Goal: Contribute content: Add original content to the website for others to see

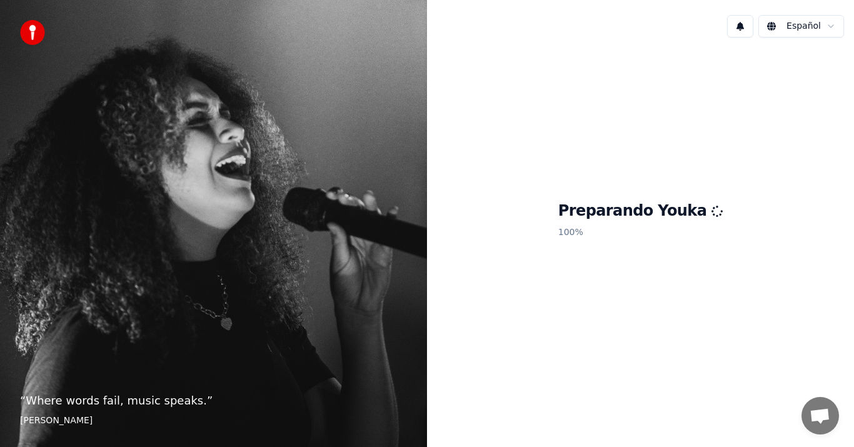
scroll to position [547, 0]
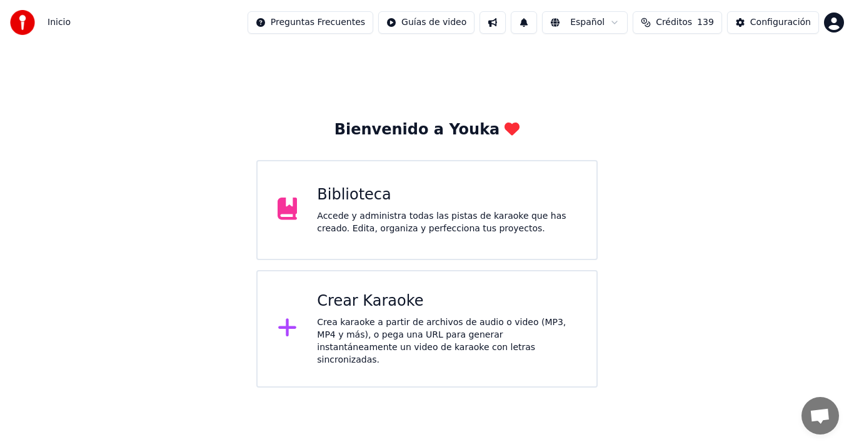
click at [391, 252] on div "Biblioteca Accede y administra todas las pistas de karaoke que has creado. Edit…" at bounding box center [426, 210] width 341 height 100
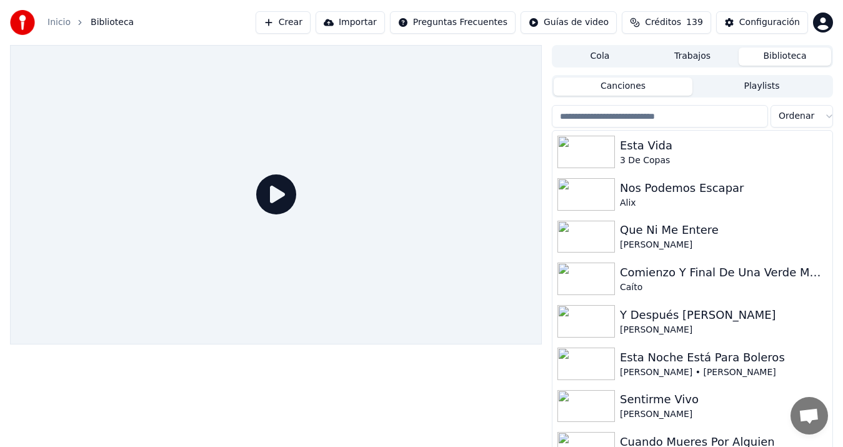
click at [668, 151] on div "Esta Vida" at bounding box center [724, 146] width 208 height 18
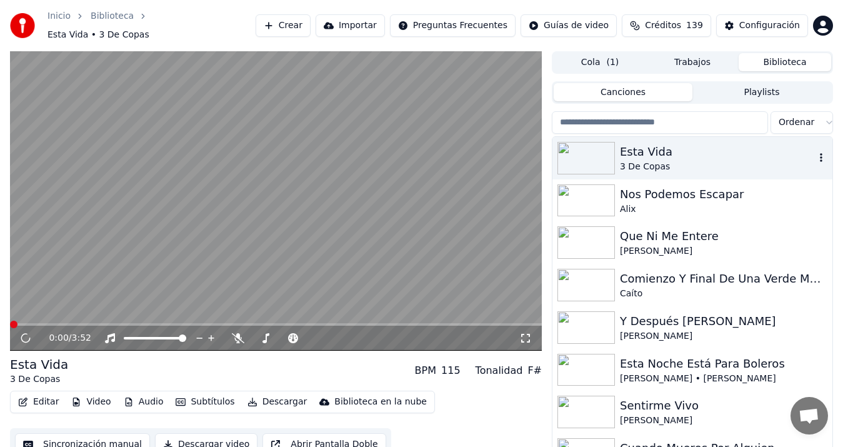
click at [648, 161] on div "3 De Copas" at bounding box center [717, 167] width 195 height 13
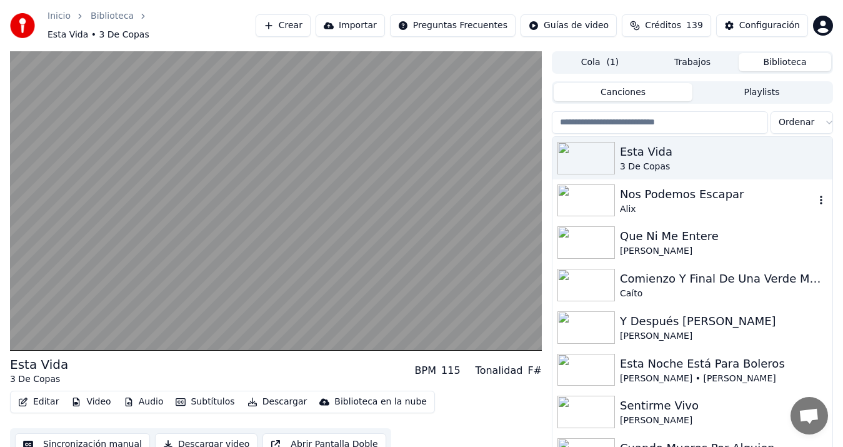
click at [506, 364] on div "Tonalidad" at bounding box center [500, 370] width 48 height 15
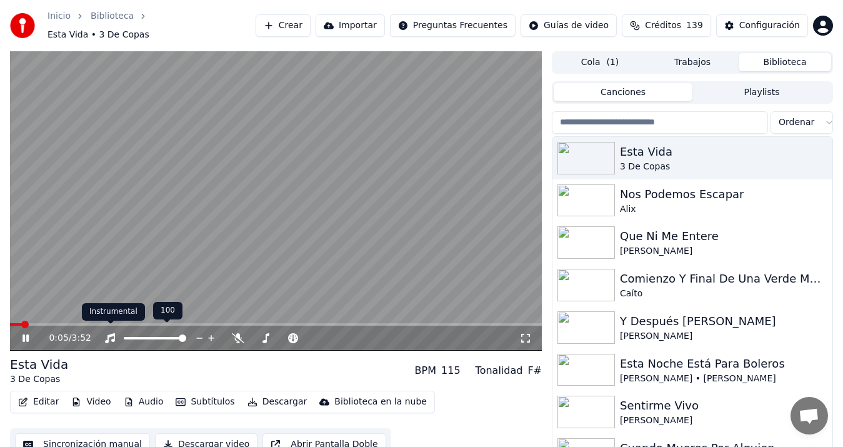
click at [113, 301] on video at bounding box center [276, 200] width 532 height 299
click at [300, 337] on span at bounding box center [289, 338] width 21 height 3
click at [308, 337] on span at bounding box center [310, 338] width 63 height 3
click at [21, 333] on icon at bounding box center [34, 338] width 29 height 10
click at [26, 334] on icon at bounding box center [34, 338] width 29 height 10
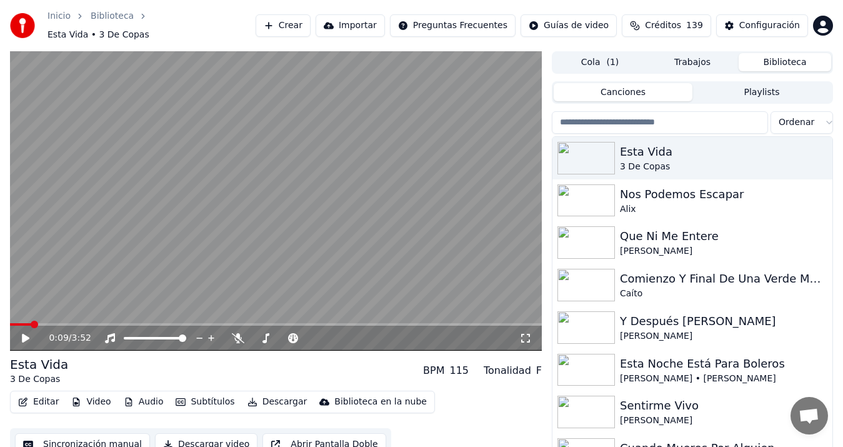
click at [208, 435] on button "Descargar video" at bounding box center [206, 444] width 103 height 23
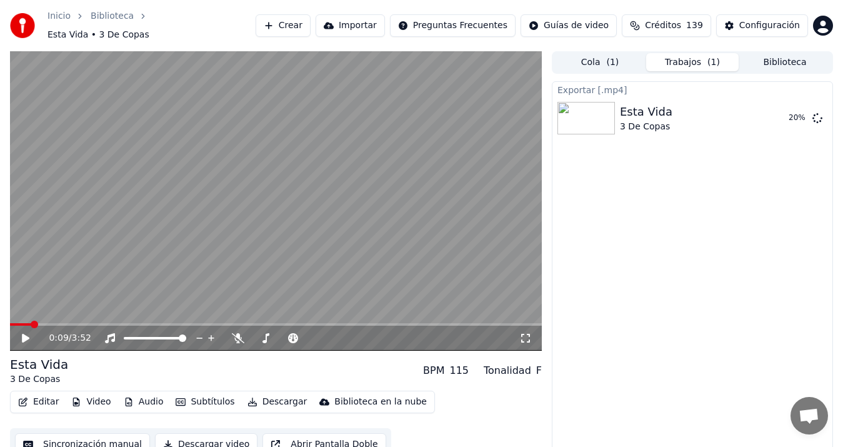
click at [671, 114] on div "Esta Vida 3 De Copas" at bounding box center [699, 118] width 159 height 30
click at [823, 113] on div "20 %" at bounding box center [803, 118] width 49 height 10
click at [818, 114] on icon at bounding box center [818, 118] width 10 height 10
click at [813, 113] on icon at bounding box center [818, 118] width 10 height 10
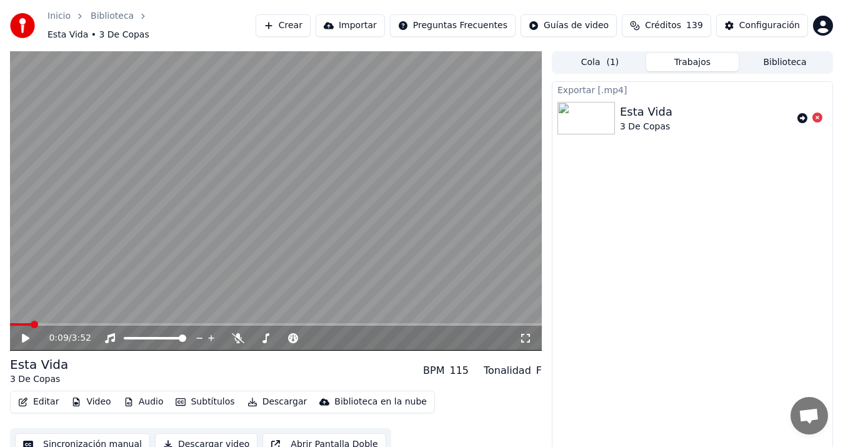
click at [813, 113] on icon at bounding box center [818, 118] width 10 height 10
click at [781, 55] on button "Biblioteca" at bounding box center [785, 62] width 93 height 18
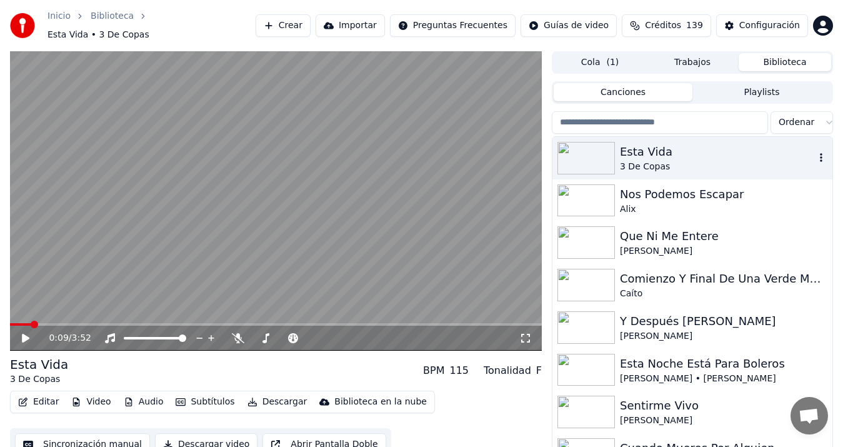
click at [820, 153] on icon "button" at bounding box center [821, 157] width 3 height 9
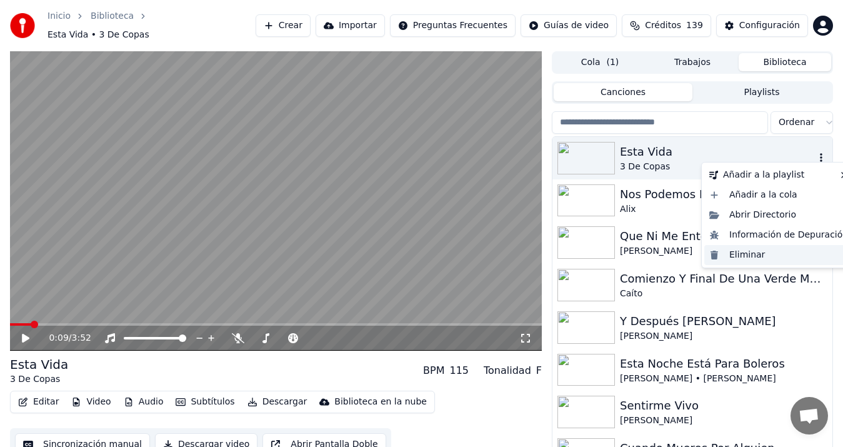
click at [761, 259] on div "Eliminar" at bounding box center [778, 255] width 149 height 20
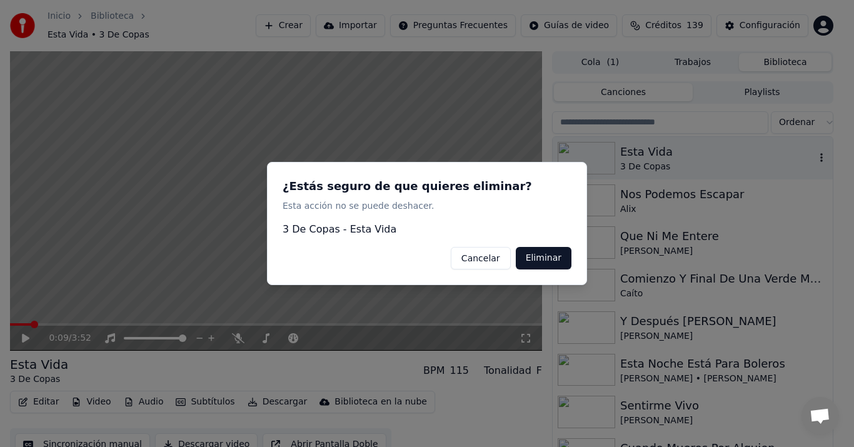
click at [531, 259] on button "Eliminar" at bounding box center [544, 258] width 56 height 23
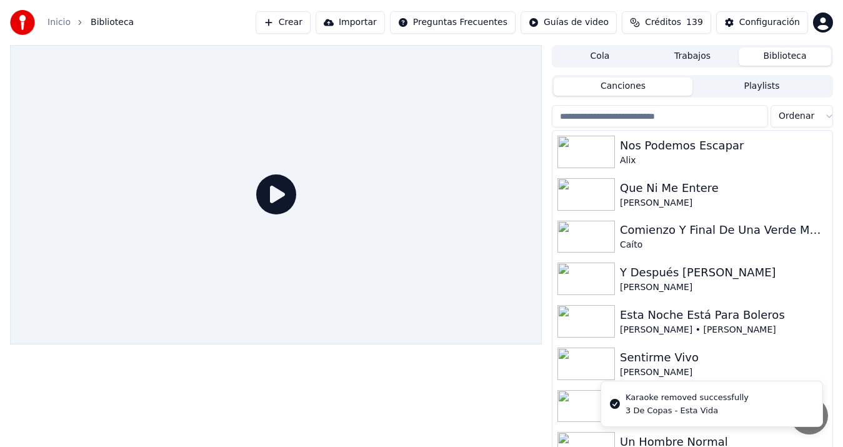
click at [307, 33] on button "Crear" at bounding box center [283, 22] width 55 height 23
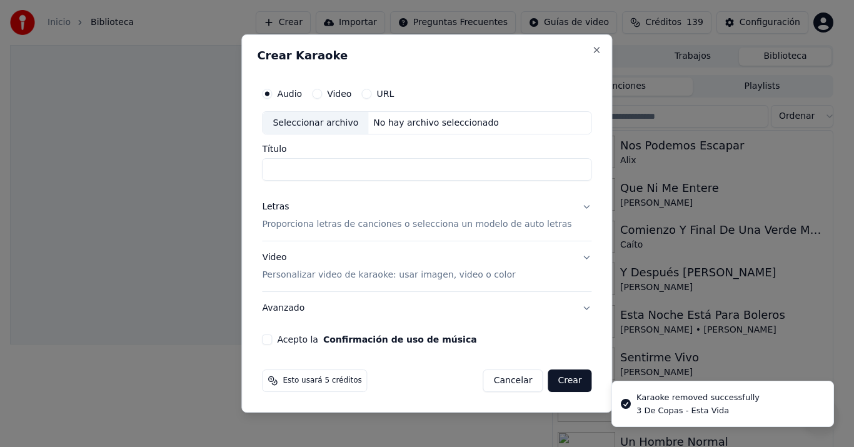
click at [308, 124] on div "Seleccionar archivo" at bounding box center [316, 123] width 106 height 23
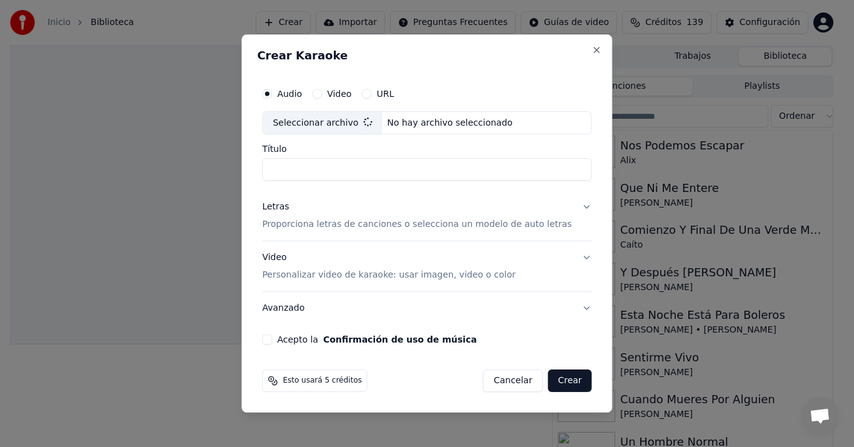
type input "**********"
click at [309, 222] on p "Proporciona letras de canciones o selecciona un modelo de auto letras" at bounding box center [416, 225] width 309 height 13
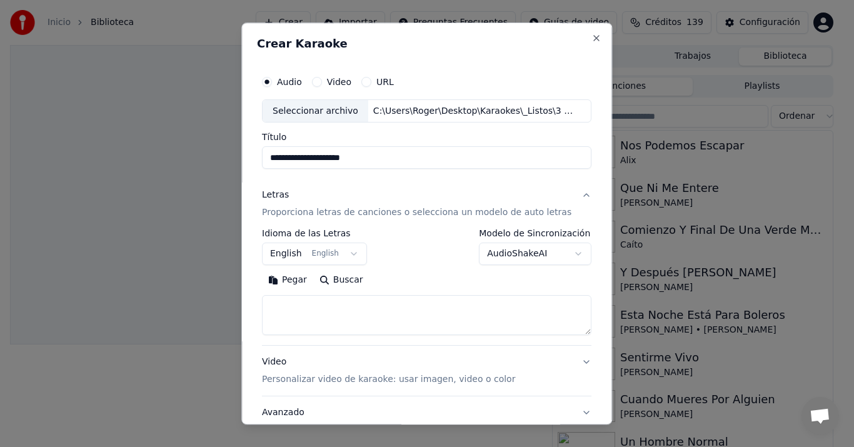
click at [298, 283] on button "Pegar" at bounding box center [287, 281] width 51 height 20
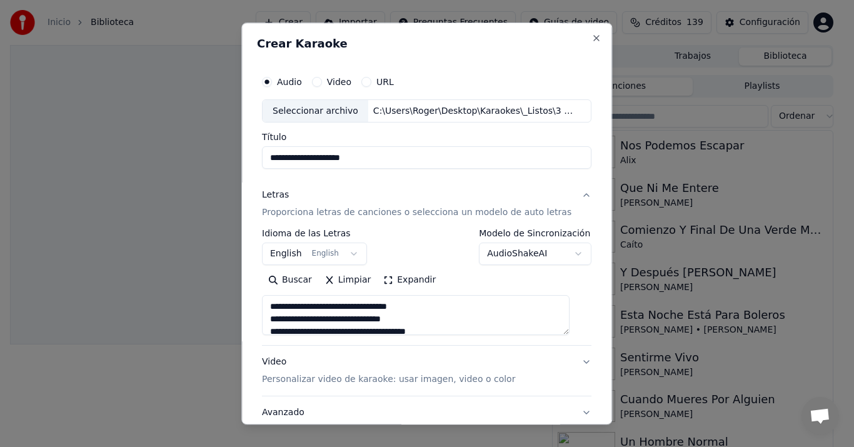
type textarea "**********"
click at [298, 249] on button "English English" at bounding box center [314, 254] width 105 height 23
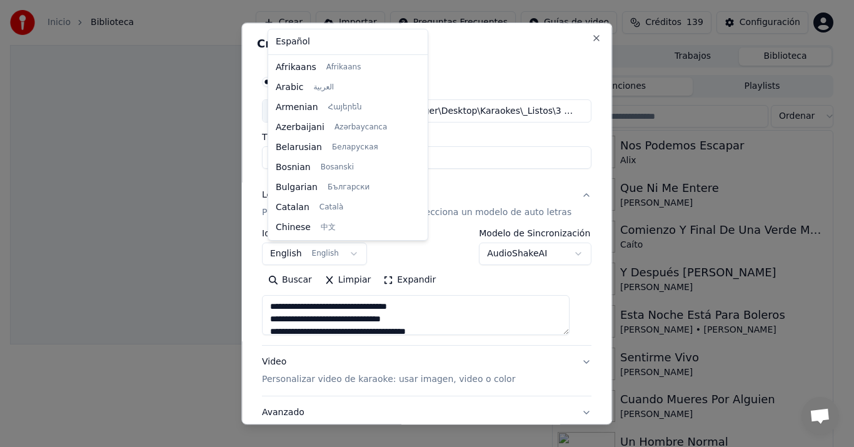
scroll to position [100, 0]
select select "**"
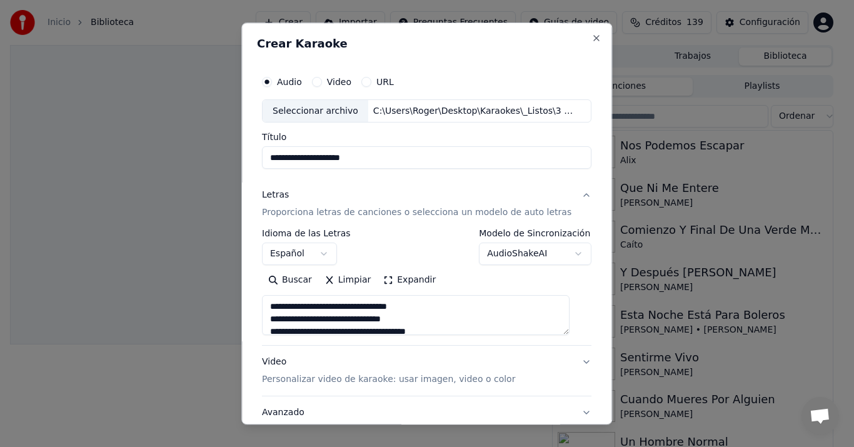
scroll to position [93, 0]
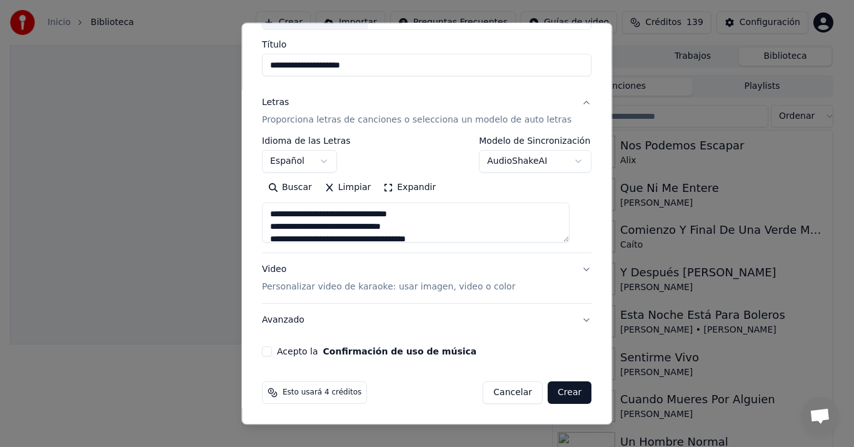
click at [280, 281] on p "Personalizar video de karaoke: usar imagen, video o color" at bounding box center [388, 287] width 253 height 13
type textarea "**********"
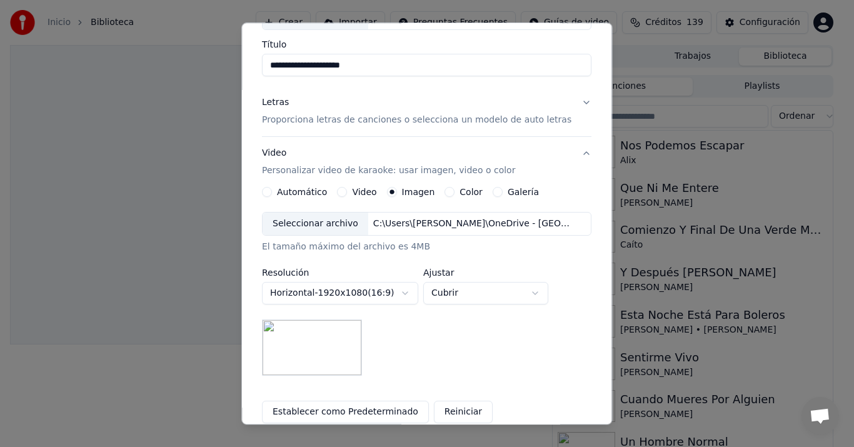
click at [334, 226] on div "Seleccionar archivo" at bounding box center [316, 224] width 106 height 23
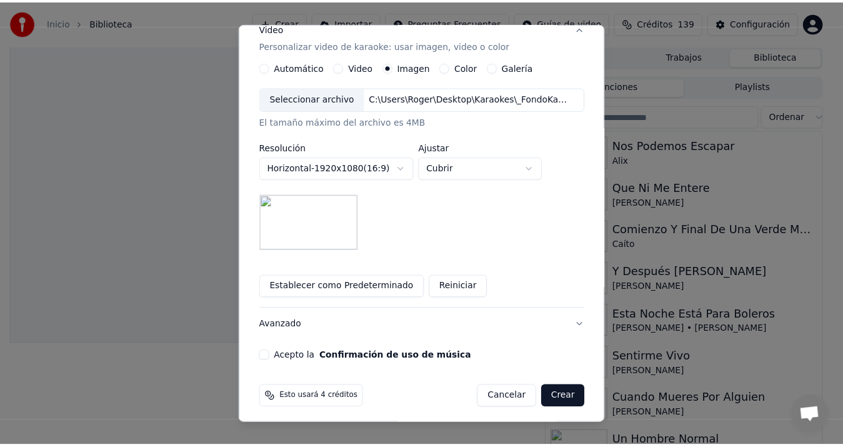
scroll to position [223, 0]
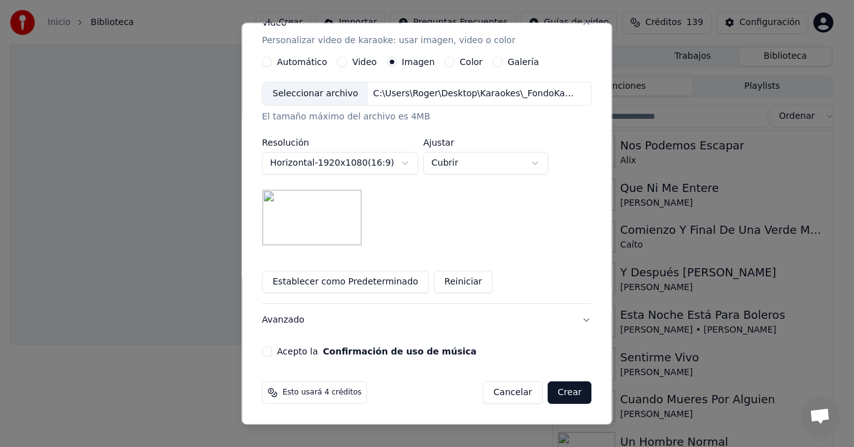
click at [288, 348] on label "Acepto la Confirmación de uso de música" at bounding box center [376, 352] width 199 height 9
click at [272, 347] on button "Acepto la Confirmación de uso de música" at bounding box center [267, 352] width 10 height 10
click at [549, 391] on button "Crear" at bounding box center [570, 393] width 44 height 23
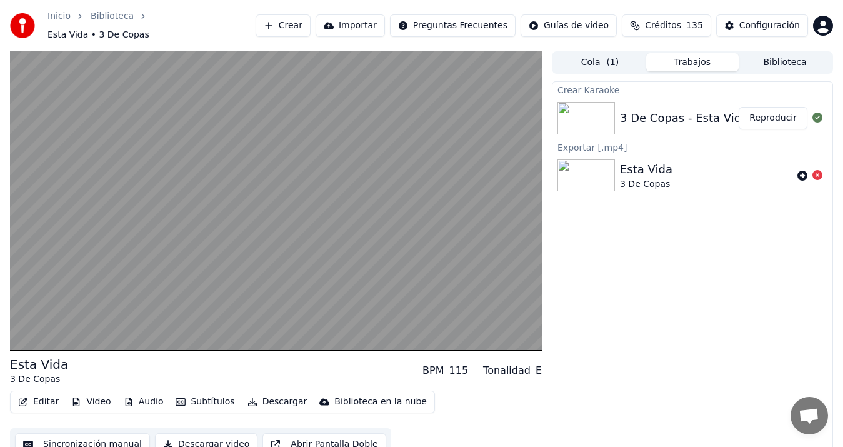
click at [92, 439] on button "Sincronización manual" at bounding box center [82, 444] width 135 height 23
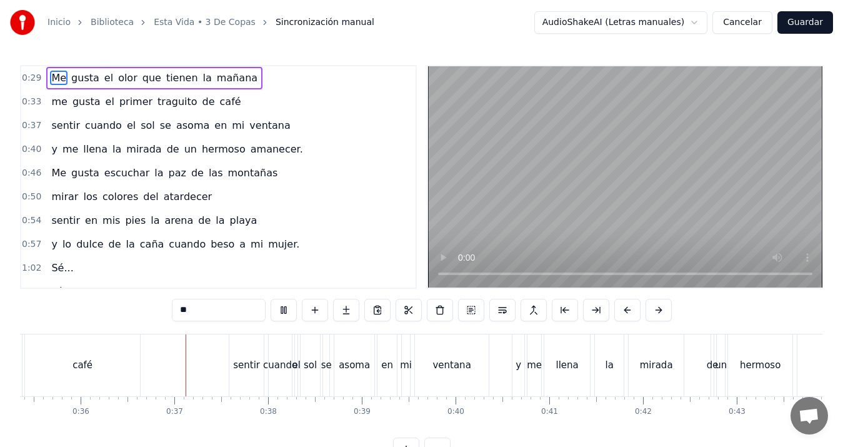
scroll to position [0, 3360]
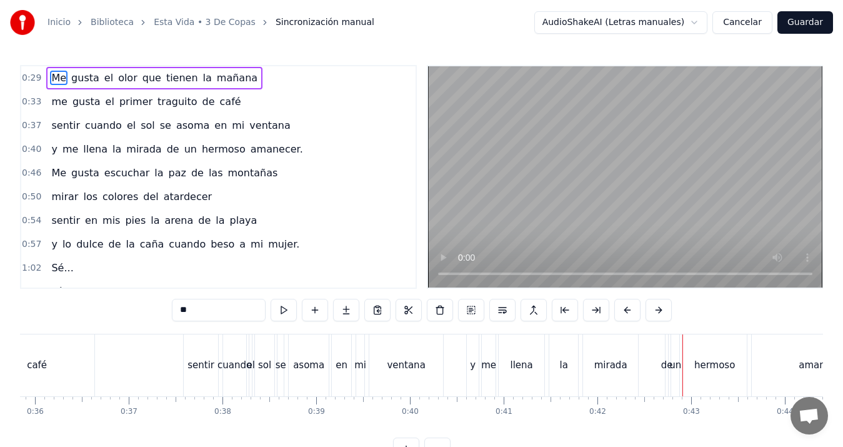
click at [51, 78] on span "Me" at bounding box center [59, 78] width 18 height 14
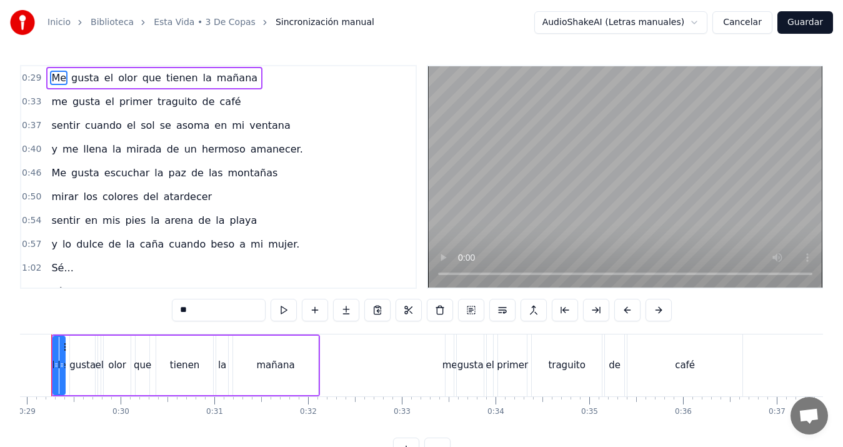
scroll to position [0, 2681]
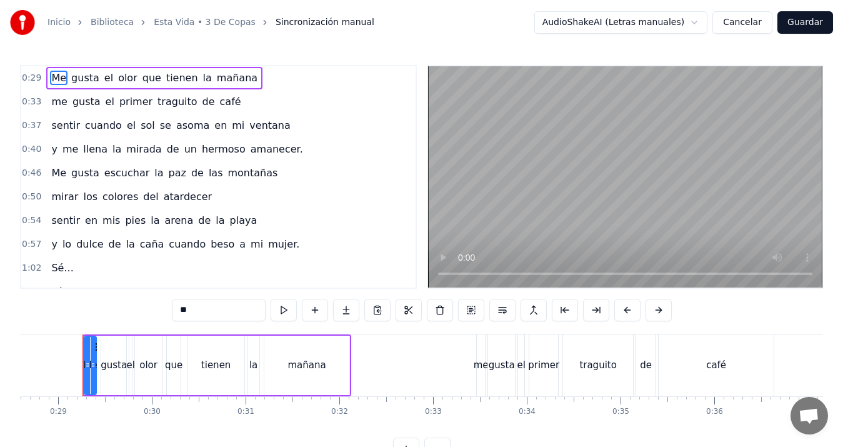
click at [141, 85] on span "que" at bounding box center [151, 78] width 21 height 14
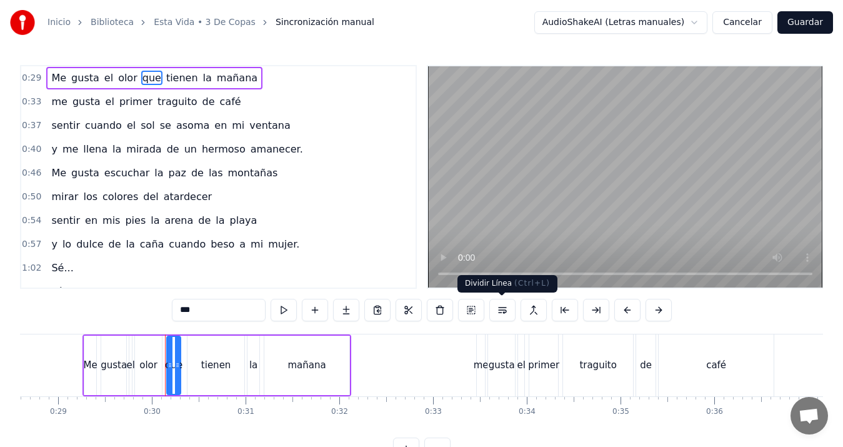
click at [502, 311] on button at bounding box center [502, 310] width 26 height 23
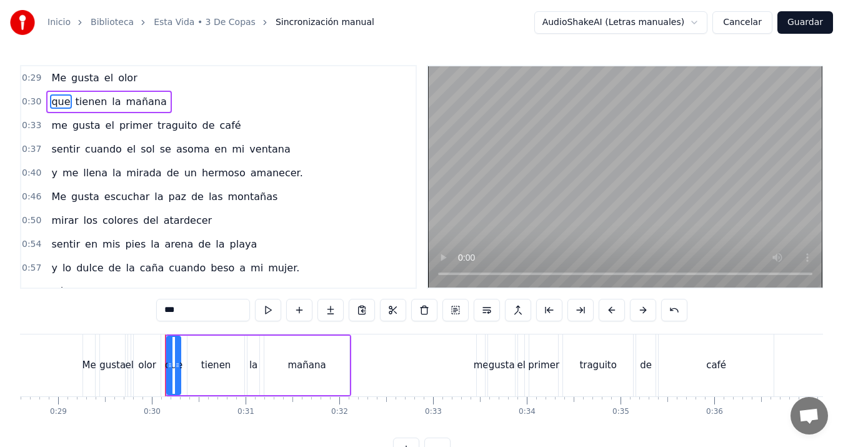
click at [58, 80] on span "Me" at bounding box center [59, 78] width 18 height 14
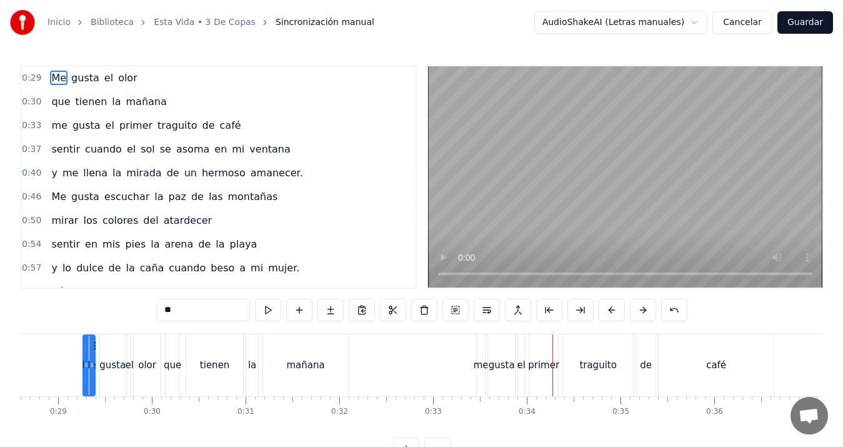
click at [104, 123] on span "el" at bounding box center [109, 125] width 11 height 14
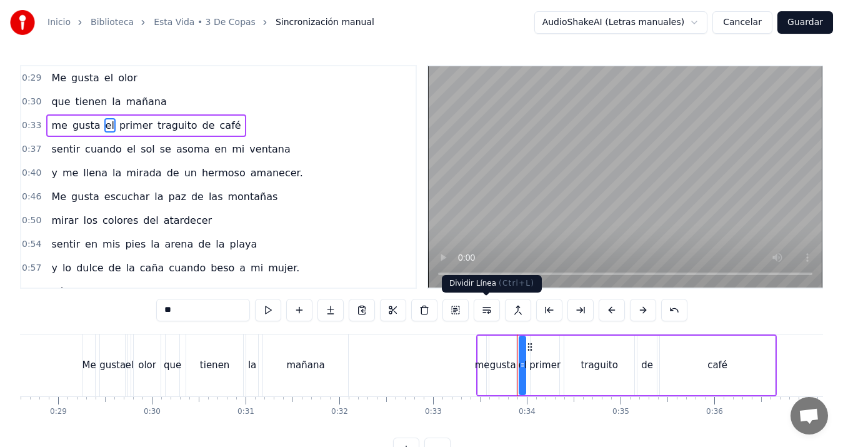
click at [491, 313] on button at bounding box center [487, 310] width 26 height 23
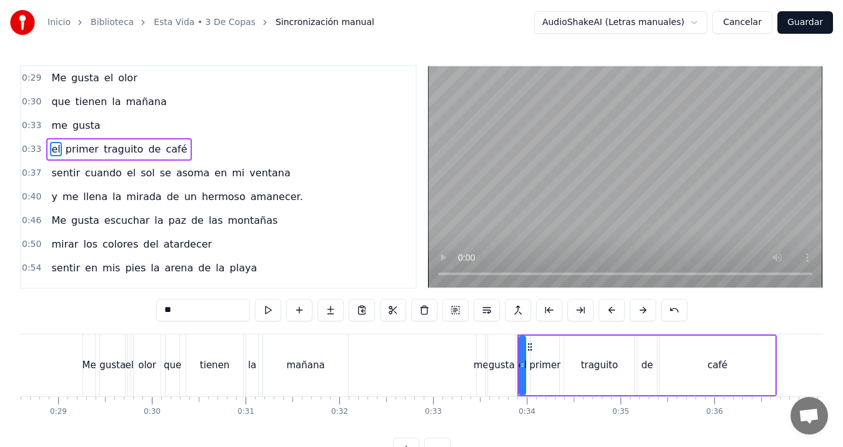
click at [103, 80] on span "el" at bounding box center [108, 78] width 11 height 14
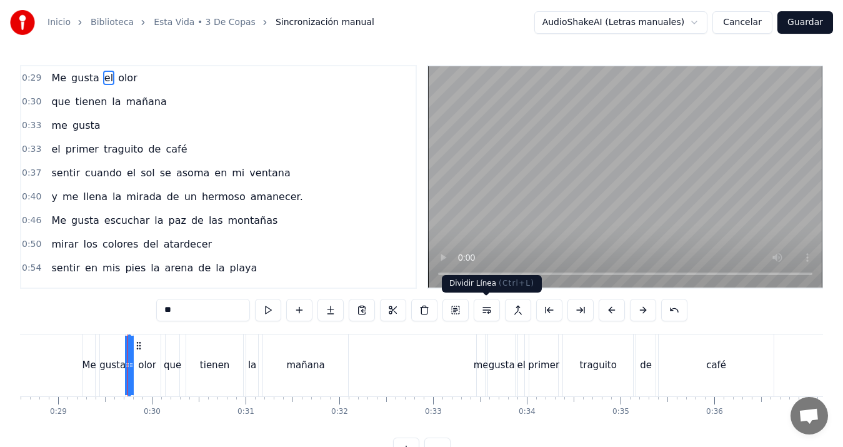
click at [489, 311] on button at bounding box center [487, 310] width 26 height 23
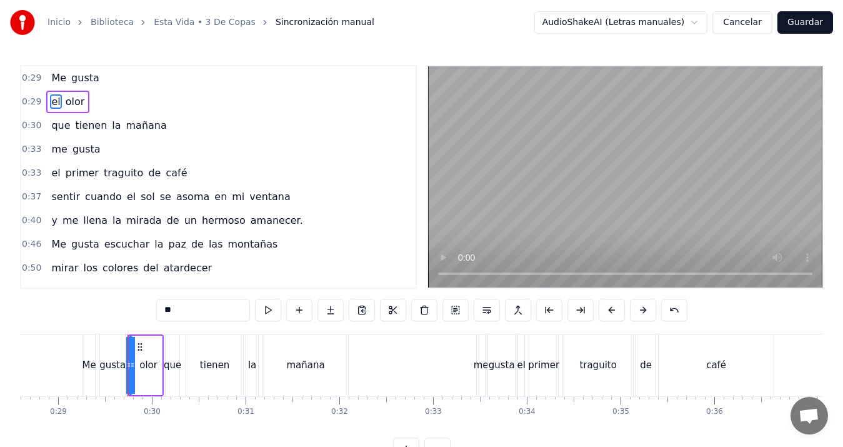
click at [56, 120] on span "que" at bounding box center [60, 125] width 21 height 14
type input "***"
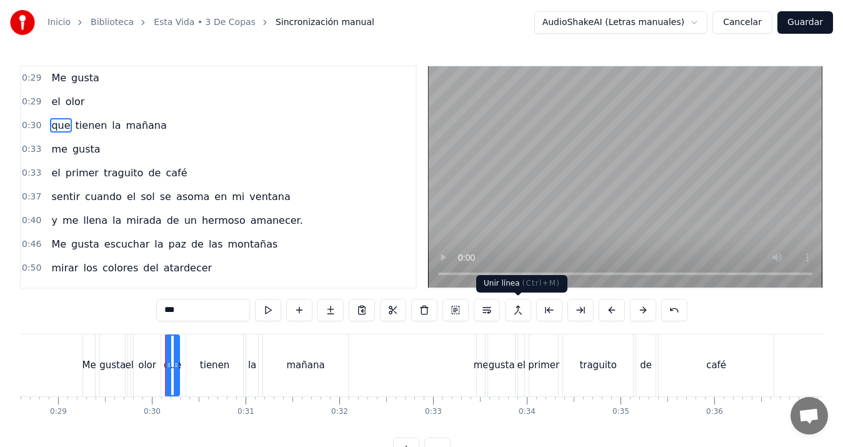
click at [522, 308] on button at bounding box center [518, 310] width 26 height 23
click at [93, 102] on div "0:29 el olor" at bounding box center [218, 102] width 394 height 24
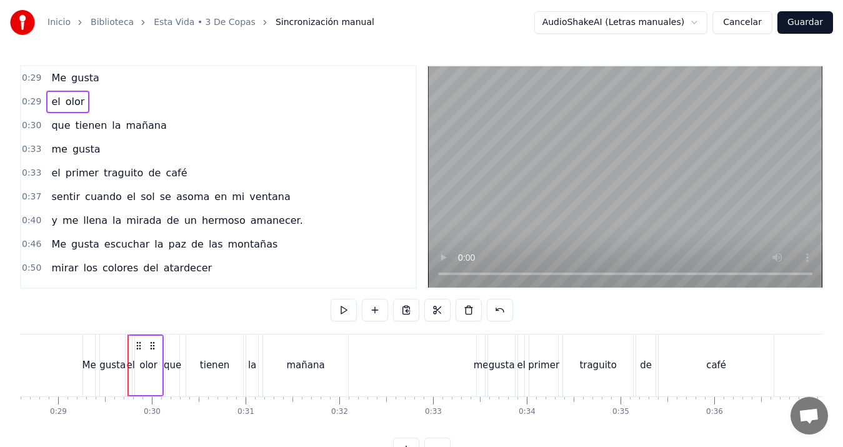
click at [56, 127] on span "que" at bounding box center [60, 125] width 21 height 14
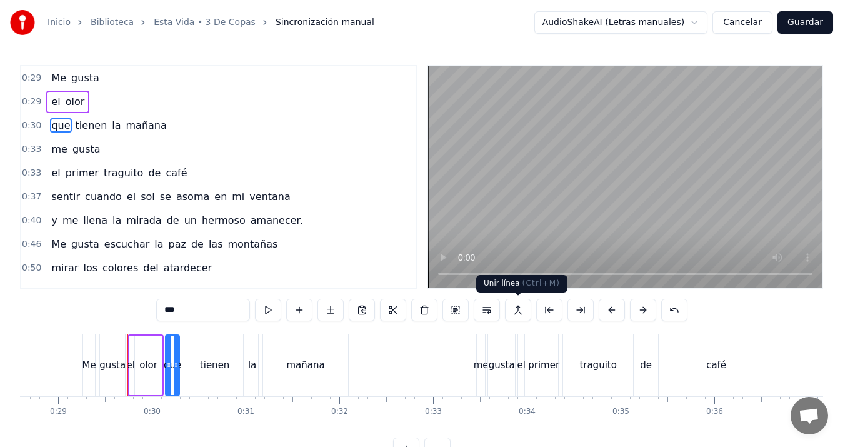
click at [517, 308] on button at bounding box center [518, 310] width 26 height 23
click at [752, 23] on button "Cancelar" at bounding box center [743, 22] width 60 height 23
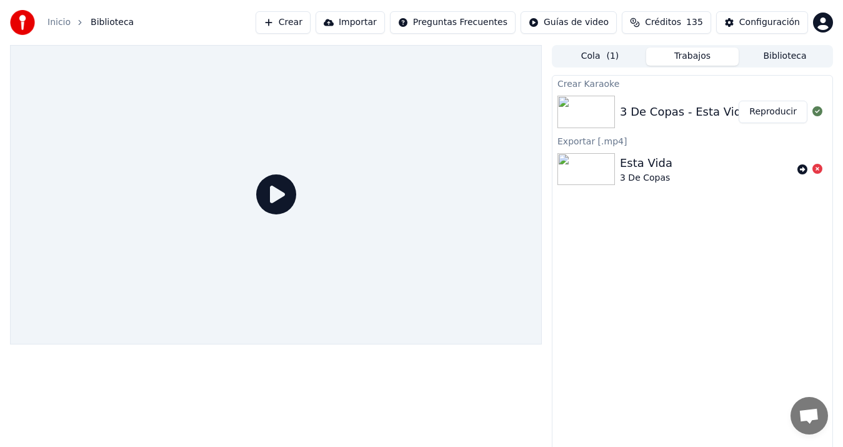
click at [650, 109] on div "3 De Copas - Esta Vida" at bounding box center [684, 112] width 128 height 18
click at [782, 111] on button "Reproducir" at bounding box center [773, 112] width 69 height 23
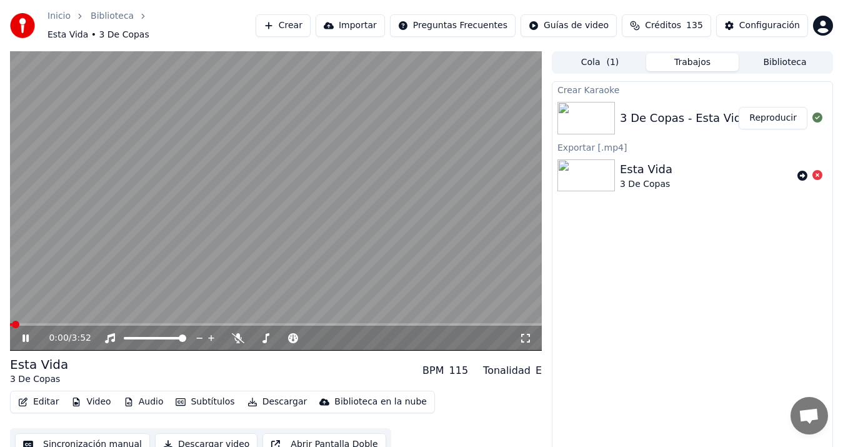
click at [114, 438] on button "Sincronización manual" at bounding box center [82, 444] width 135 height 23
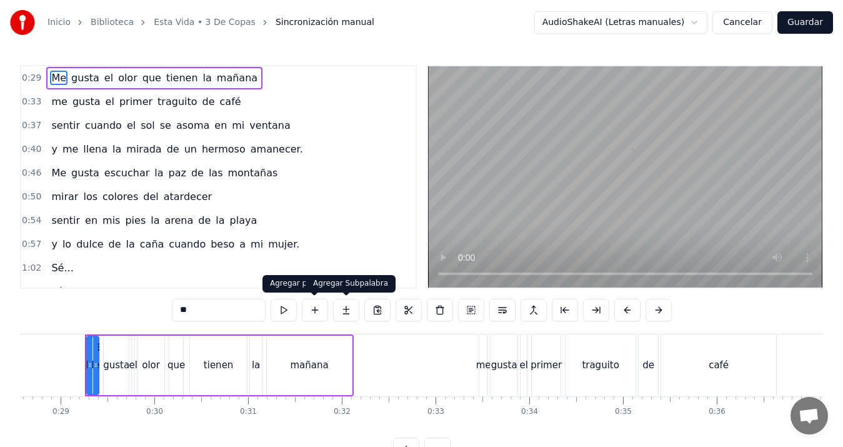
scroll to position [0, 2681]
click at [103, 75] on span "el" at bounding box center [108, 78] width 11 height 14
type input "**"
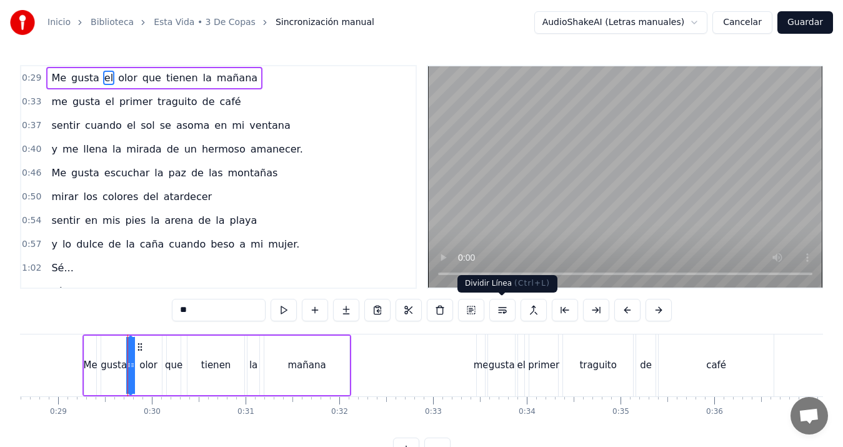
click at [500, 314] on button at bounding box center [502, 310] width 26 height 23
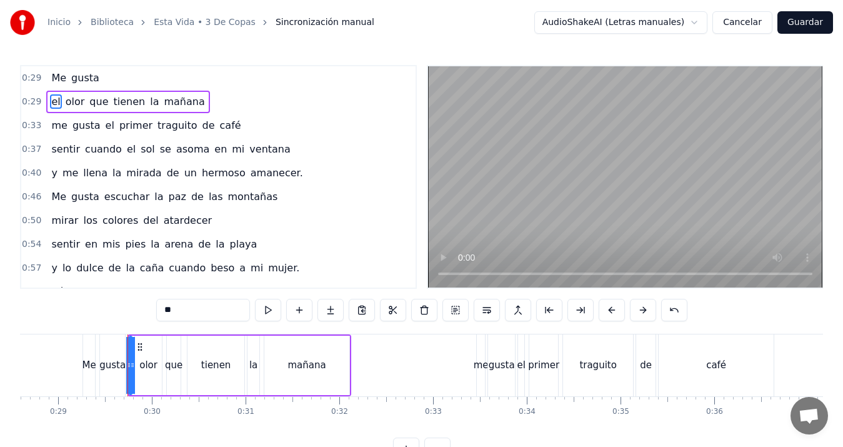
click at [104, 126] on span "el" at bounding box center [109, 125] width 11 height 14
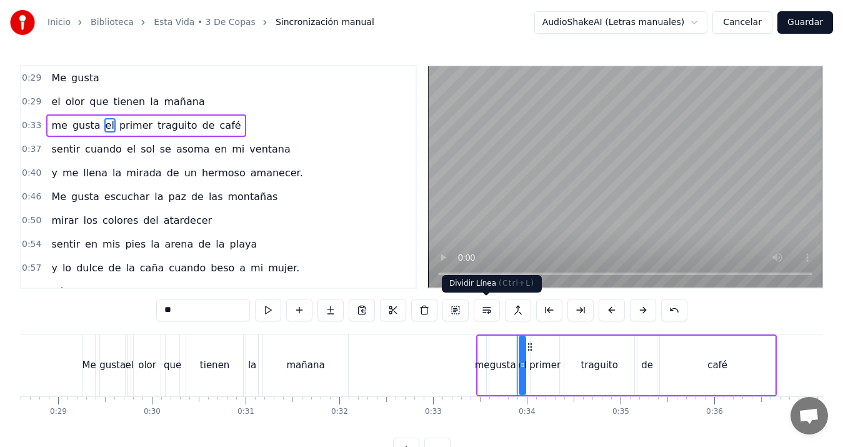
click at [488, 311] on button at bounding box center [487, 310] width 26 height 23
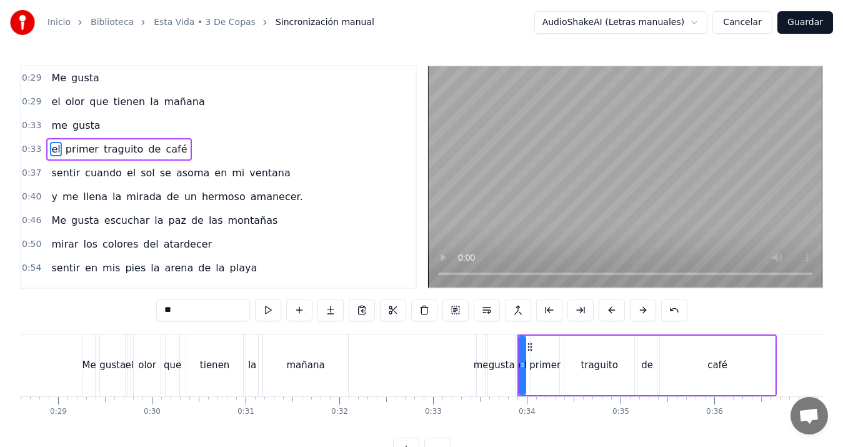
click at [46, 80] on div "Me gusta" at bounding box center [75, 78] width 58 height 23
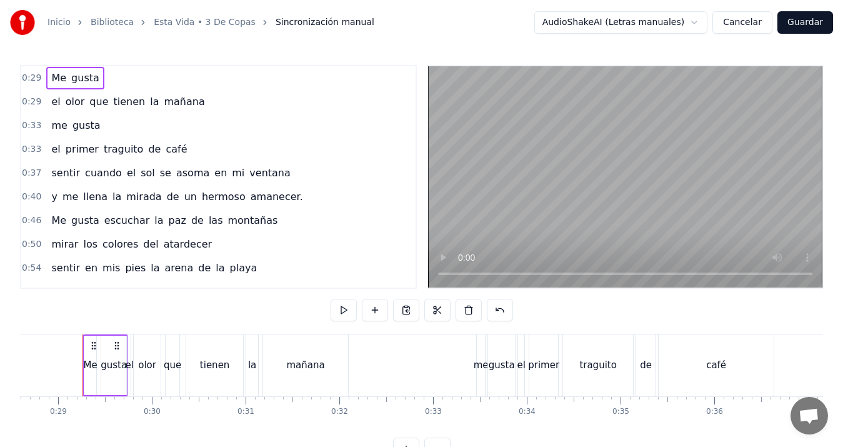
click at [51, 77] on span "Me" at bounding box center [59, 78] width 18 height 14
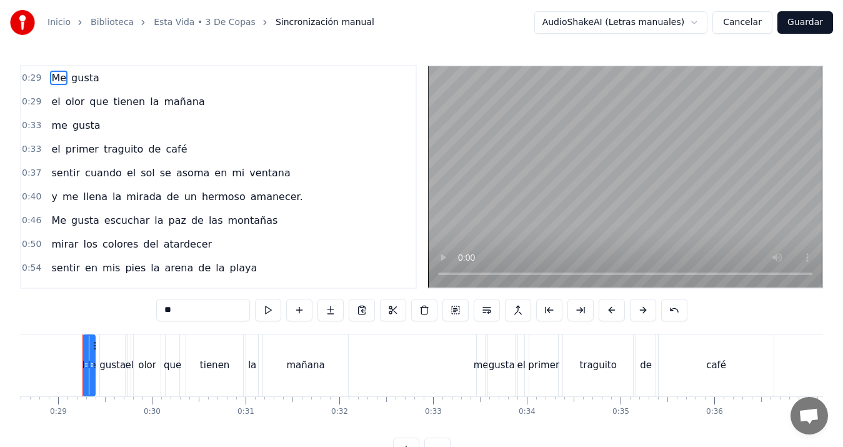
click at [59, 170] on span "sentir" at bounding box center [65, 173] width 31 height 14
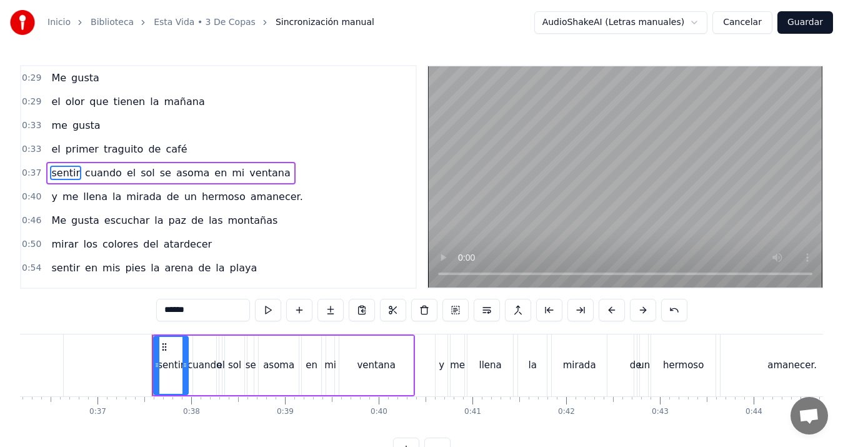
scroll to position [0, 3461]
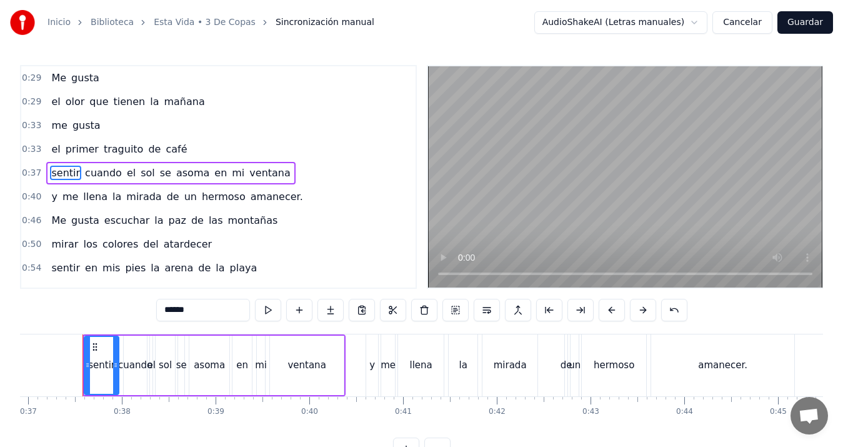
click at [166, 197] on span "de" at bounding box center [173, 196] width 15 height 14
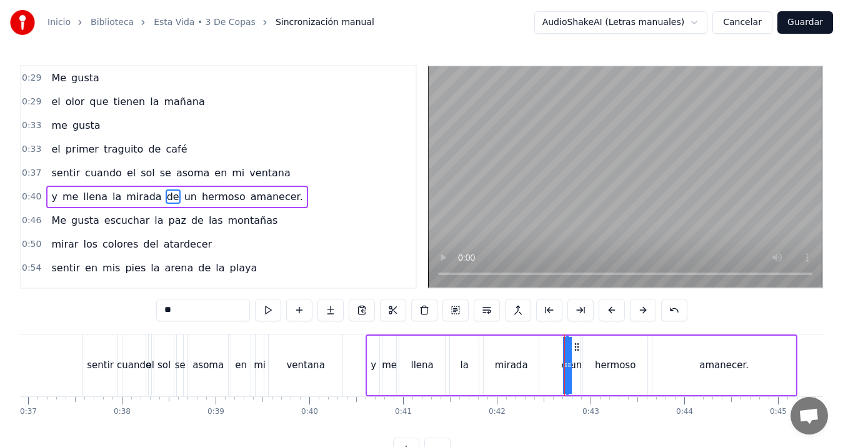
scroll to position [20, 0]
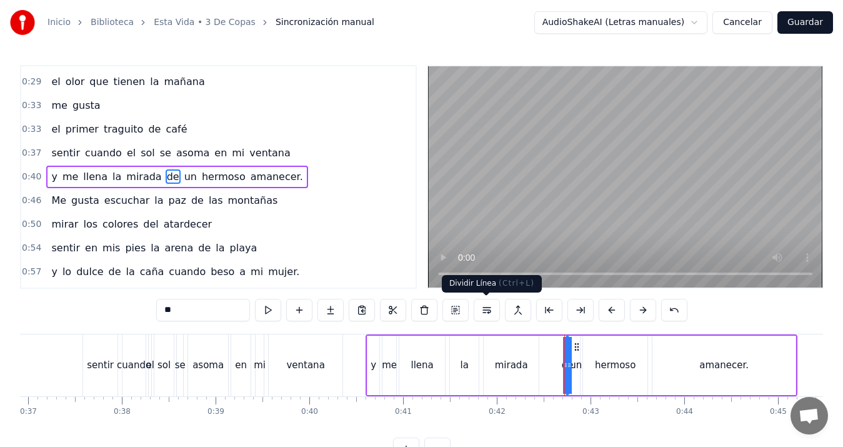
click at [486, 311] on button at bounding box center [487, 310] width 26 height 23
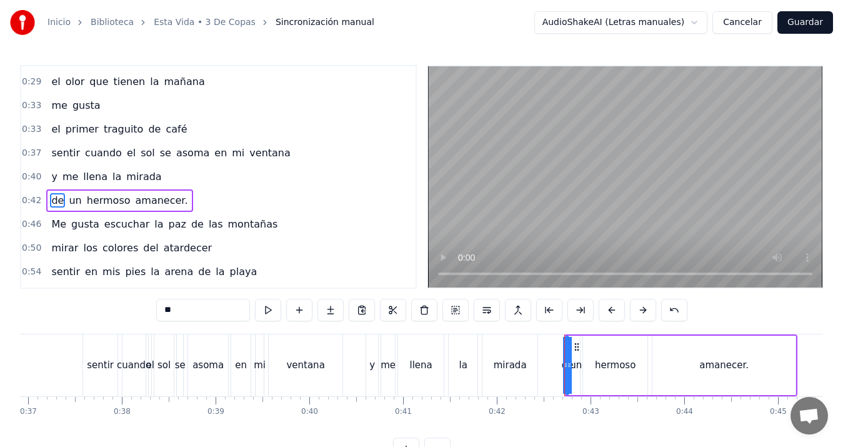
scroll to position [44, 0]
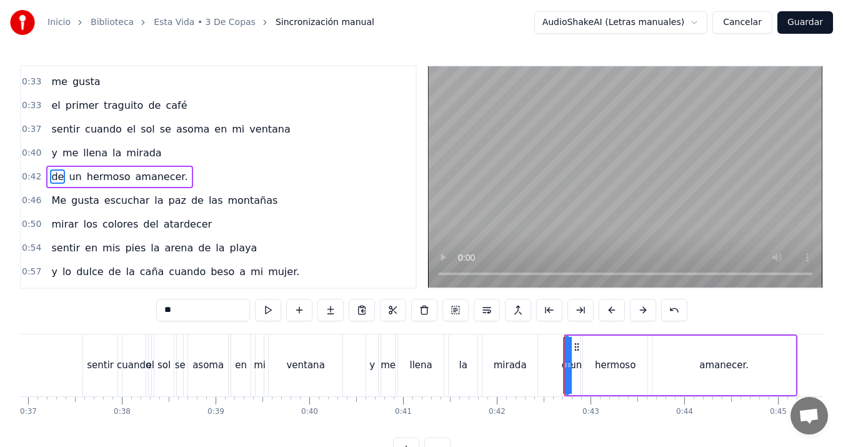
click at [61, 151] on span "me" at bounding box center [70, 153] width 18 height 14
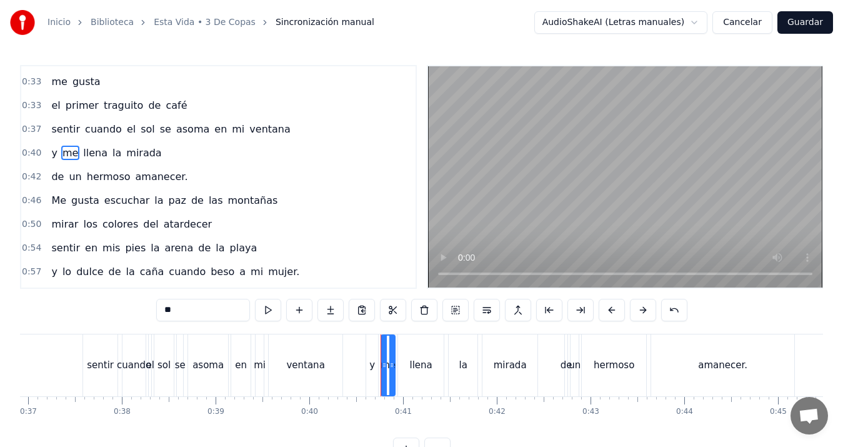
scroll to position [20, 0]
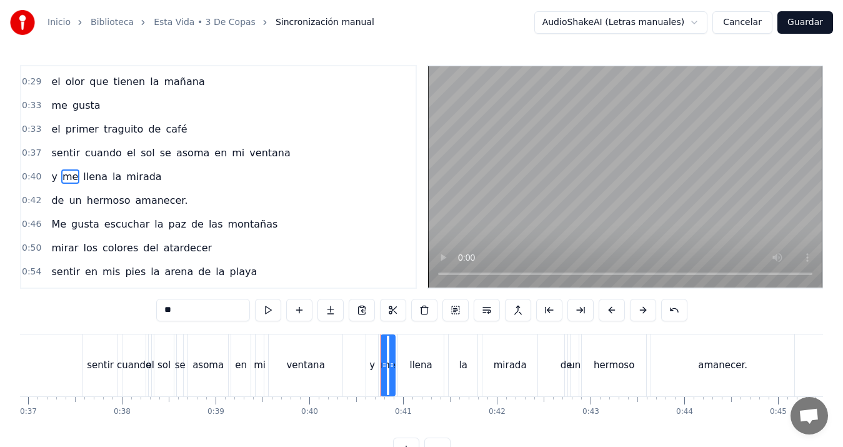
click at [52, 222] on span "Me" at bounding box center [59, 224] width 18 height 14
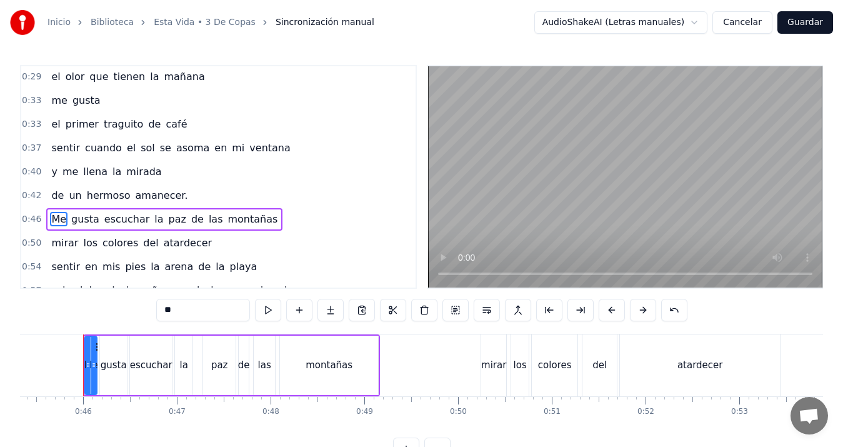
scroll to position [0, 4250]
click at [153, 217] on span "la" at bounding box center [158, 219] width 11 height 14
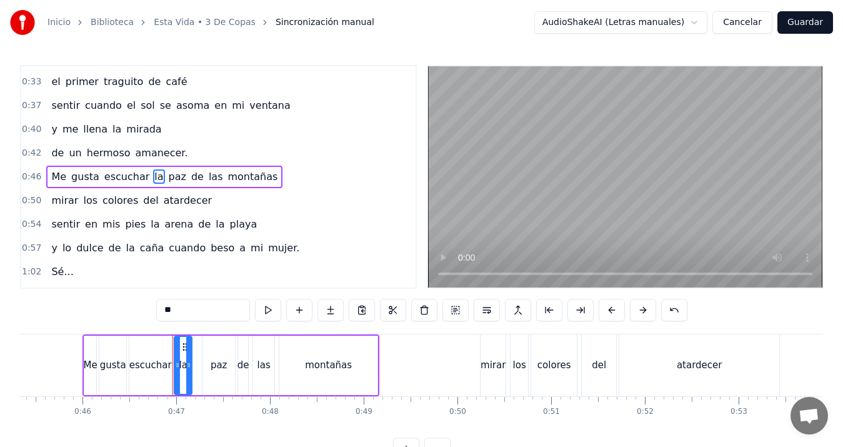
click at [487, 309] on button at bounding box center [487, 310] width 26 height 23
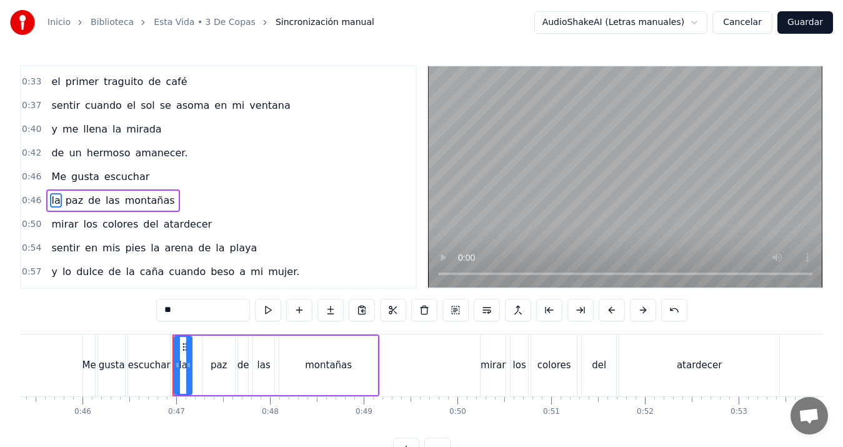
scroll to position [91, 0]
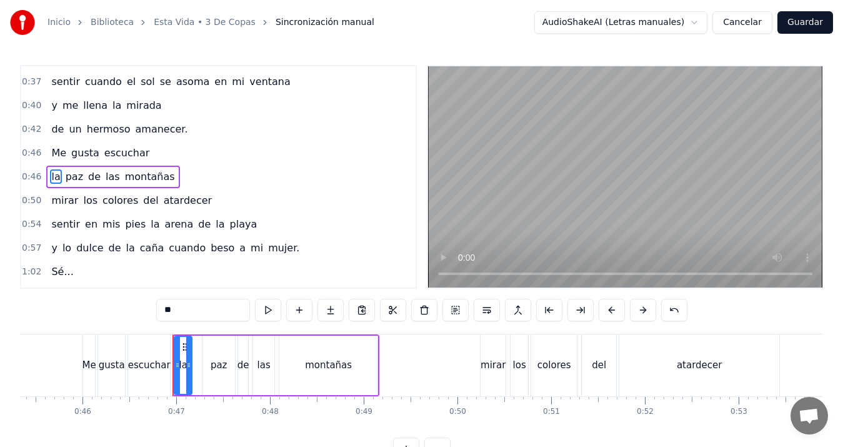
click at [68, 200] on span "mirar" at bounding box center [64, 200] width 29 height 14
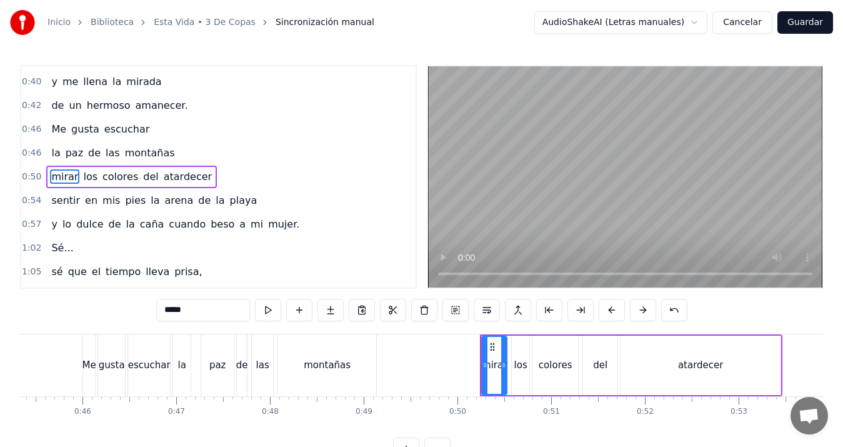
click at [53, 204] on span "sentir" at bounding box center [65, 200] width 31 height 14
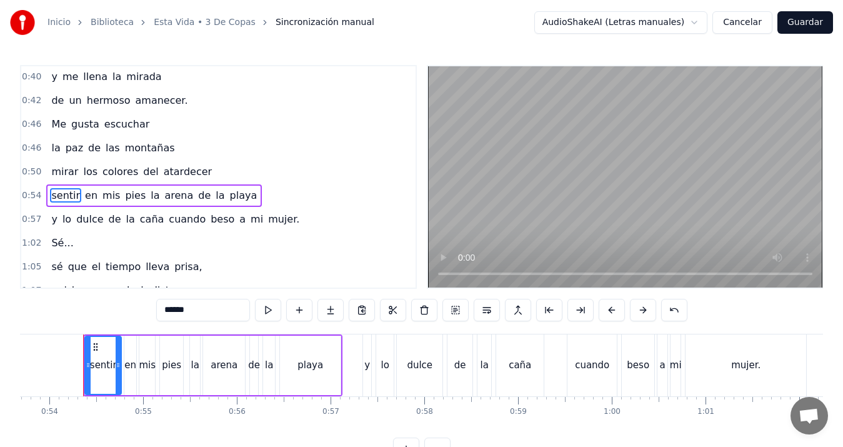
scroll to position [0, 5034]
click at [52, 244] on span "Sé..." at bounding box center [62, 243] width 24 height 14
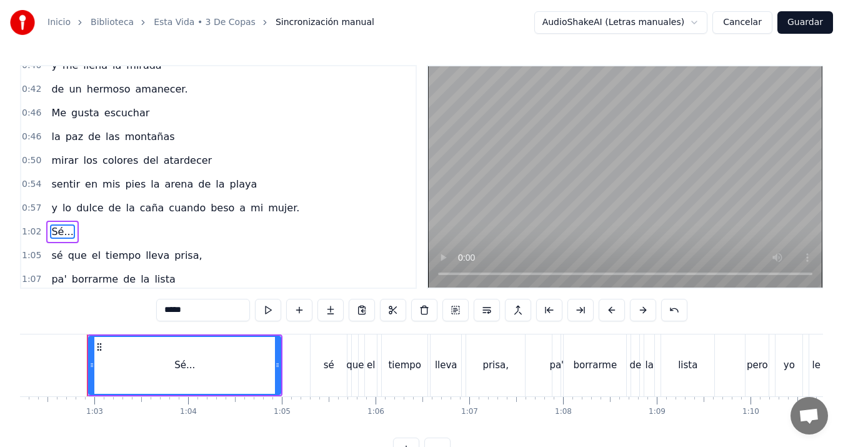
scroll to position [0, 5836]
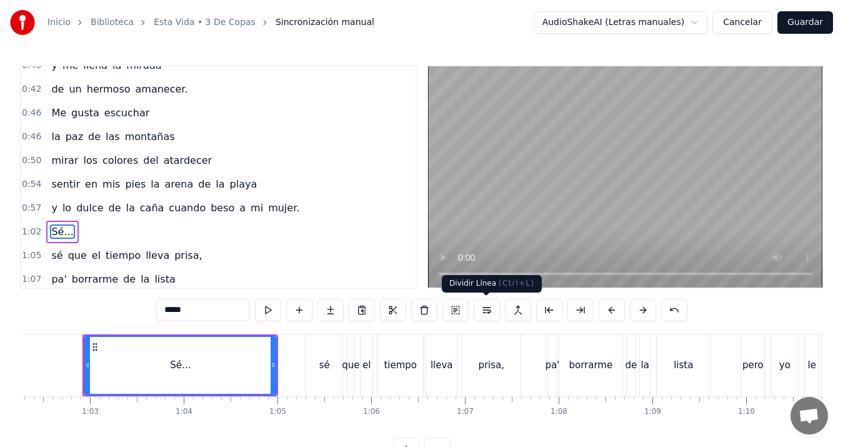
click at [491, 313] on button at bounding box center [487, 310] width 26 height 23
click at [56, 253] on span "sé" at bounding box center [57, 255] width 14 height 14
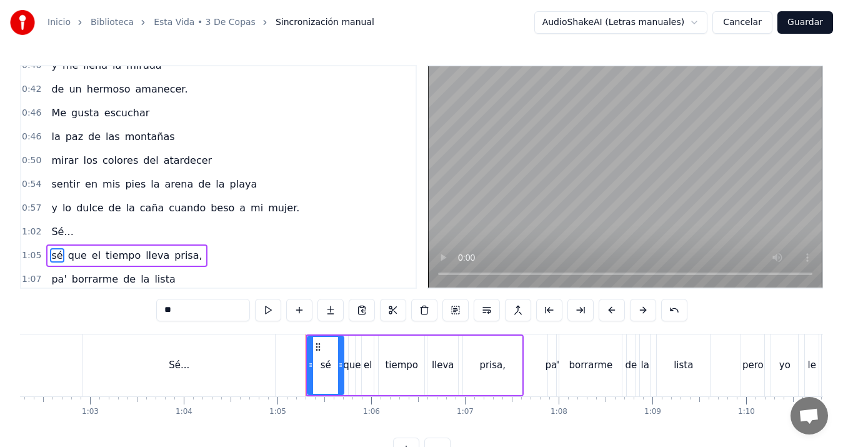
scroll to position [210, 0]
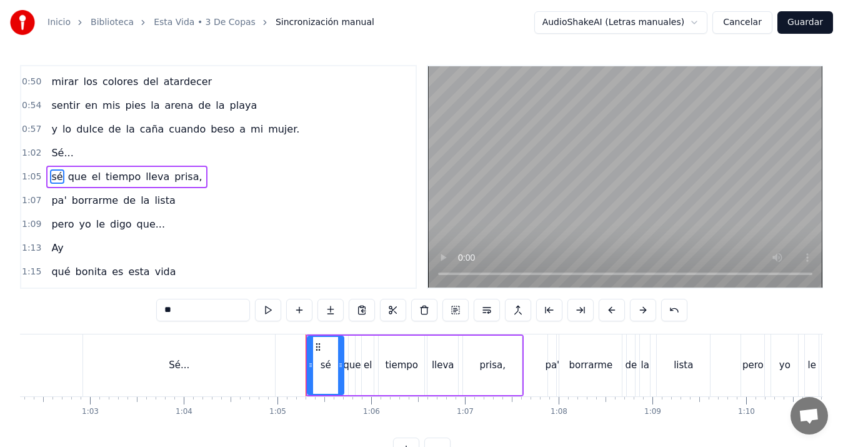
click at [62, 153] on span "Sé..." at bounding box center [62, 153] width 24 height 14
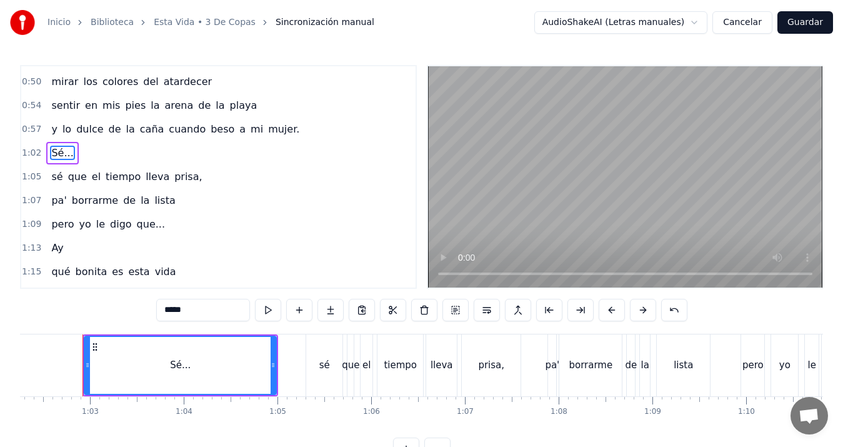
scroll to position [186, 0]
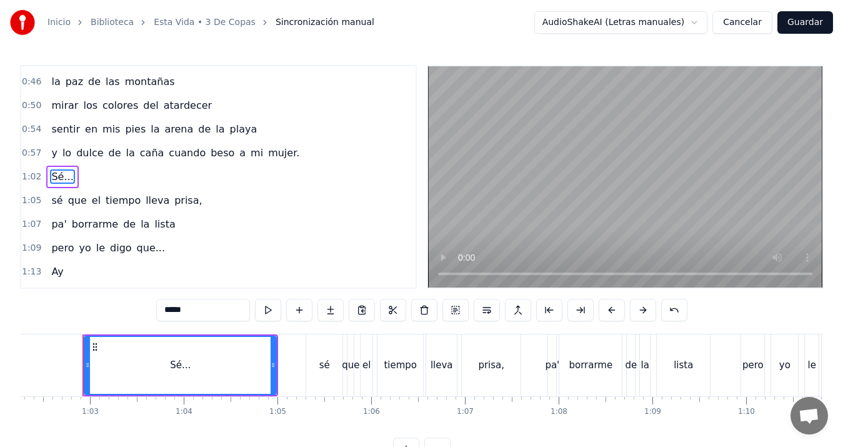
click at [61, 151] on span "lo" at bounding box center [66, 153] width 11 height 14
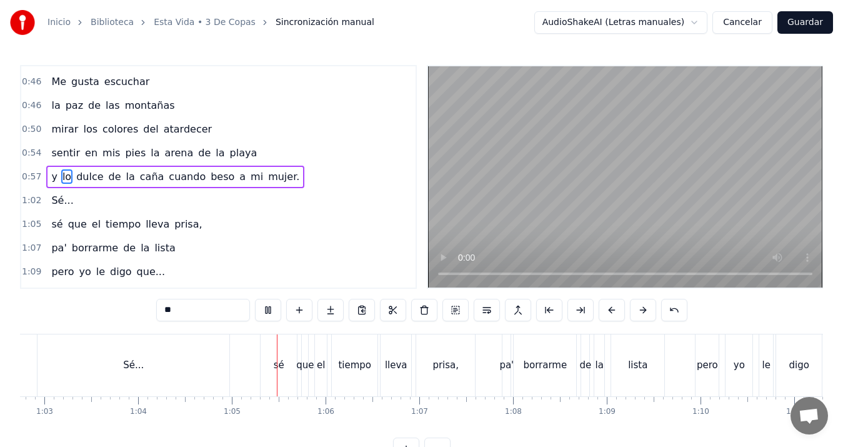
scroll to position [0, 6025]
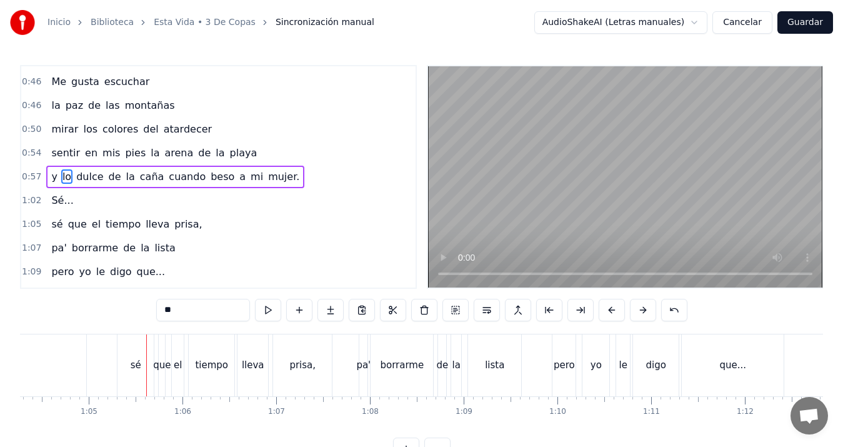
click at [52, 224] on span "sé" at bounding box center [57, 224] width 14 height 14
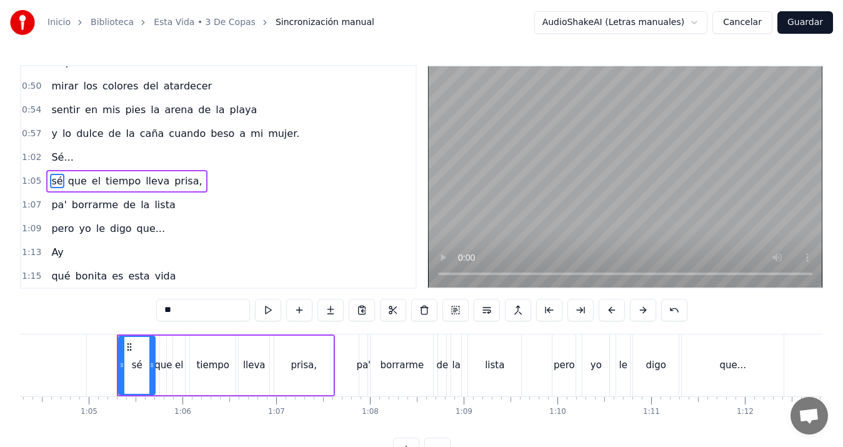
scroll to position [210, 0]
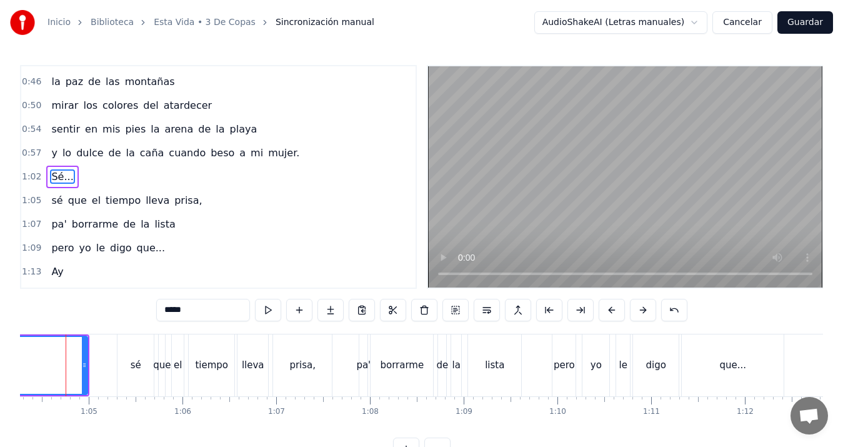
scroll to position [0, 6008]
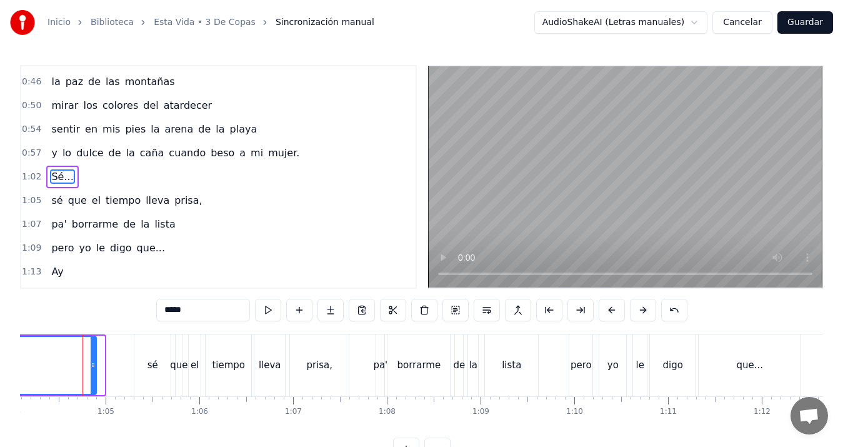
drag, startPoint x: 104, startPoint y: 364, endPoint x: 96, endPoint y: 366, distance: 8.3
click at [96, 366] on icon at bounding box center [93, 365] width 5 height 10
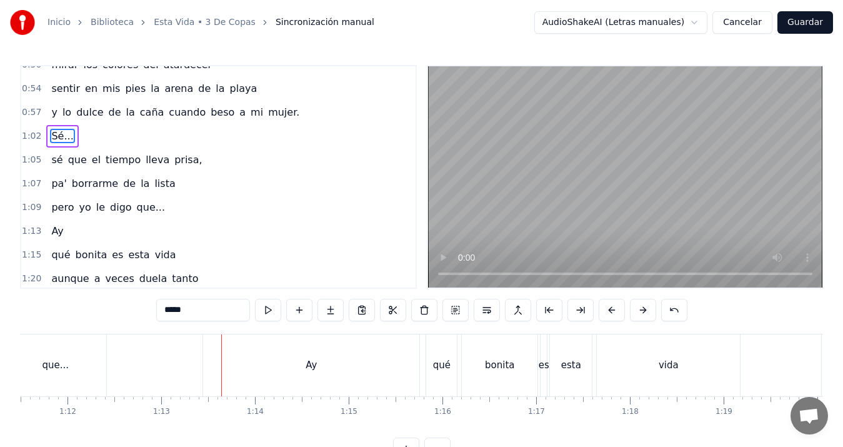
scroll to position [249, 0]
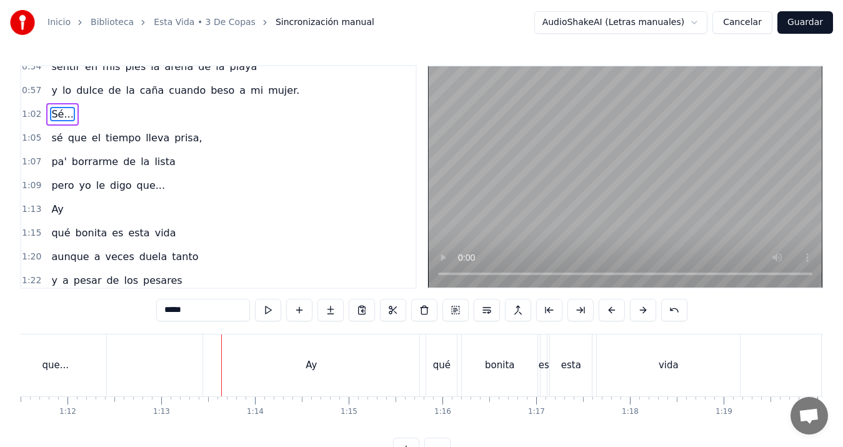
click at [56, 233] on span "qué" at bounding box center [60, 233] width 21 height 14
type input "***"
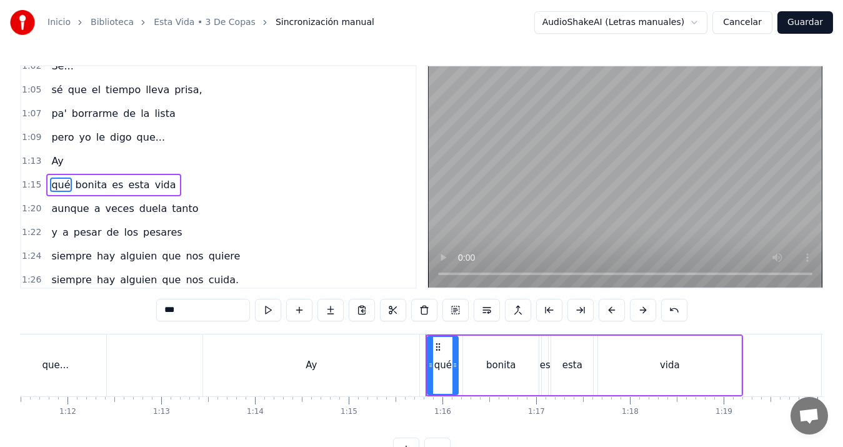
scroll to position [305, 0]
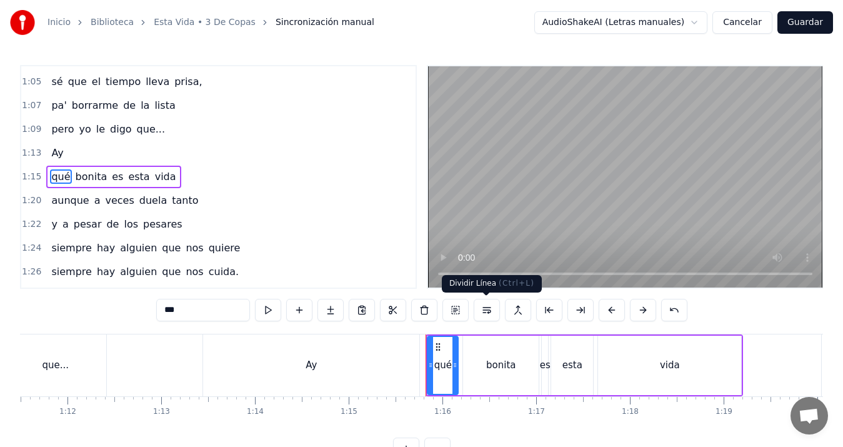
click at [483, 308] on button at bounding box center [487, 310] width 26 height 23
click at [46, 156] on div "Ay" at bounding box center [57, 153] width 22 height 23
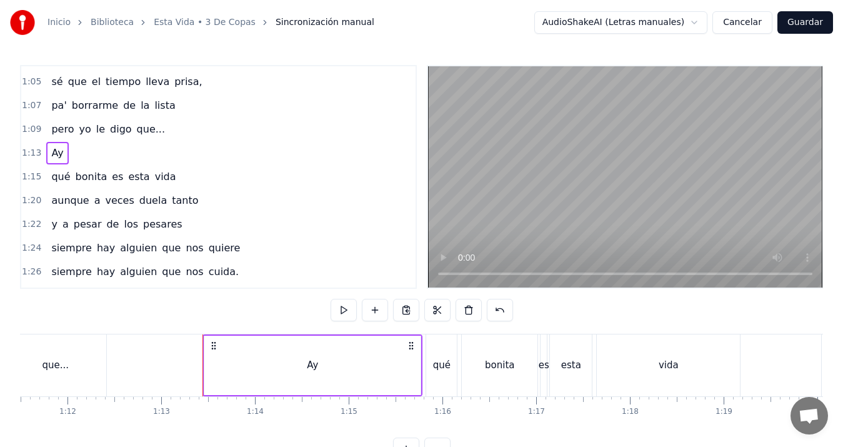
click at [399, 366] on div "Ay" at bounding box center [312, 365] width 216 height 59
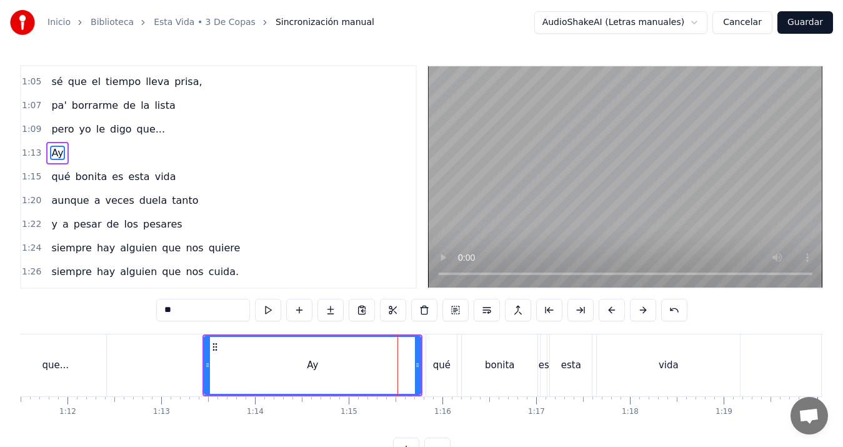
scroll to position [281, 0]
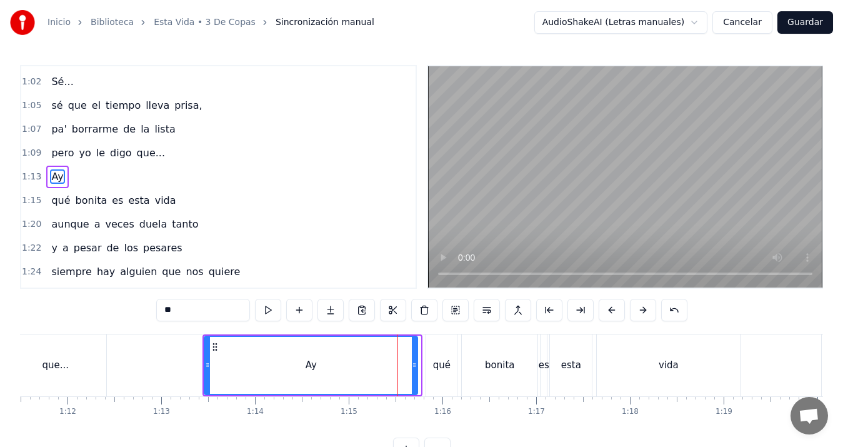
click at [416, 363] on icon at bounding box center [414, 365] width 5 height 10
drag, startPoint x: 416, startPoint y: 363, endPoint x: 408, endPoint y: 366, distance: 8.9
click at [408, 366] on icon at bounding box center [406, 365] width 5 height 10
click at [54, 174] on span "Ay" at bounding box center [57, 176] width 14 height 14
click at [63, 151] on span "pero" at bounding box center [62, 153] width 25 height 14
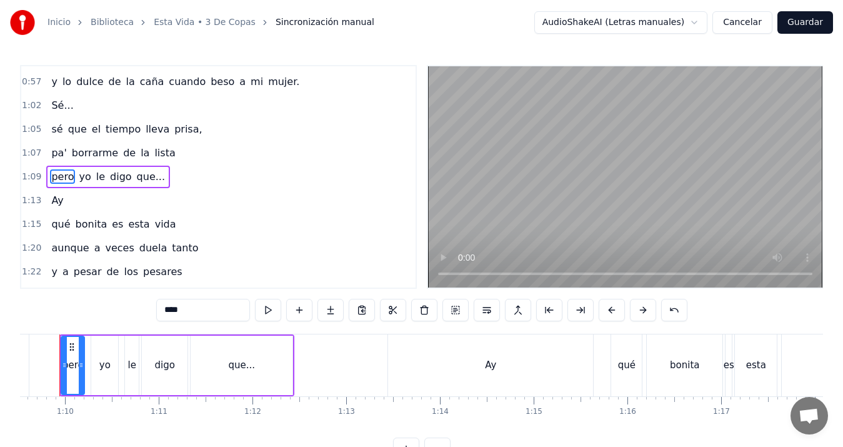
scroll to position [0, 6494]
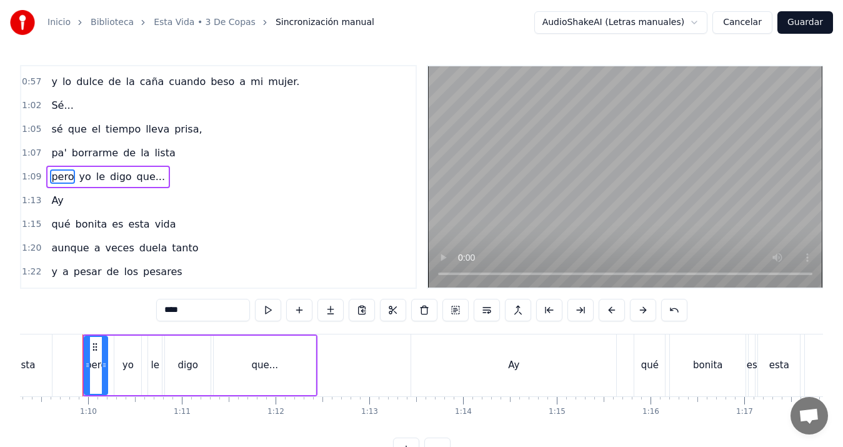
click at [56, 201] on span "Ay" at bounding box center [57, 200] width 14 height 14
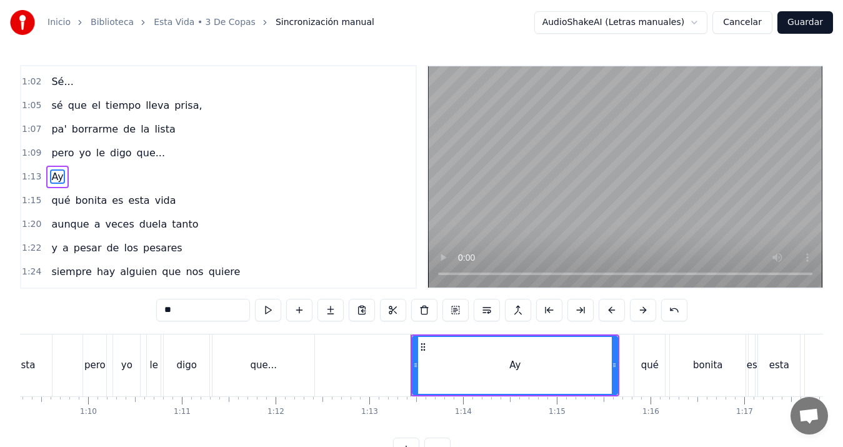
click at [182, 306] on input "**" at bounding box center [203, 310] width 94 height 23
click at [50, 197] on span "qué" at bounding box center [60, 200] width 21 height 14
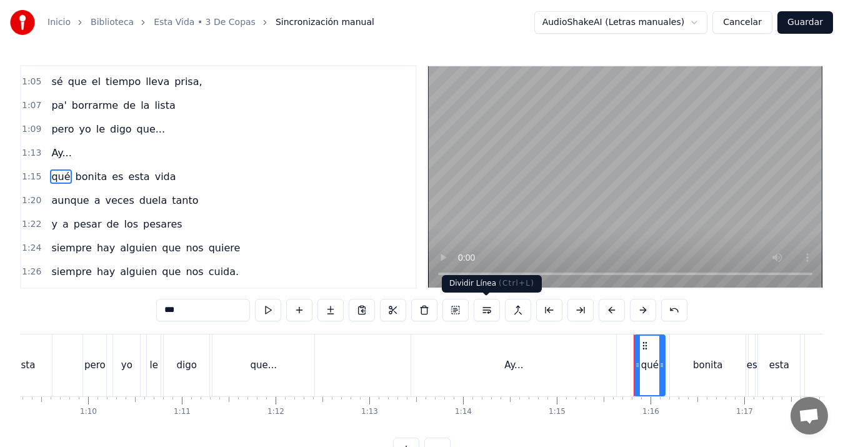
click at [489, 306] on button at bounding box center [487, 310] width 26 height 23
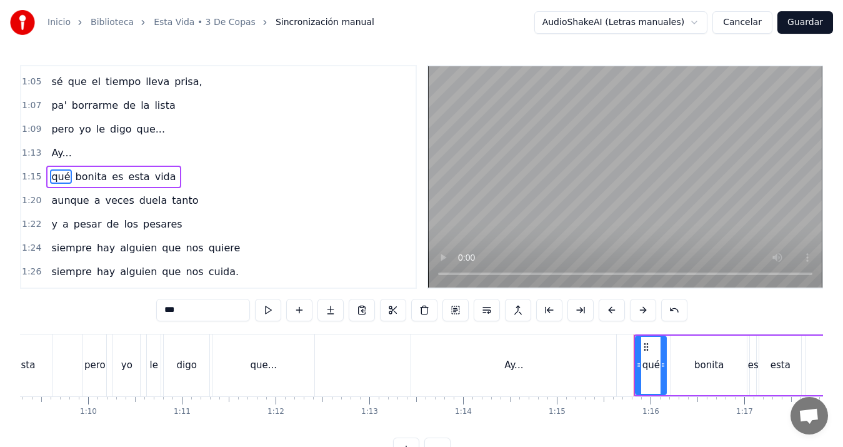
click at [57, 148] on span "Ay..." at bounding box center [61, 153] width 23 height 14
type input "*****"
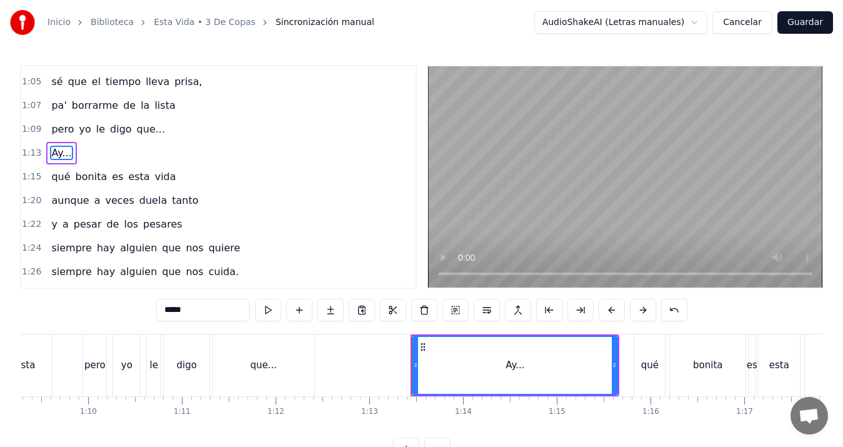
scroll to position [281, 0]
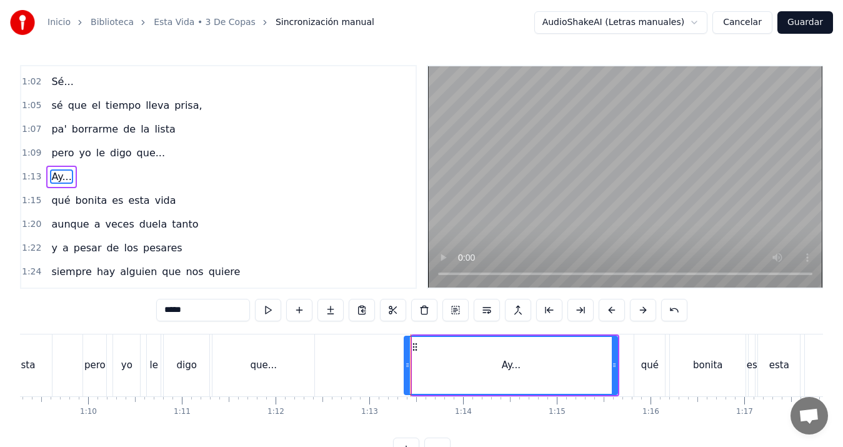
drag, startPoint x: 414, startPoint y: 366, endPoint x: 406, endPoint y: 371, distance: 9.9
click at [406, 371] on div at bounding box center [407, 365] width 5 height 57
drag, startPoint x: 617, startPoint y: 364, endPoint x: 610, endPoint y: 366, distance: 7.1
click at [610, 366] on icon at bounding box center [607, 365] width 5 height 10
drag, startPoint x: 610, startPoint y: 366, endPoint x: 624, endPoint y: 366, distance: 14.4
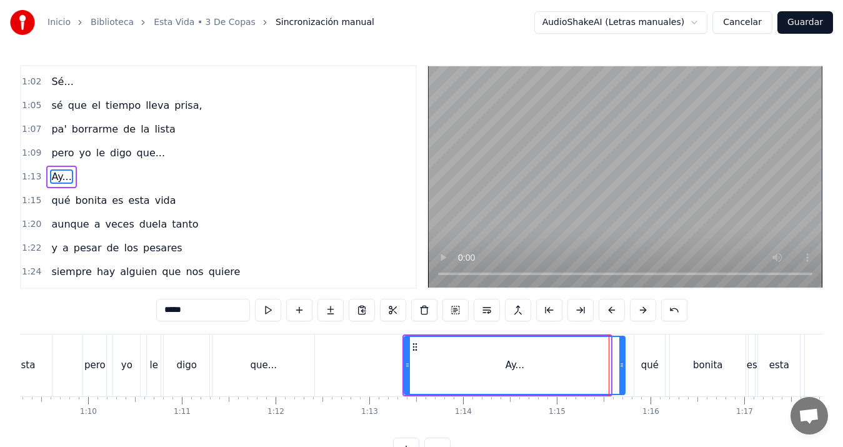
click at [624, 366] on icon at bounding box center [621, 365] width 5 height 10
click at [489, 311] on button at bounding box center [487, 310] width 26 height 23
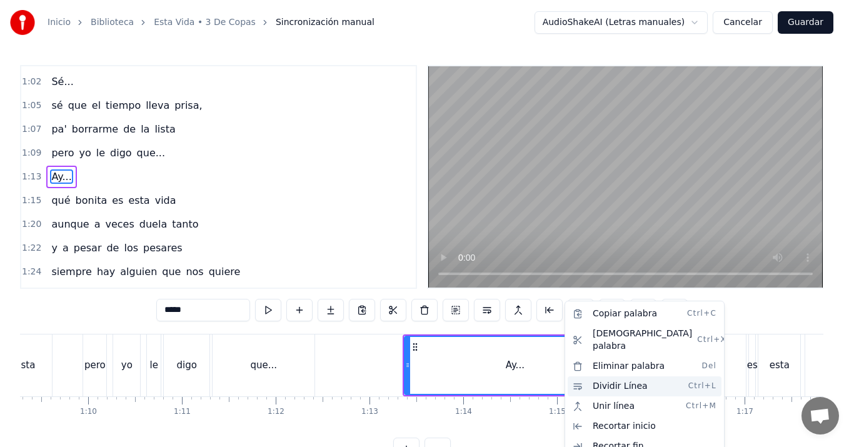
click at [634, 376] on div "Dividir Línea Ctrl+L" at bounding box center [645, 386] width 154 height 20
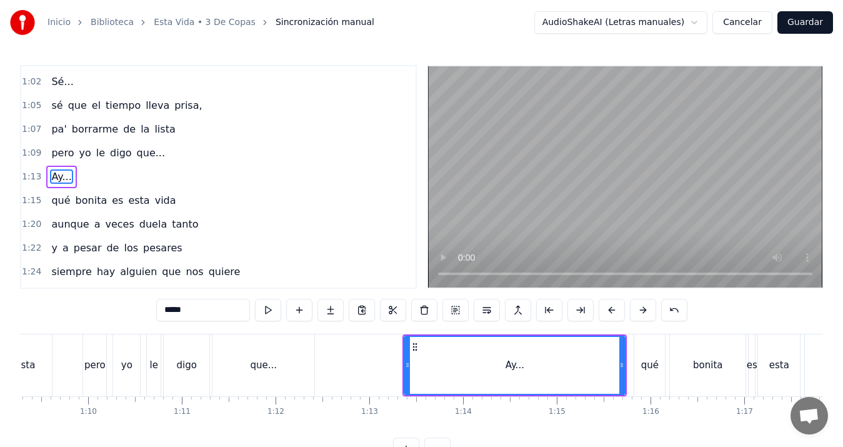
click at [71, 154] on div "pero yo le digo que..." at bounding box center [108, 153] width 124 height 23
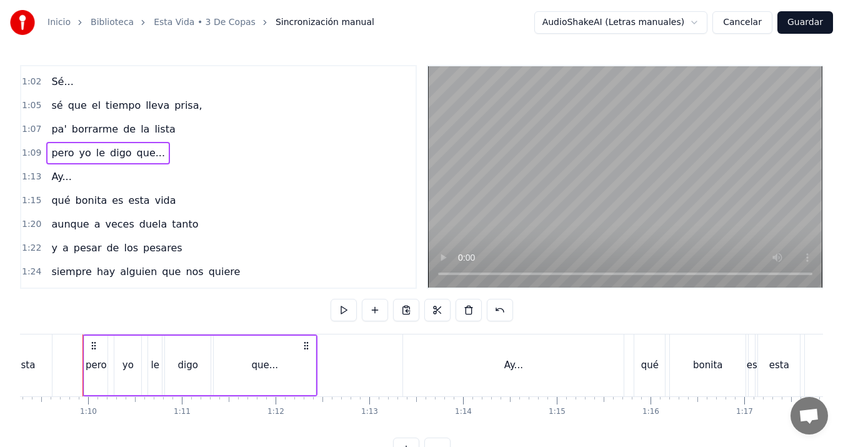
click at [60, 173] on span "Ay..." at bounding box center [61, 176] width 23 height 14
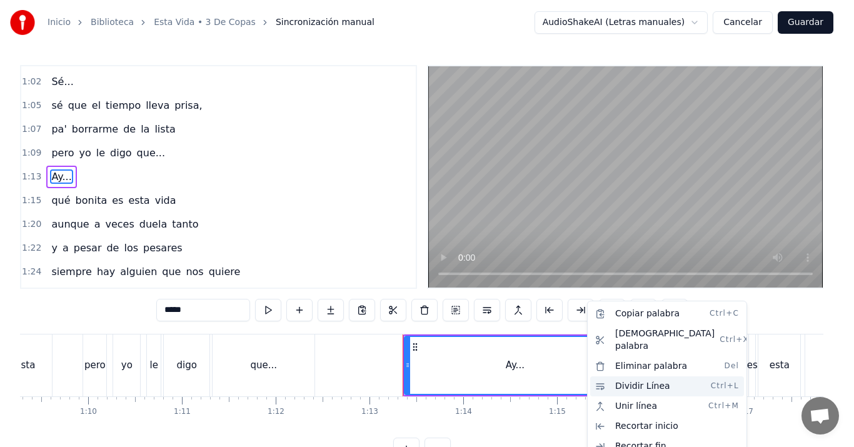
click at [647, 376] on div "Dividir Línea Ctrl+L" at bounding box center [667, 386] width 154 height 20
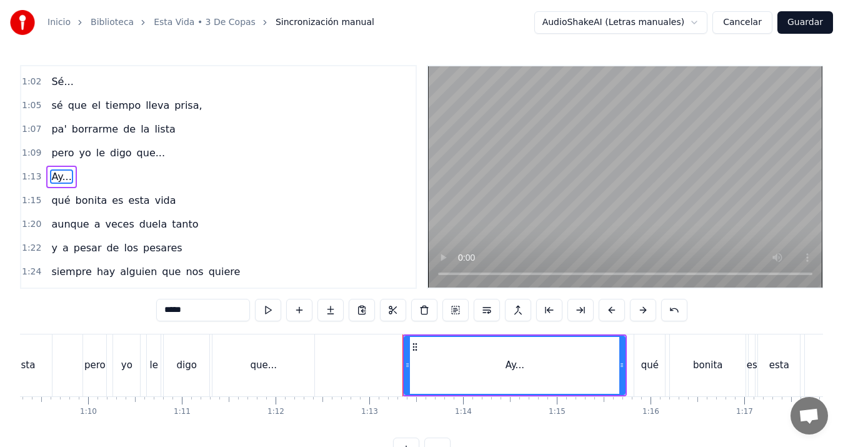
click at [647, 365] on div "qué" at bounding box center [650, 365] width 18 height 14
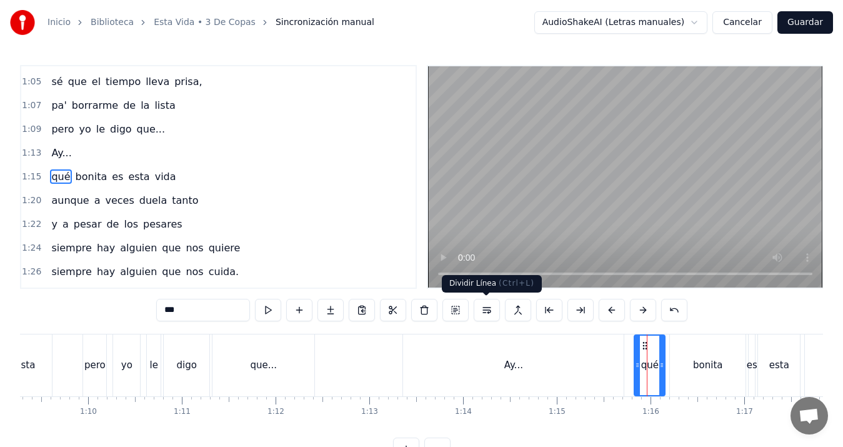
click at [487, 310] on button at bounding box center [487, 310] width 26 height 23
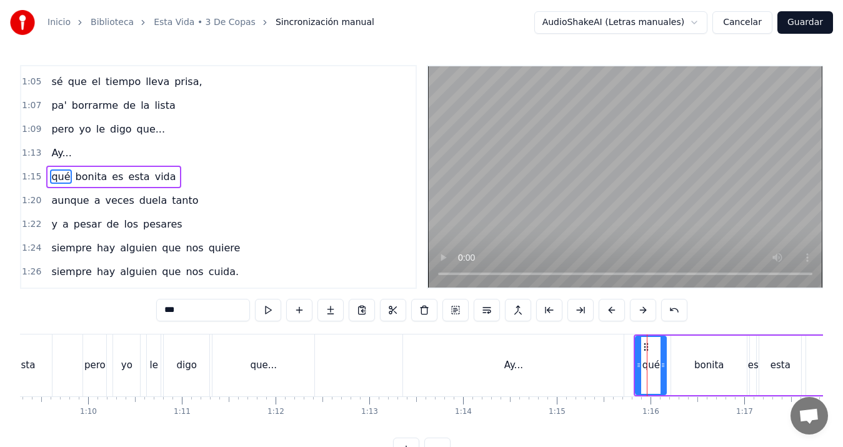
click at [50, 156] on span "Ay..." at bounding box center [61, 153] width 23 height 14
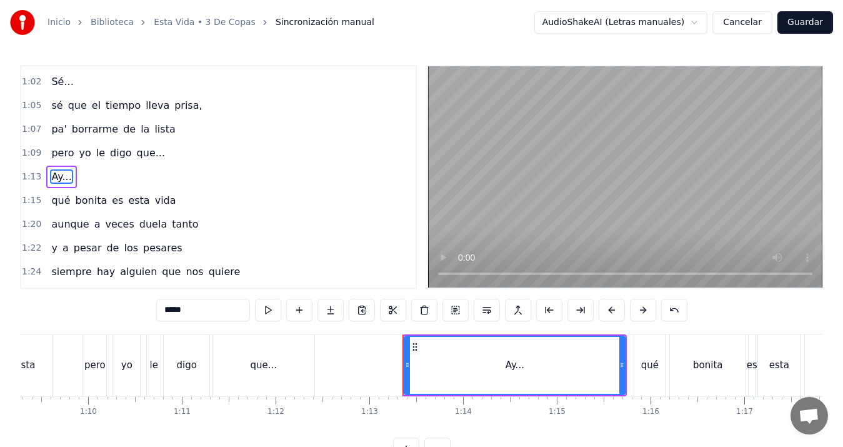
click at [651, 356] on div "qué" at bounding box center [649, 365] width 31 height 62
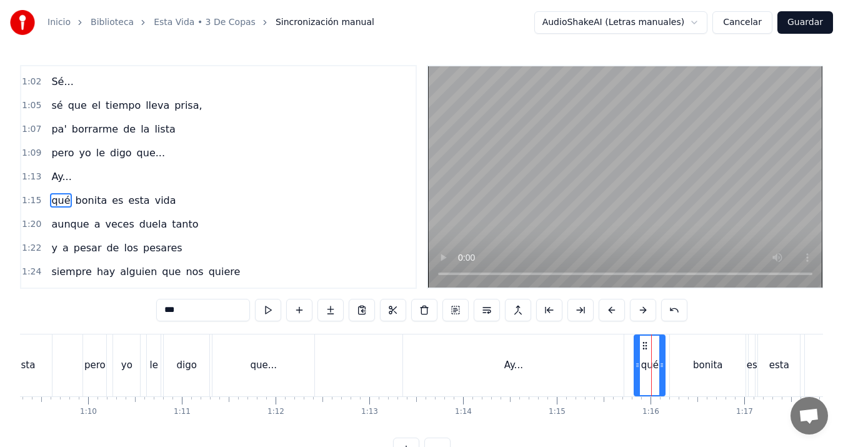
scroll to position [305, 0]
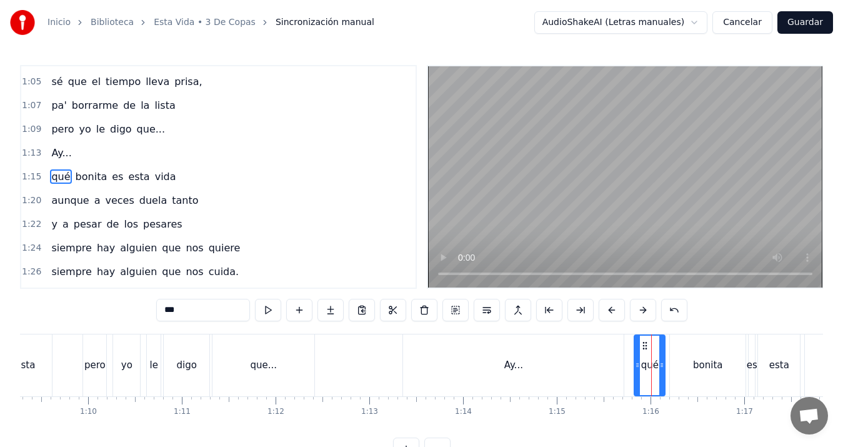
click at [608, 358] on div "Ay..." at bounding box center [513, 365] width 221 height 62
type input "*****"
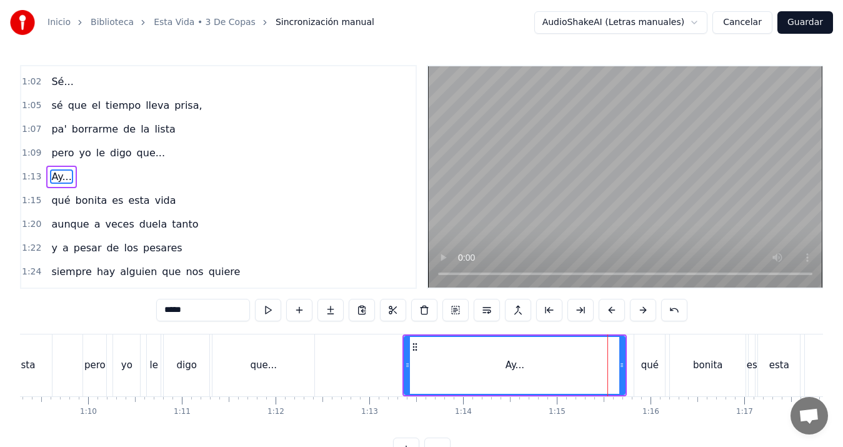
click at [627, 360] on div "Ay..." at bounding box center [515, 365] width 224 height 62
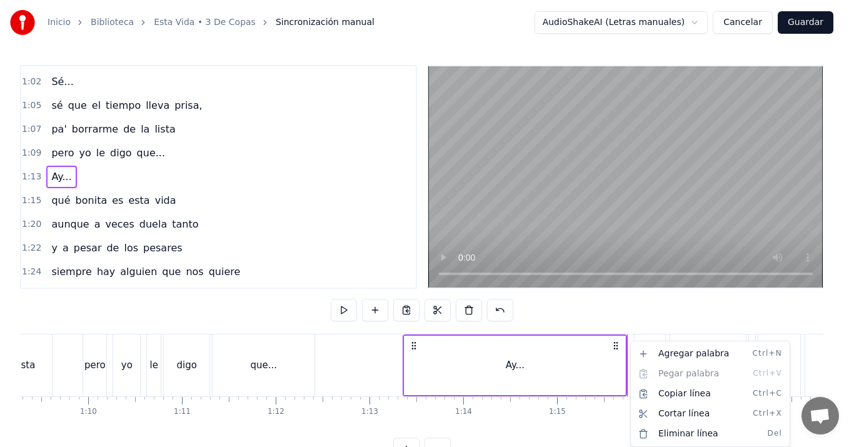
click at [617, 344] on html "Inicio Biblioteca Esta Vida • 3 De Copas Sincronización manual AudioShakeAI (Le…" at bounding box center [427, 240] width 854 height 480
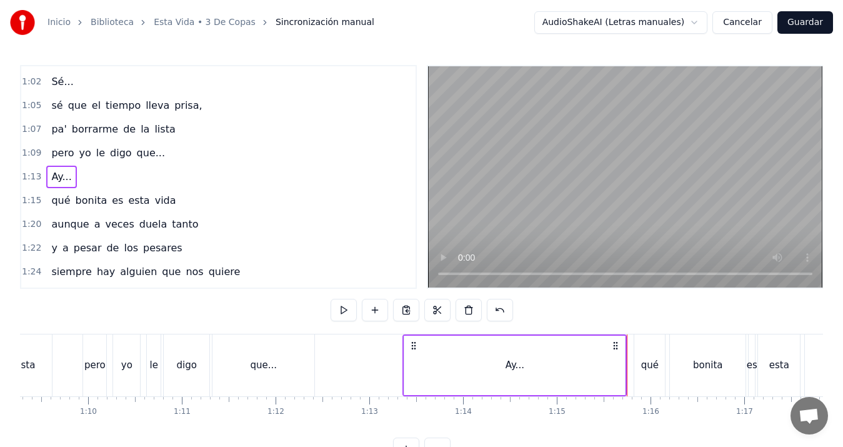
click at [617, 344] on icon at bounding box center [616, 346] width 10 height 10
click at [616, 344] on icon at bounding box center [616, 346] width 10 height 10
click at [616, 345] on icon at bounding box center [616, 346] width 10 height 10
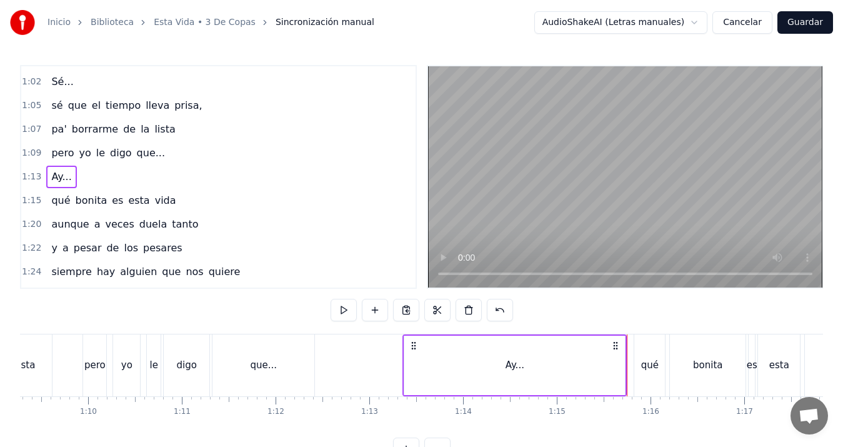
click at [63, 204] on span "qué" at bounding box center [60, 200] width 21 height 14
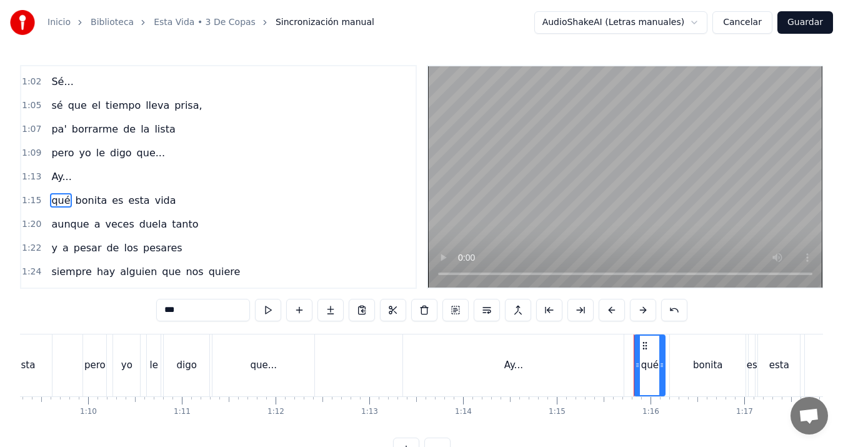
scroll to position [305, 0]
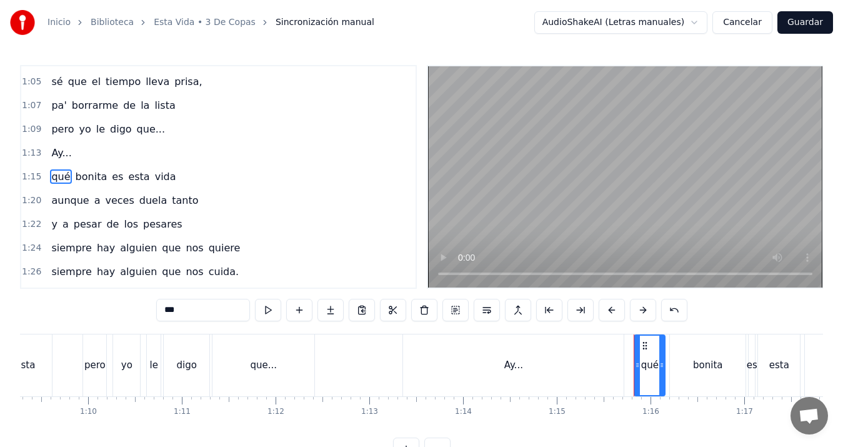
click at [51, 152] on span "Ay..." at bounding box center [61, 153] width 23 height 14
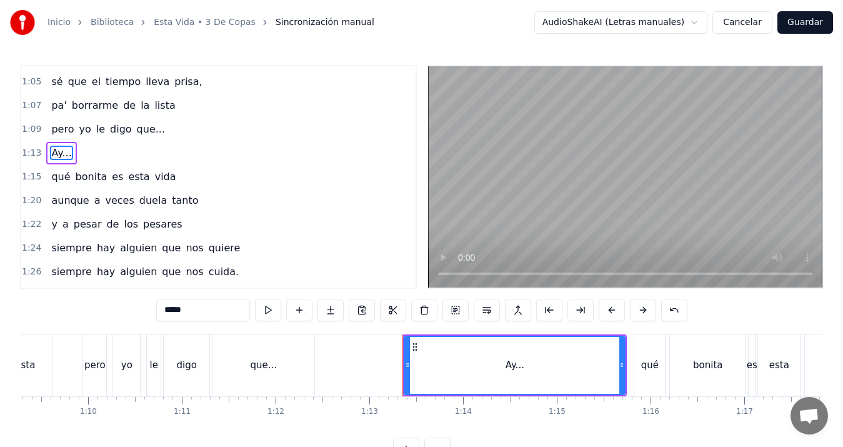
scroll to position [281, 0]
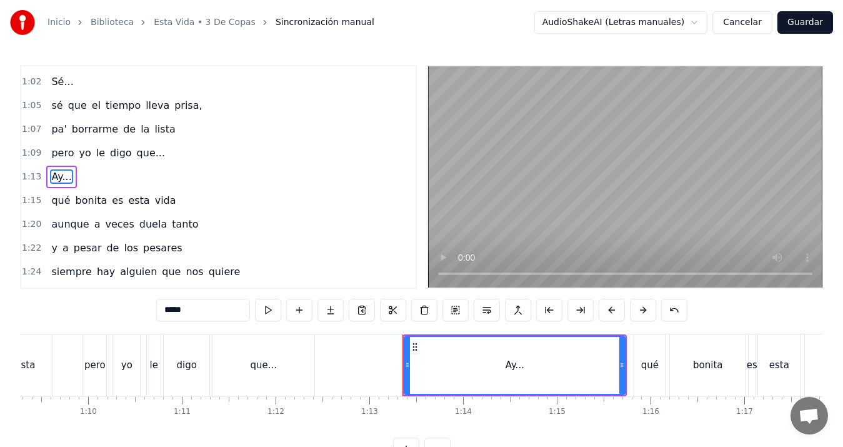
click at [55, 199] on span "qué" at bounding box center [60, 200] width 21 height 14
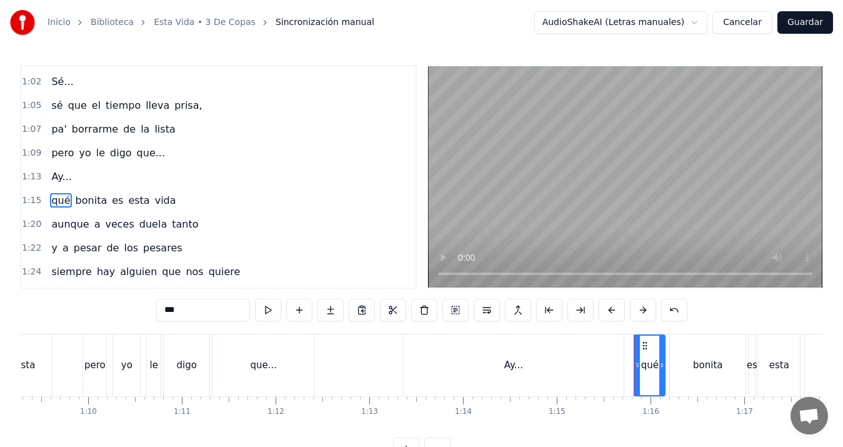
scroll to position [305, 0]
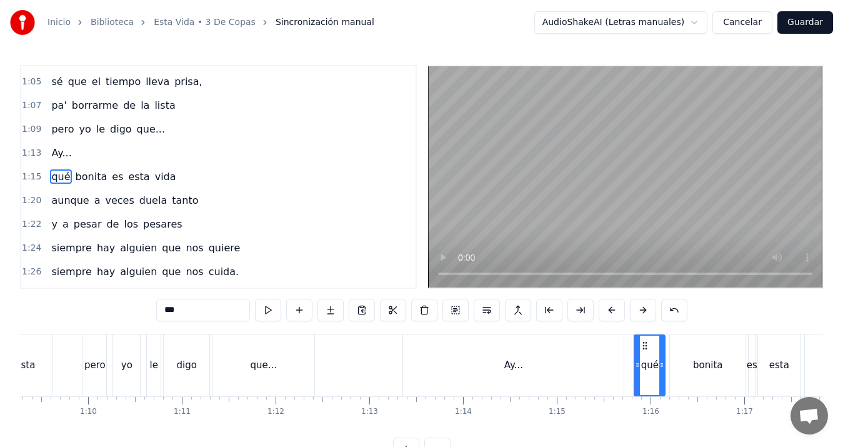
click at [54, 177] on span "qué" at bounding box center [60, 176] width 21 height 14
click at [644, 343] on circle at bounding box center [644, 342] width 1 height 1
click at [643, 344] on icon at bounding box center [645, 346] width 10 height 10
click at [458, 311] on button at bounding box center [456, 310] width 26 height 23
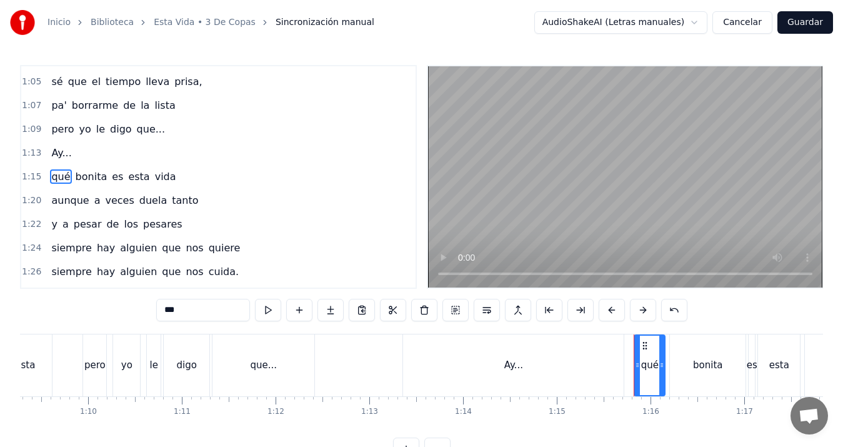
click at [436, 355] on div "Ay..." at bounding box center [513, 365] width 221 height 62
type input "*****"
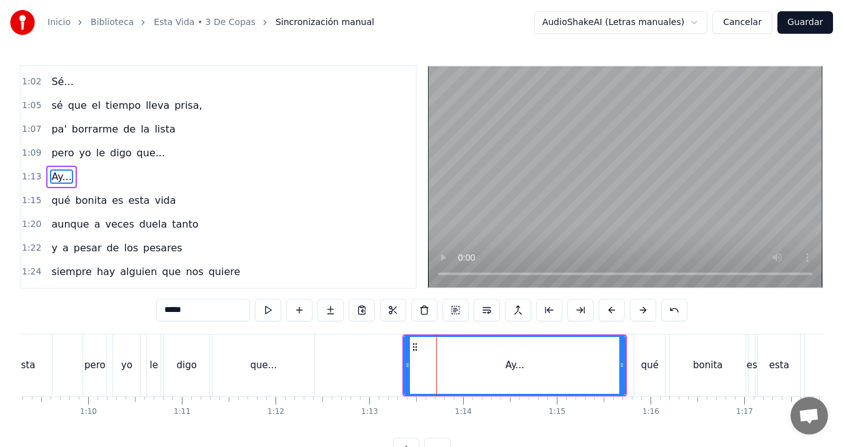
click at [96, 179] on div "1:13 Ay..." at bounding box center [218, 177] width 394 height 24
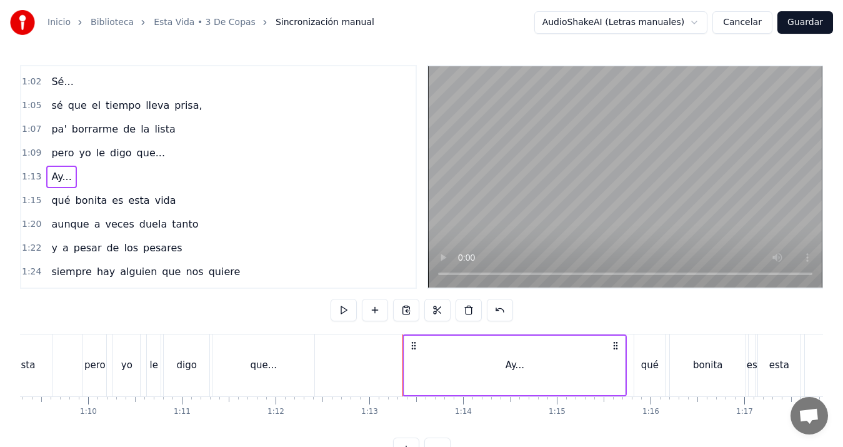
click at [68, 177] on div "Ay..." at bounding box center [61, 177] width 30 height 23
click at [54, 176] on span "Ay..." at bounding box center [61, 176] width 23 height 14
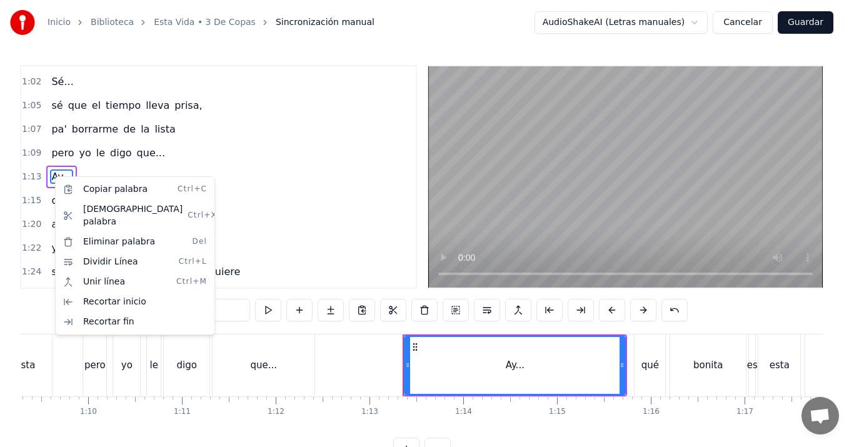
click at [54, 176] on html "Inicio Biblioteca Esta Vida • 3 De Copas Sincronización manual AudioShakeAI (Le…" at bounding box center [427, 240] width 854 height 480
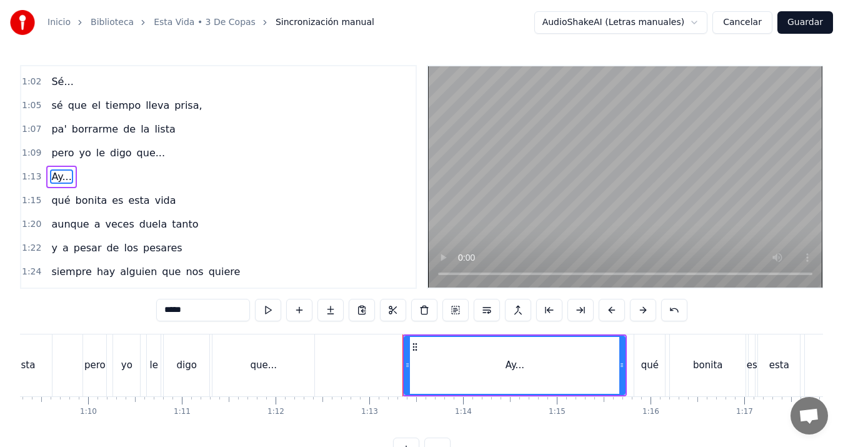
click at [86, 196] on span "bonita" at bounding box center [91, 200] width 34 height 14
type input "******"
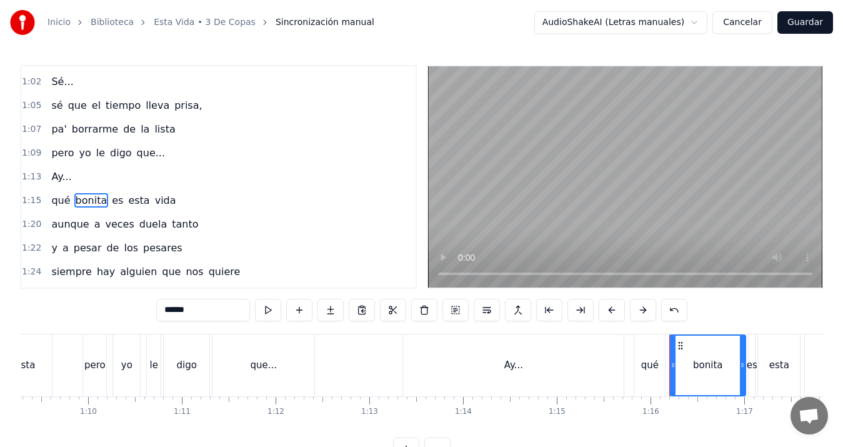
scroll to position [305, 0]
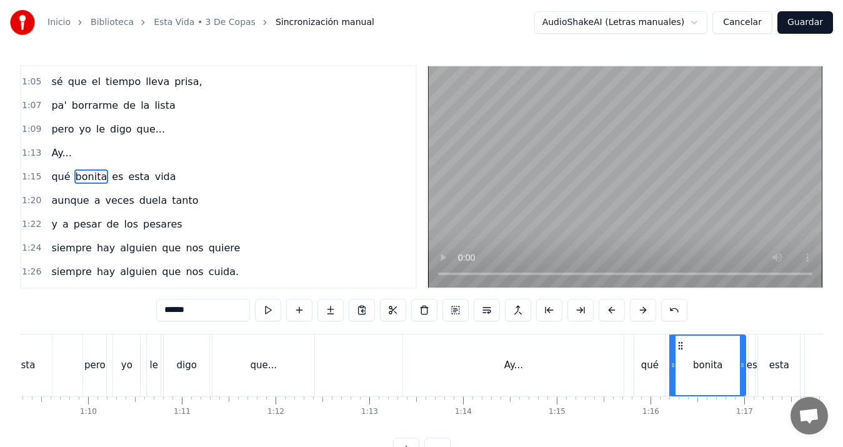
click at [124, 166] on div "qué bonita es esta vida" at bounding box center [113, 177] width 134 height 23
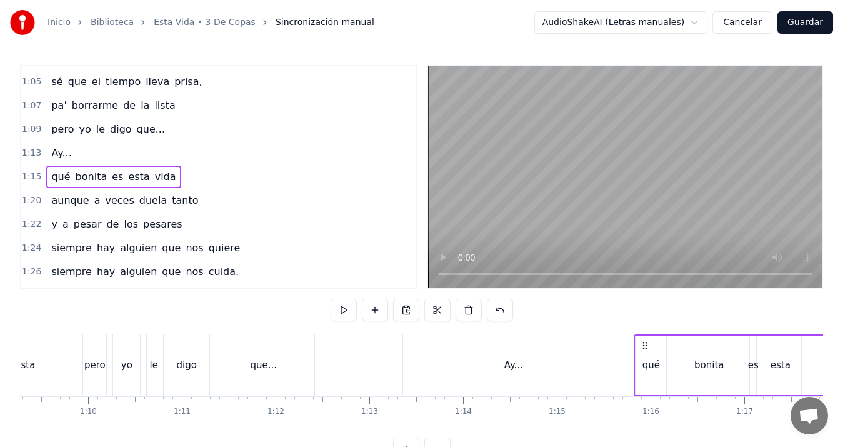
click at [164, 169] on div "1:15 qué bonita es esta vida" at bounding box center [218, 177] width 394 height 24
click at [646, 341] on icon at bounding box center [645, 346] width 10 height 10
click at [645, 342] on icon at bounding box center [645, 346] width 10 height 10
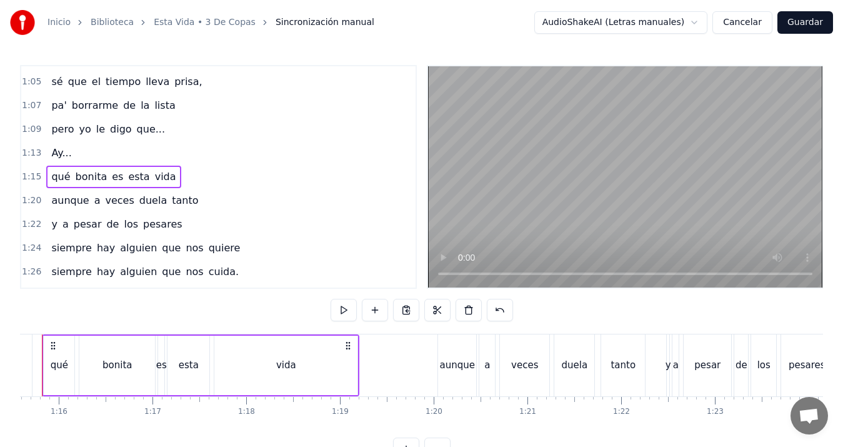
scroll to position [0, 6929]
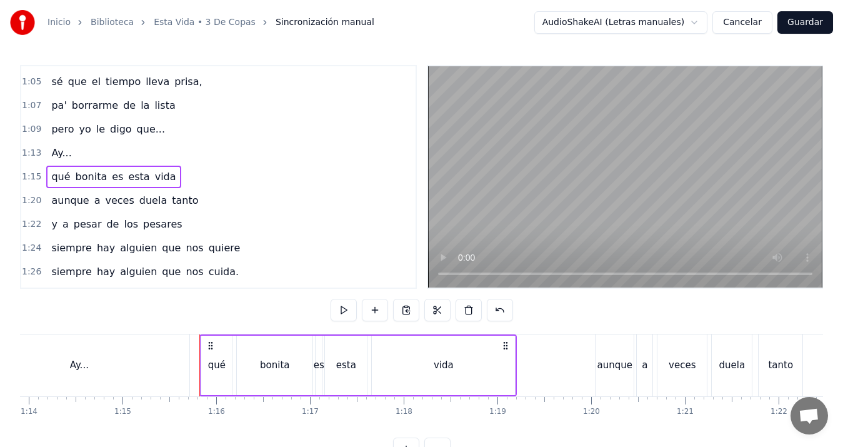
click at [503, 344] on icon at bounding box center [506, 346] width 10 height 10
click at [508, 345] on icon at bounding box center [506, 346] width 10 height 10
click at [51, 159] on span "Ay..." at bounding box center [61, 153] width 23 height 14
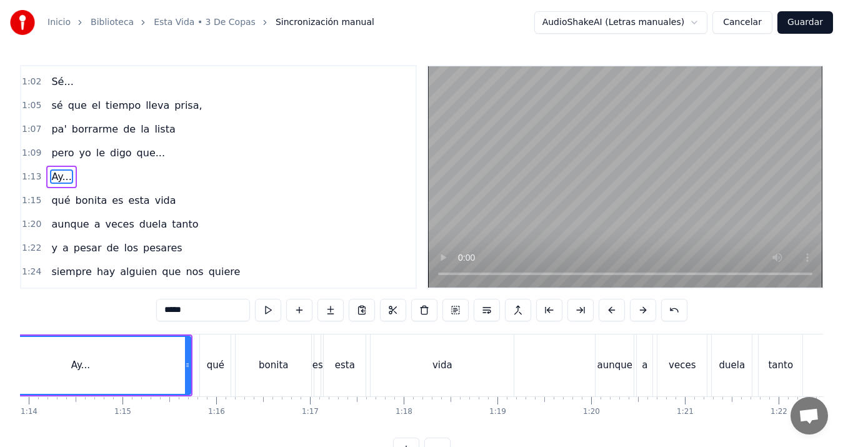
scroll to position [0, 6814]
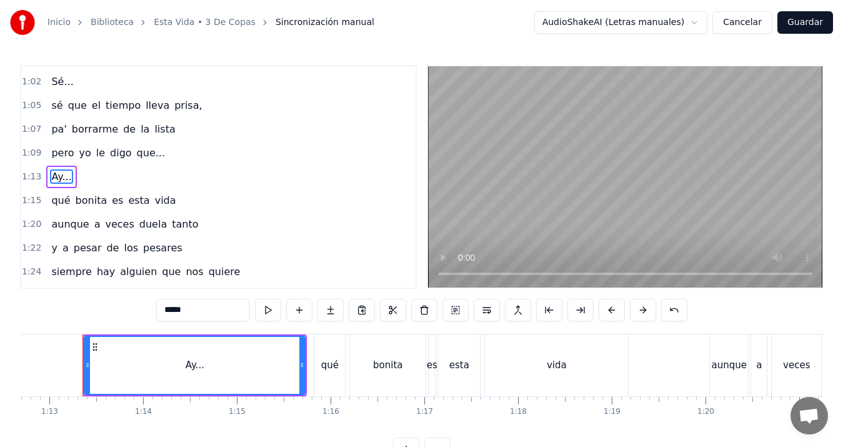
click at [303, 352] on div at bounding box center [301, 365] width 5 height 57
click at [490, 308] on button at bounding box center [487, 310] width 26 height 23
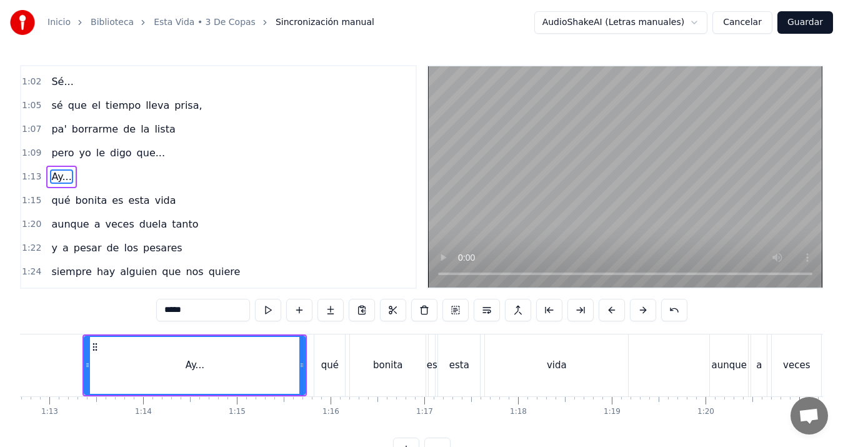
click at [490, 308] on button at bounding box center [487, 310] width 26 height 23
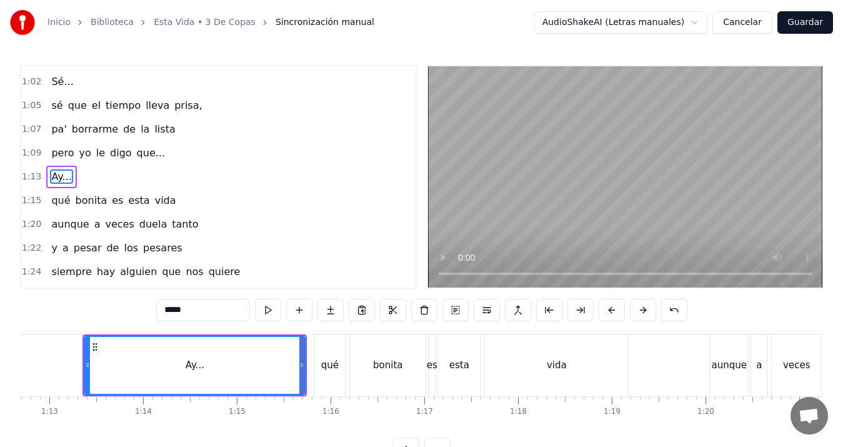
click at [490, 308] on button at bounding box center [487, 310] width 26 height 23
click at [301, 352] on div at bounding box center [301, 365] width 5 height 57
click at [281, 359] on div "Ay..." at bounding box center [194, 365] width 219 height 57
click at [290, 359] on div "Ay..." at bounding box center [194, 365] width 219 height 57
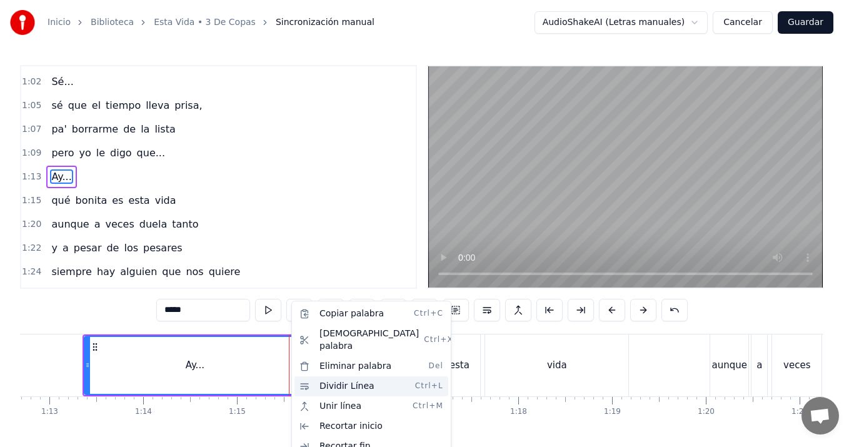
click at [338, 378] on div "Dividir Línea Ctrl+L" at bounding box center [371, 386] width 154 height 20
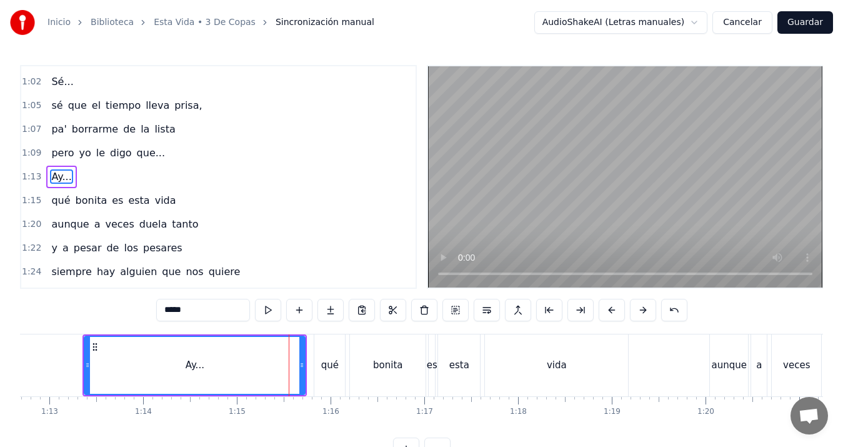
click at [223, 312] on input "*****" at bounding box center [203, 310] width 94 height 23
click at [50, 204] on span "qué" at bounding box center [60, 200] width 21 height 14
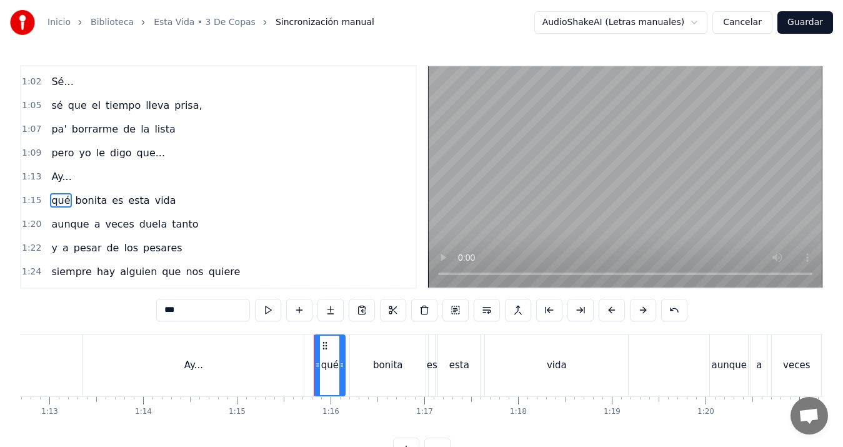
scroll to position [305, 0]
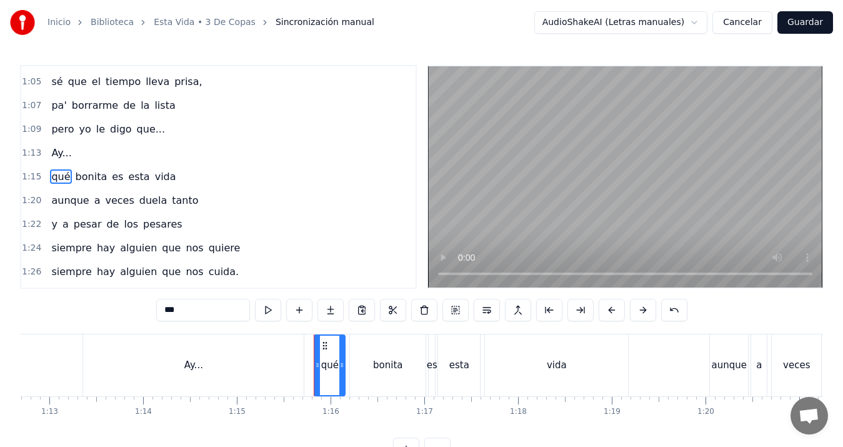
click at [184, 363] on div "Ay..." at bounding box center [193, 365] width 221 height 62
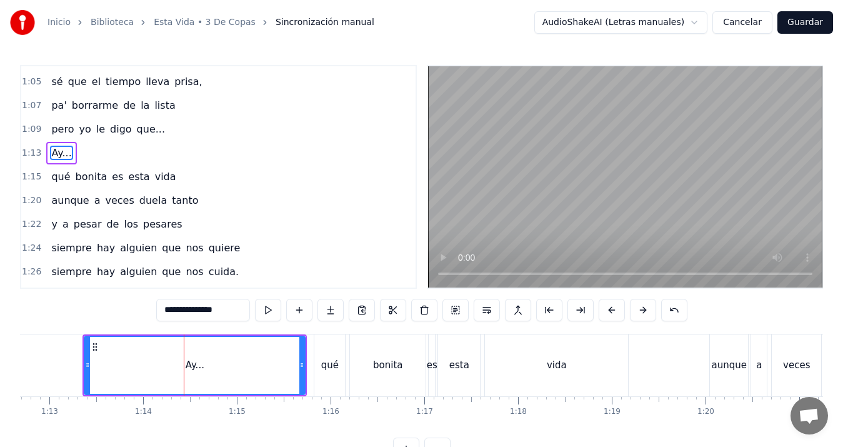
scroll to position [281, 0]
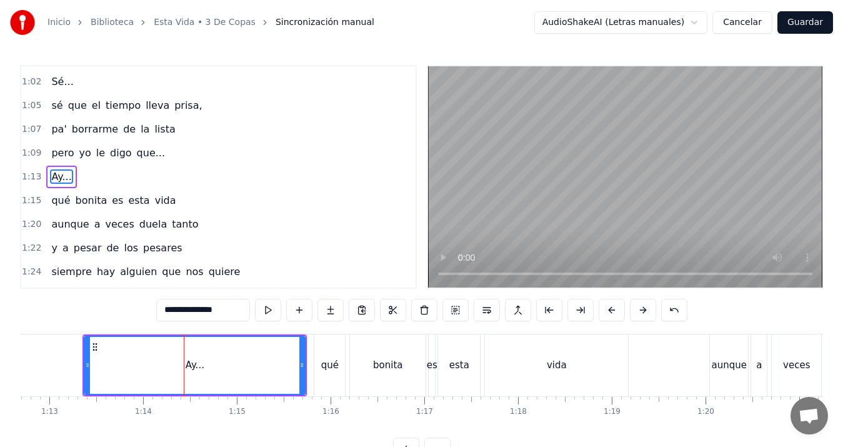
click at [200, 313] on input "*****" at bounding box center [203, 310] width 94 height 23
click at [95, 146] on span "le" at bounding box center [100, 153] width 11 height 14
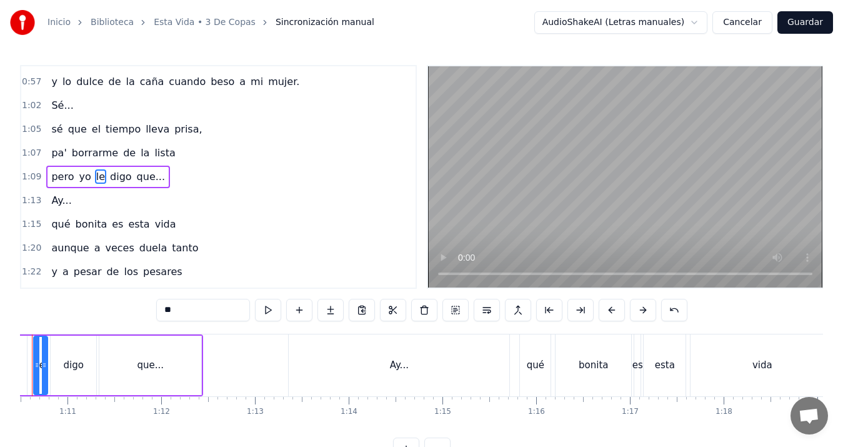
scroll to position [0, 6558]
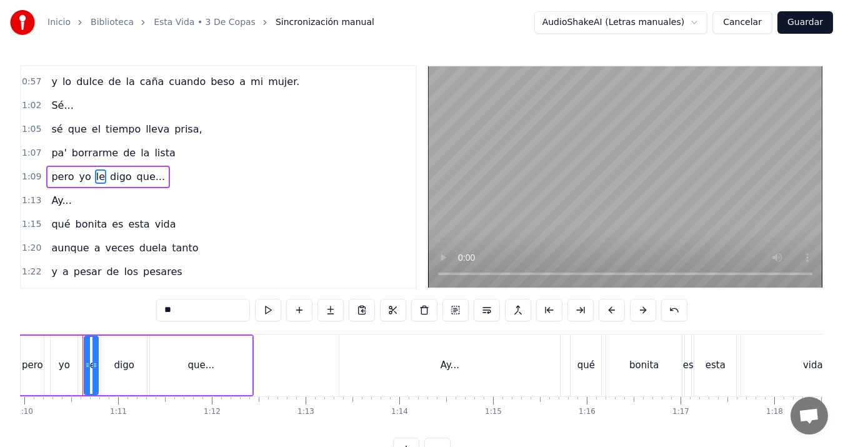
click at [54, 196] on span "Ay..." at bounding box center [61, 200] width 23 height 14
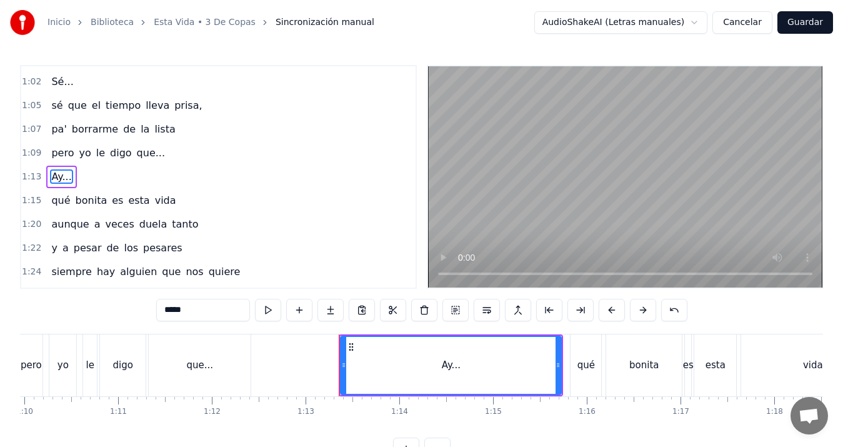
click at [591, 378] on div "qué" at bounding box center [586, 365] width 31 height 62
type input "***"
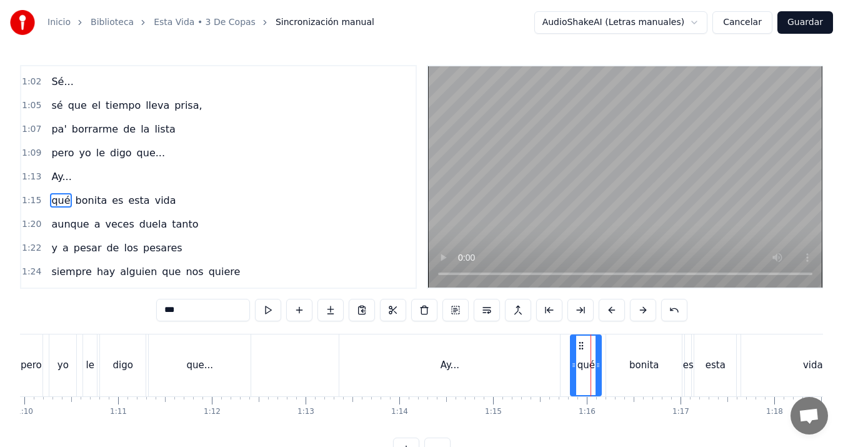
scroll to position [305, 0]
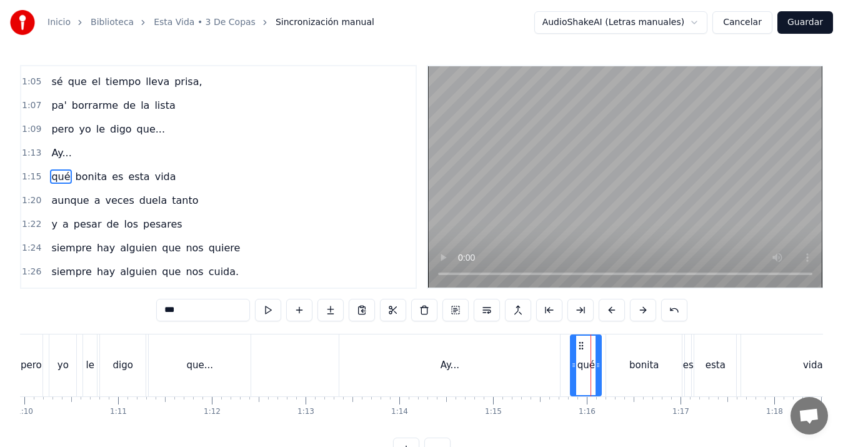
click at [563, 361] on div "Ay..." at bounding box center [451, 365] width 224 height 62
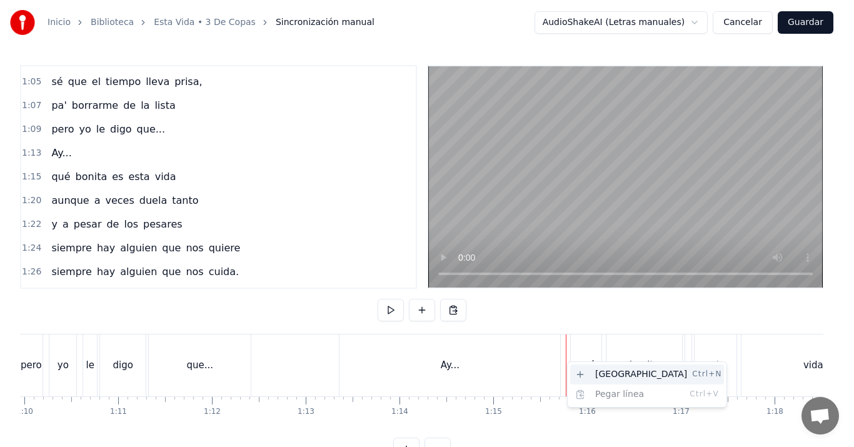
click at [600, 376] on div "Nueva línea Ctrl+N" at bounding box center [647, 374] width 154 height 20
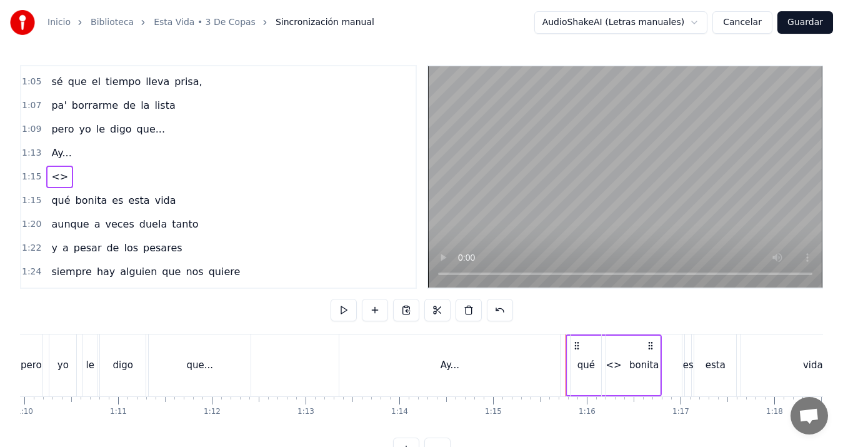
click at [53, 156] on span "Ay..." at bounding box center [61, 153] width 23 height 14
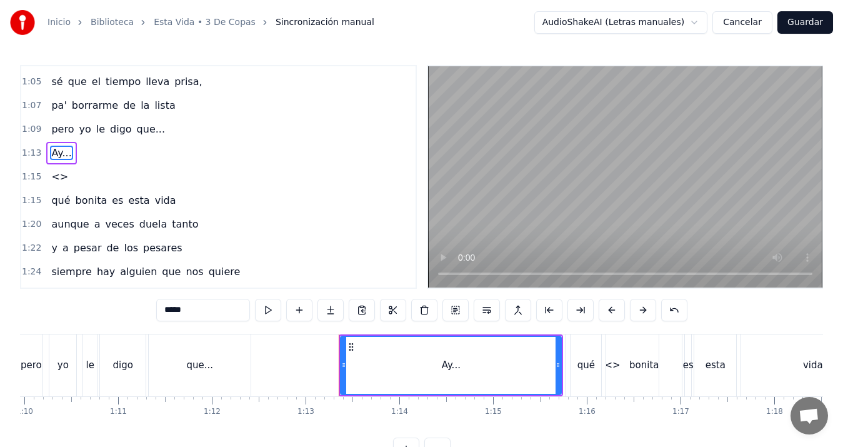
scroll to position [281, 0]
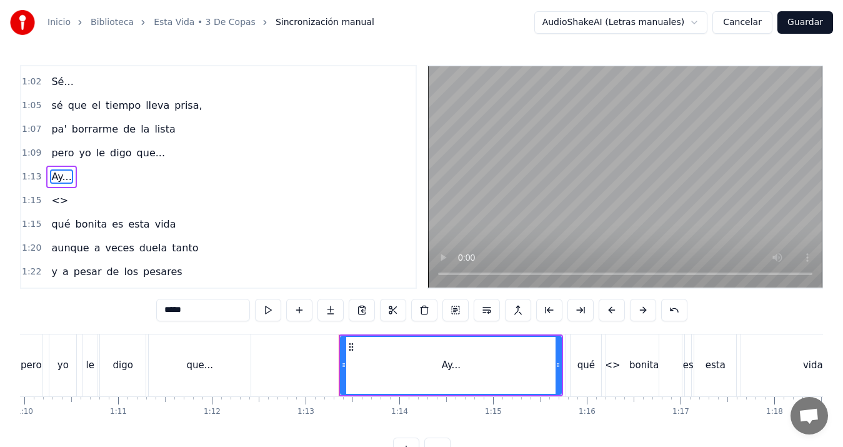
click at [77, 201] on div "1:15 <>" at bounding box center [218, 201] width 394 height 24
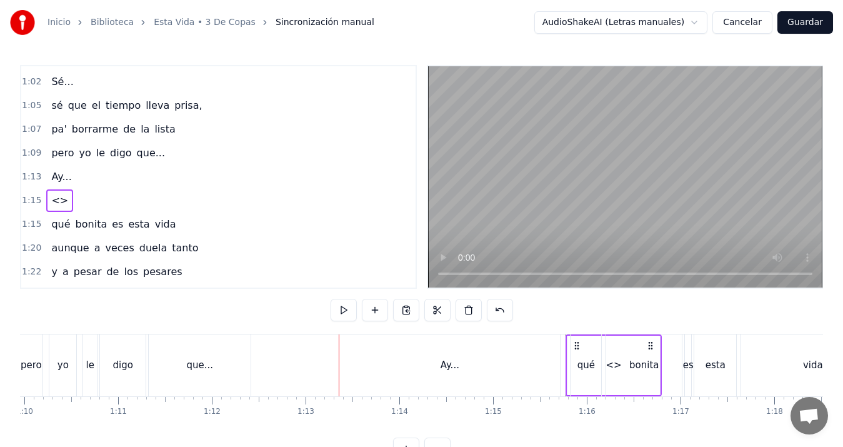
click at [614, 364] on div "bonita" at bounding box center [644, 365] width 76 height 62
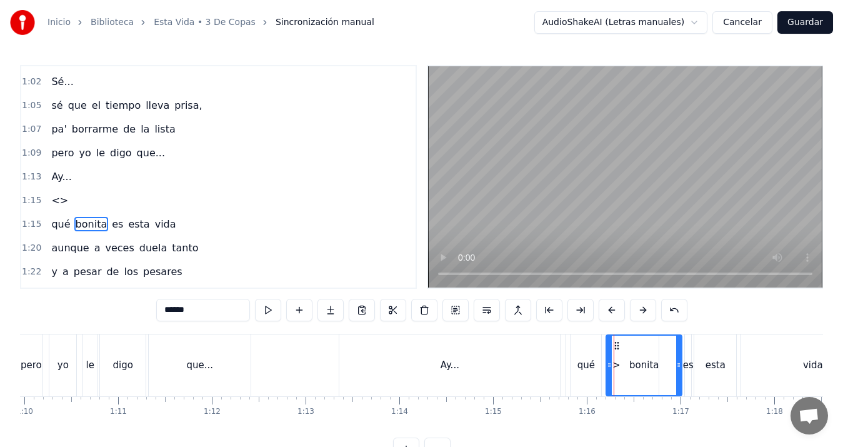
scroll to position [329, 0]
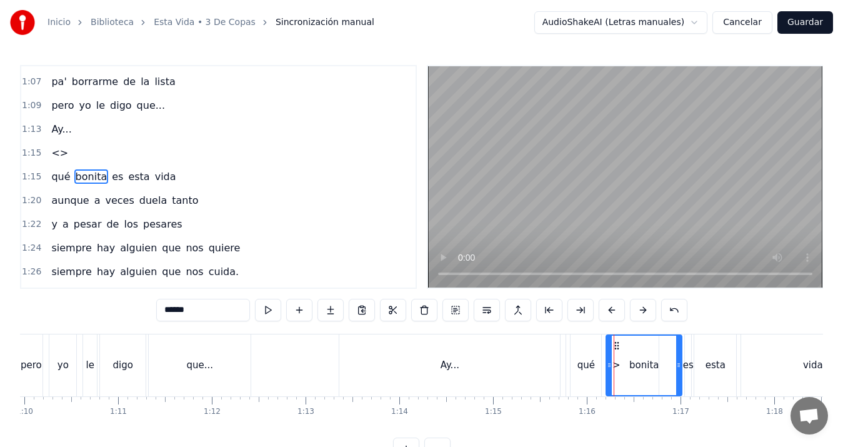
click at [587, 374] on div "qué" at bounding box center [586, 365] width 31 height 62
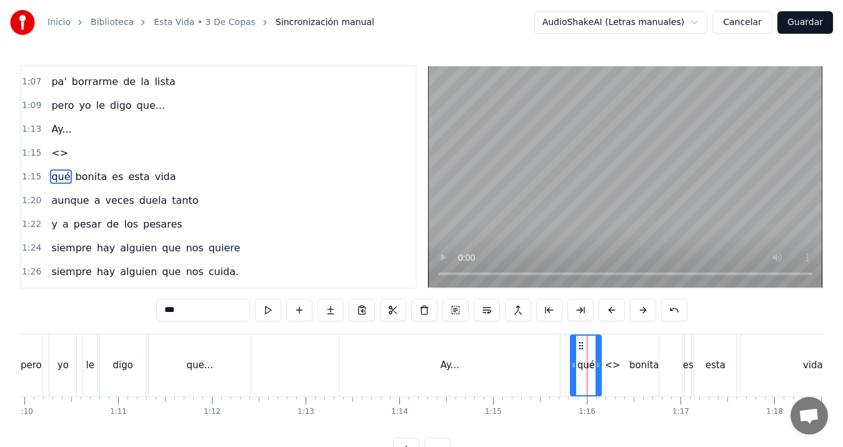
click at [406, 367] on div "Ay..." at bounding box center [449, 365] width 221 height 62
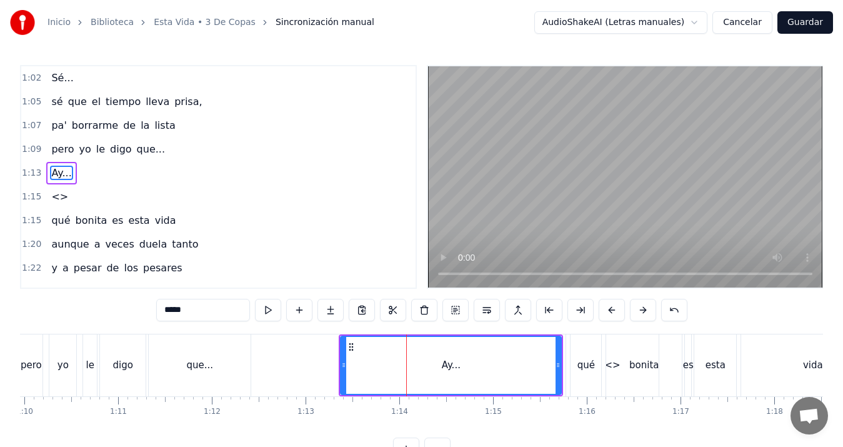
scroll to position [281, 0]
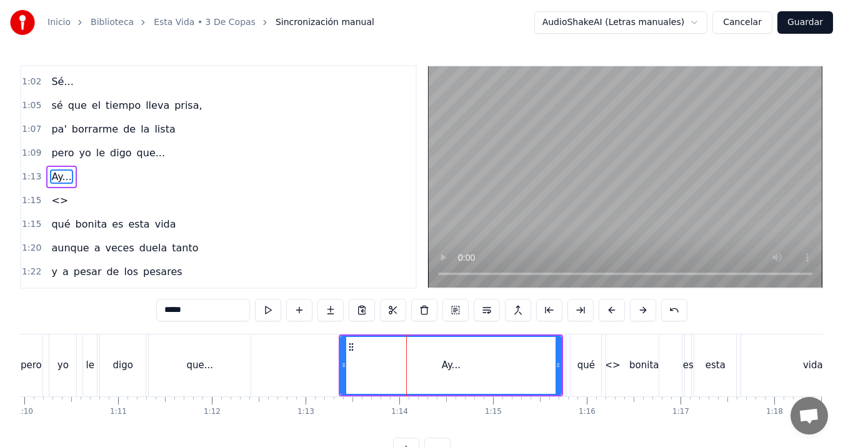
click at [528, 141] on video at bounding box center [625, 176] width 394 height 221
click at [50, 199] on span "<>" at bounding box center [59, 200] width 19 height 15
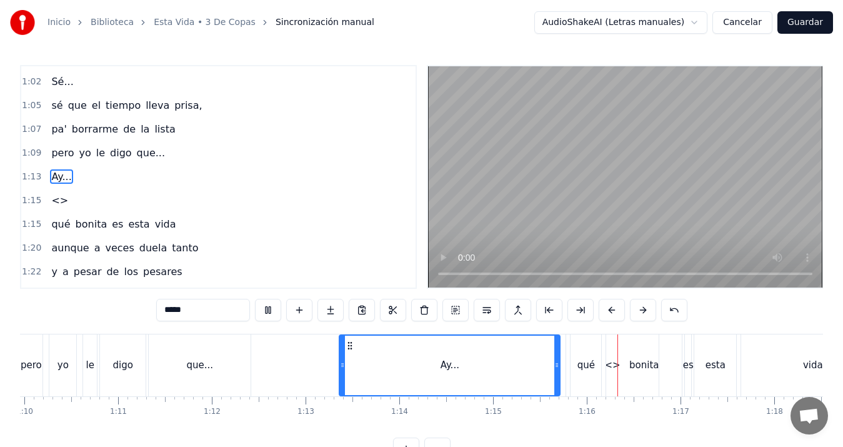
click at [463, 213] on video at bounding box center [625, 176] width 394 height 221
click at [50, 200] on span "<>" at bounding box center [59, 200] width 19 height 14
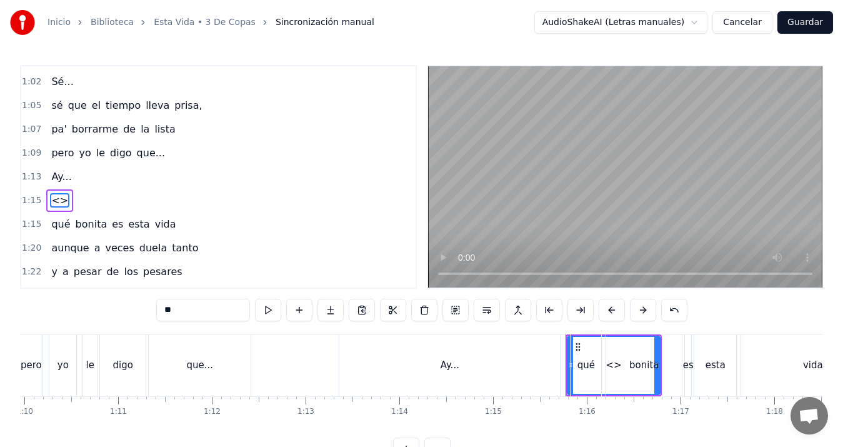
scroll to position [305, 0]
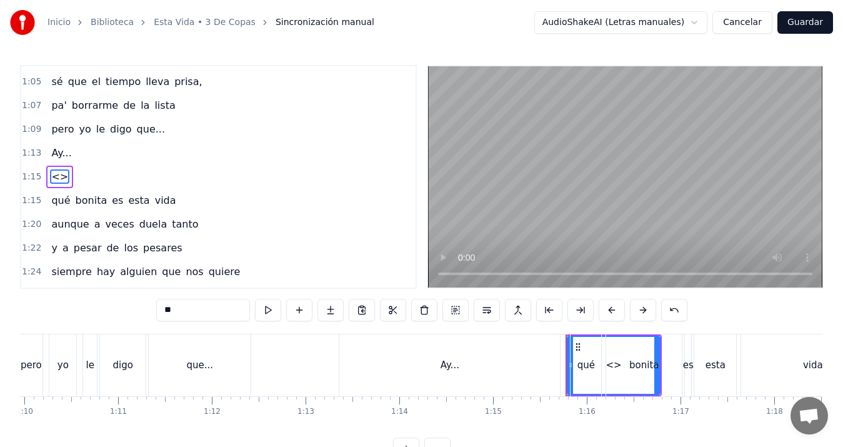
click at [208, 307] on input "**" at bounding box center [203, 310] width 94 height 23
type input "*"
click at [59, 121] on div "pero yo le digo que..." at bounding box center [108, 129] width 124 height 23
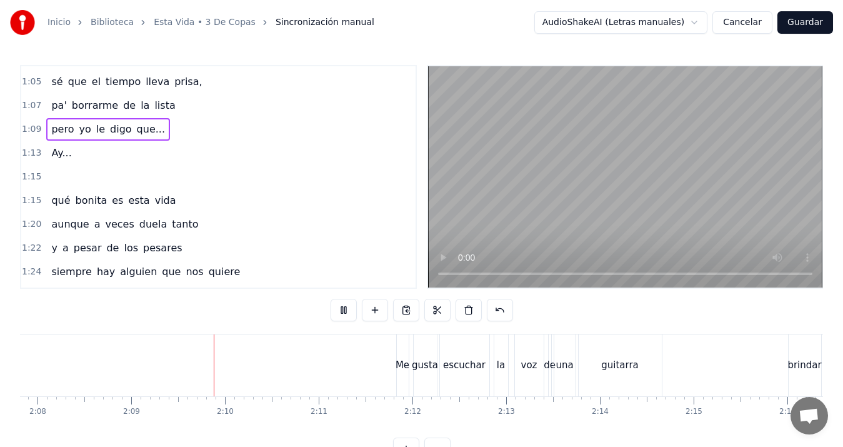
scroll to position [0, 12076]
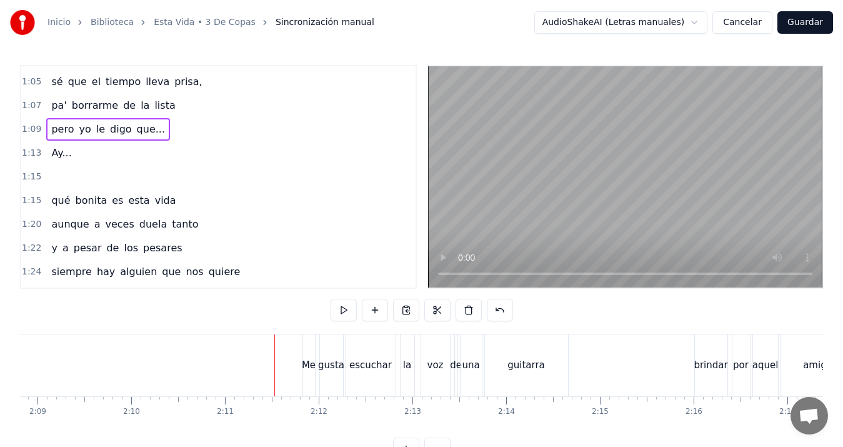
click at [370, 363] on div "escuchar" at bounding box center [370, 365] width 43 height 14
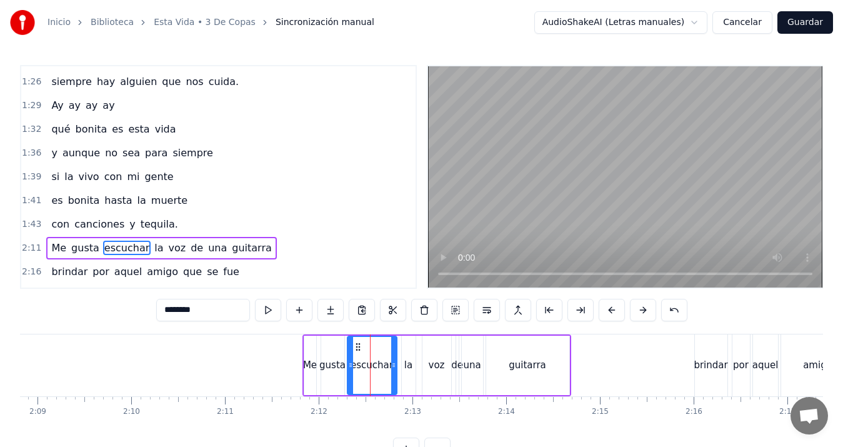
scroll to position [590, 0]
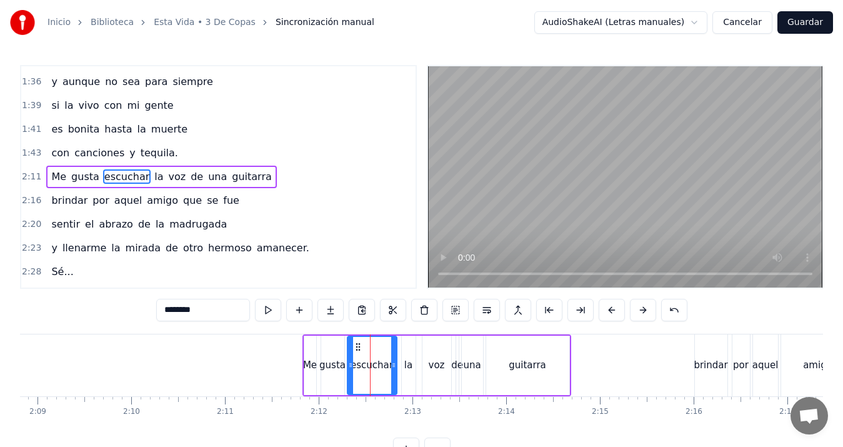
click at [153, 174] on span "la" at bounding box center [158, 176] width 11 height 14
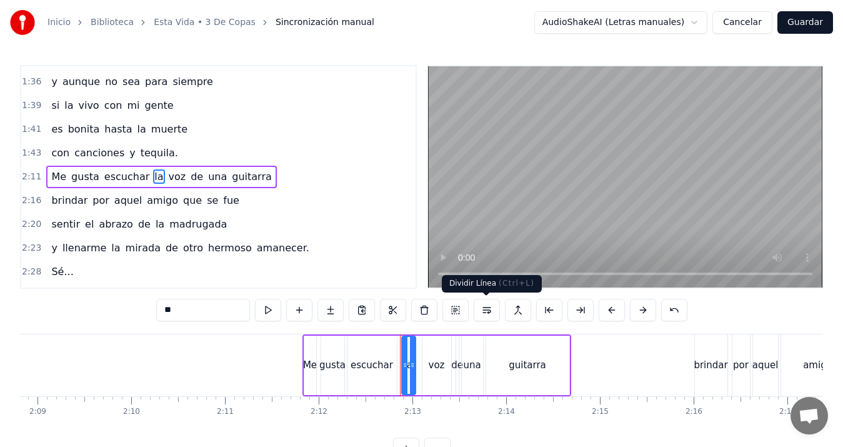
click at [489, 307] on button at bounding box center [487, 310] width 26 height 23
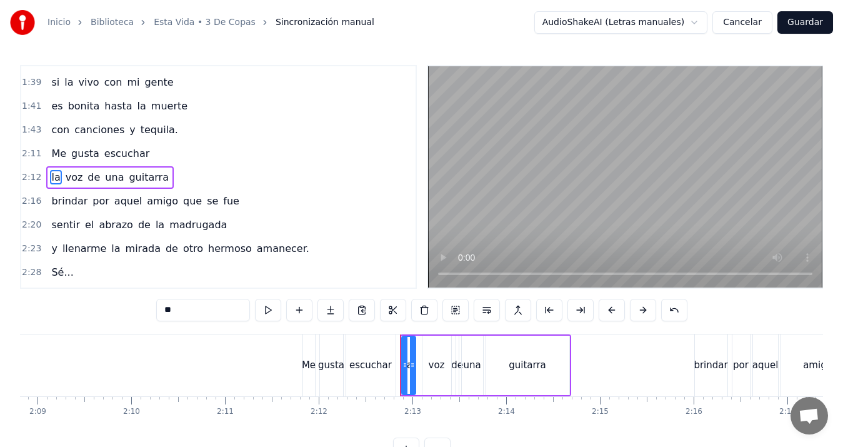
scroll to position [604, 0]
click at [56, 146] on span "Me" at bounding box center [59, 153] width 18 height 14
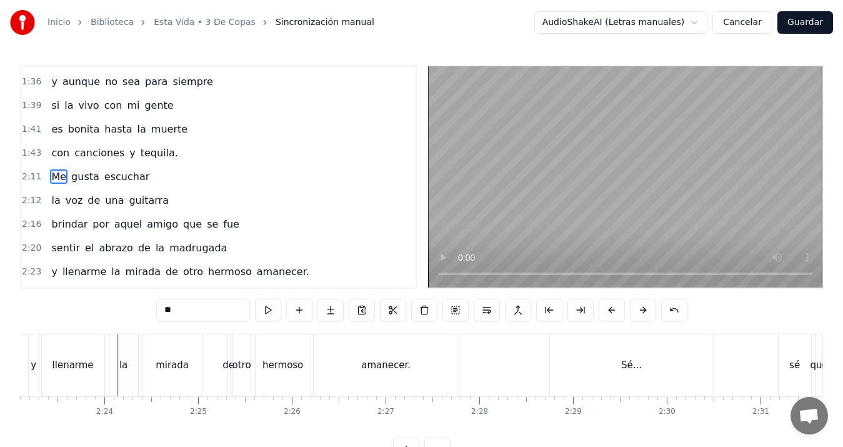
scroll to position [0, 13450]
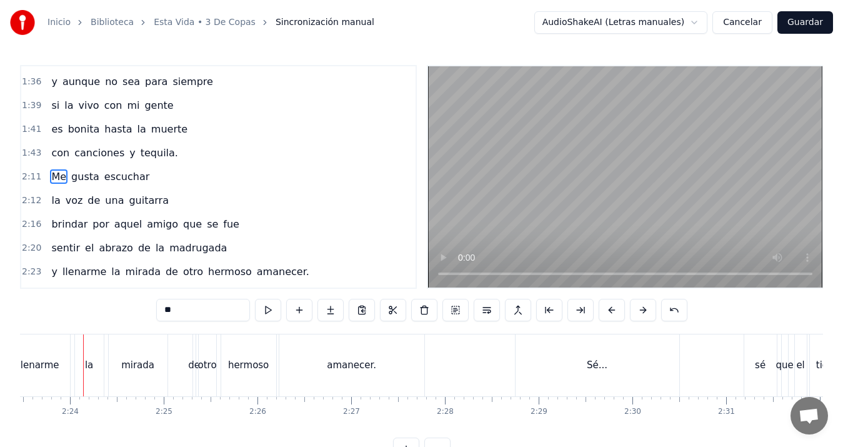
click at [191, 365] on div "de" at bounding box center [194, 365] width 12 height 14
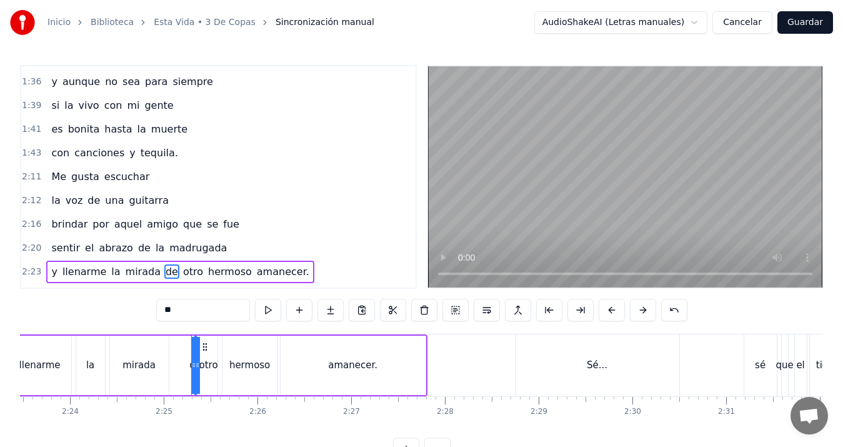
scroll to position [675, 0]
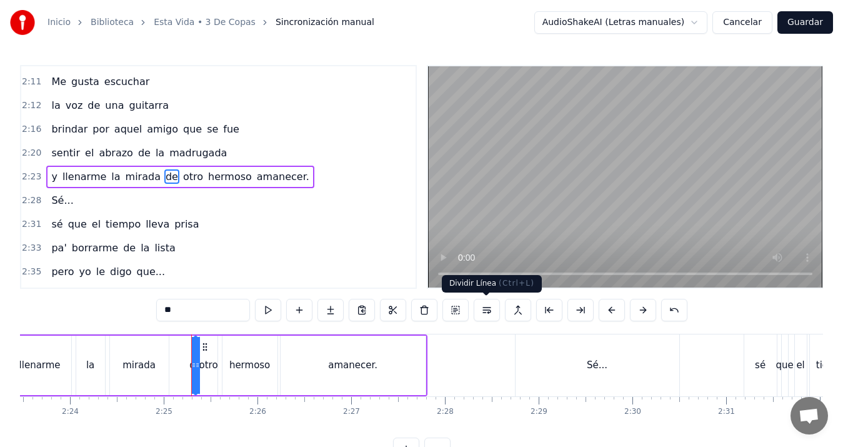
click at [486, 312] on button at bounding box center [487, 310] width 26 height 23
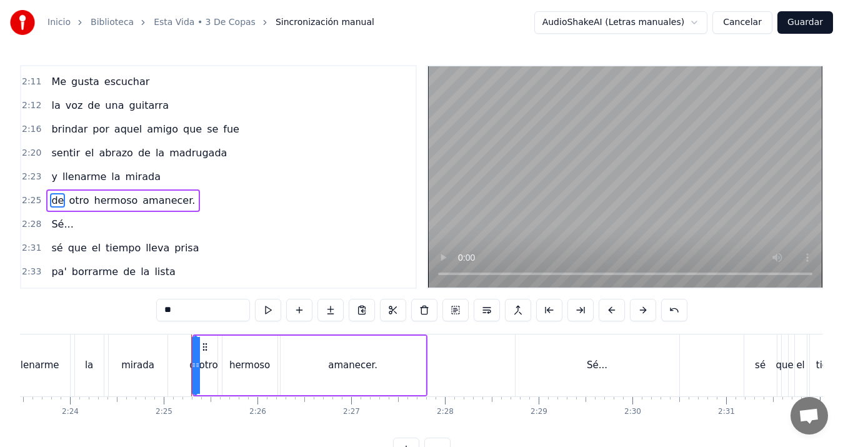
scroll to position [699, 0]
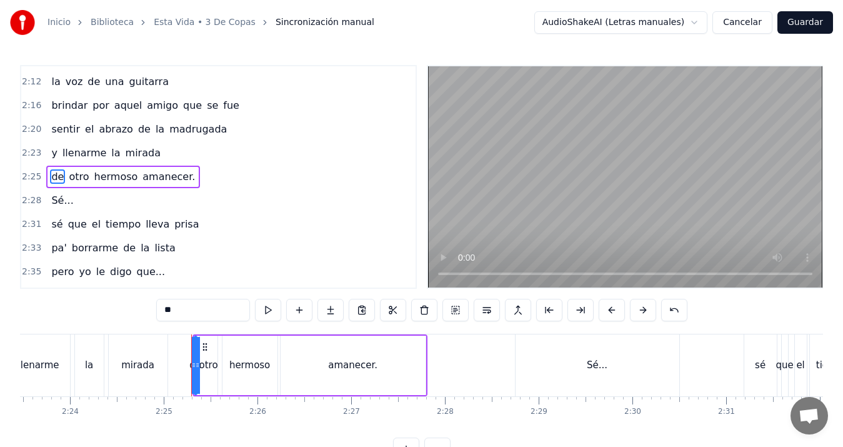
click at [69, 158] on span "llenarme" at bounding box center [84, 153] width 46 height 14
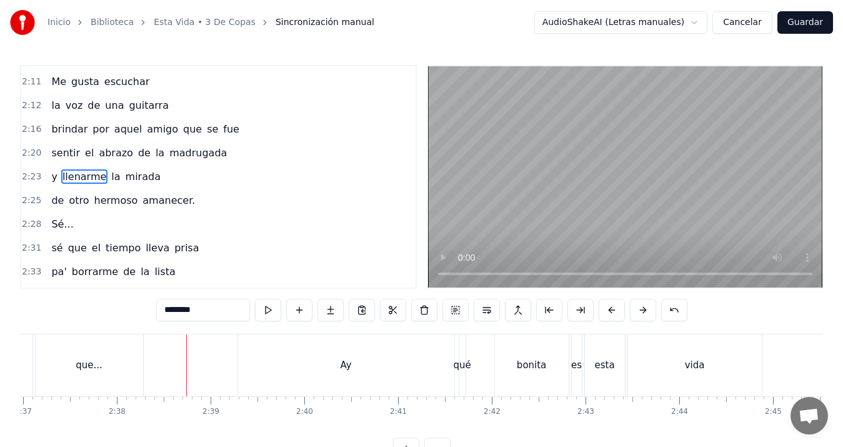
scroll to position [0, 14770]
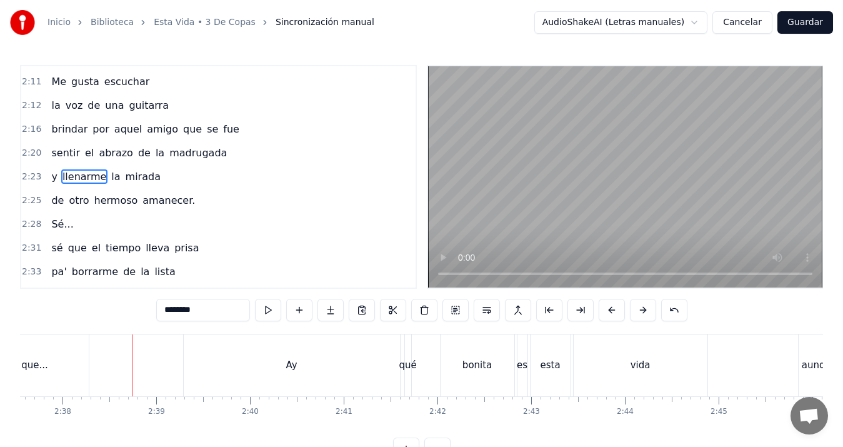
click at [312, 364] on div "Ay" at bounding box center [292, 365] width 216 height 62
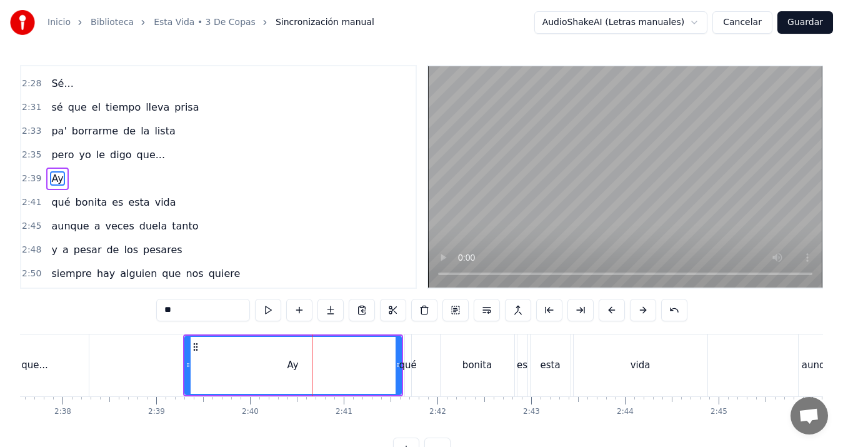
scroll to position [818, 0]
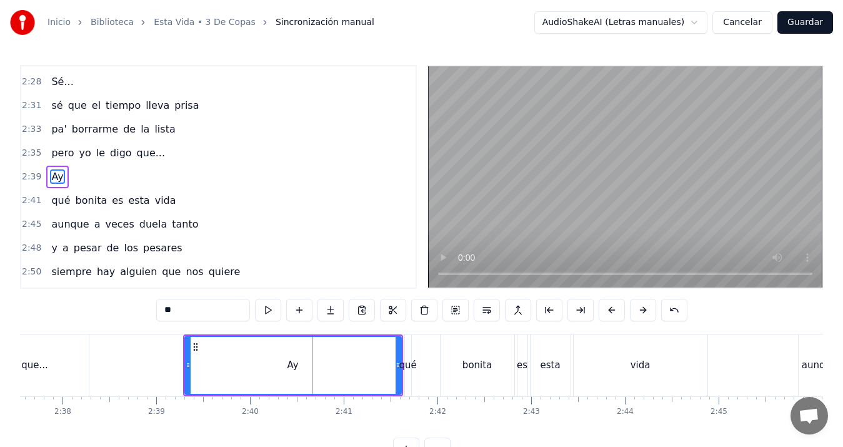
click at [201, 313] on input "**" at bounding box center [203, 310] width 94 height 23
click at [404, 363] on div "qué" at bounding box center [408, 365] width 18 height 14
type input "***"
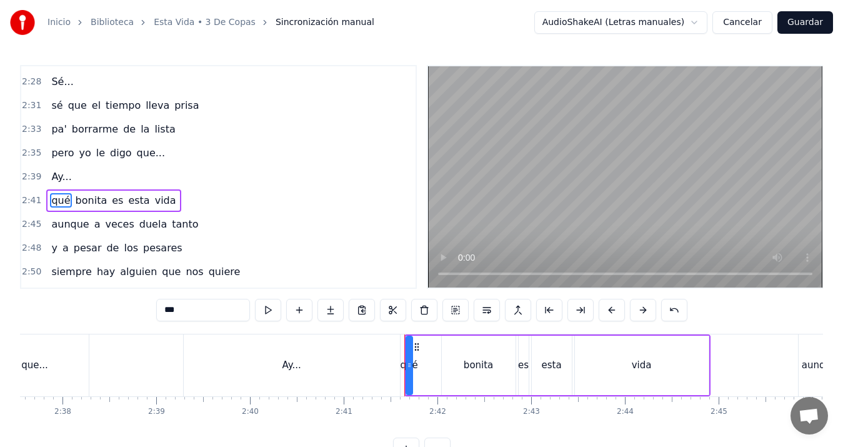
scroll to position [841, 0]
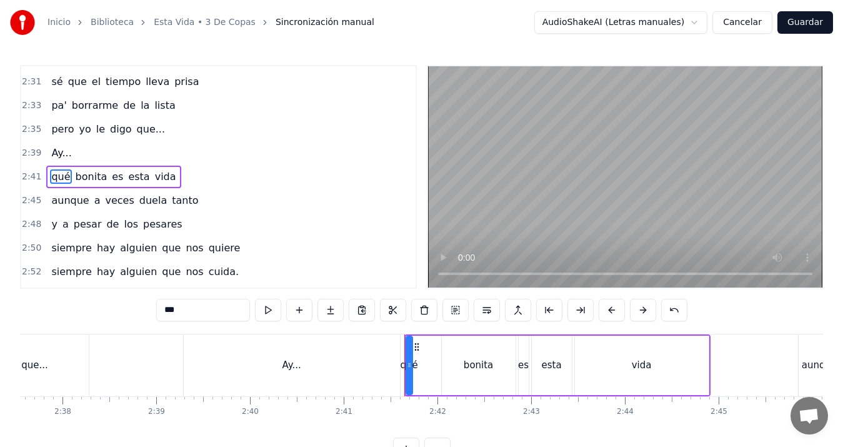
click at [401, 363] on div "Ay..." at bounding box center [293, 365] width 220 height 62
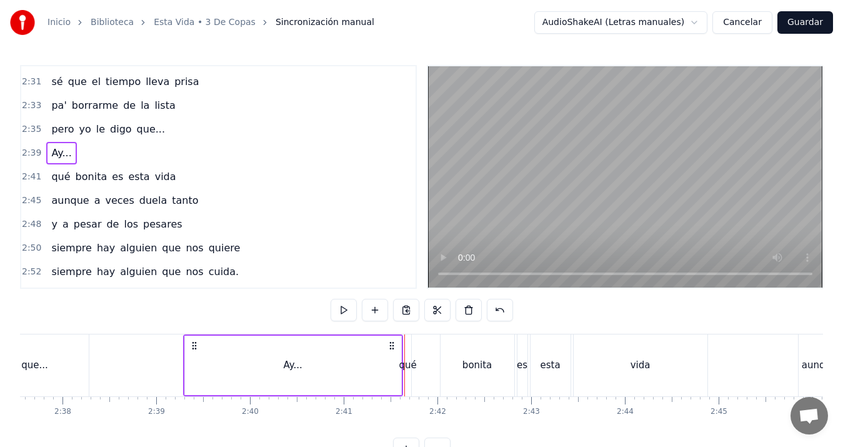
click at [404, 364] on div at bounding box center [404, 365] width 1 height 62
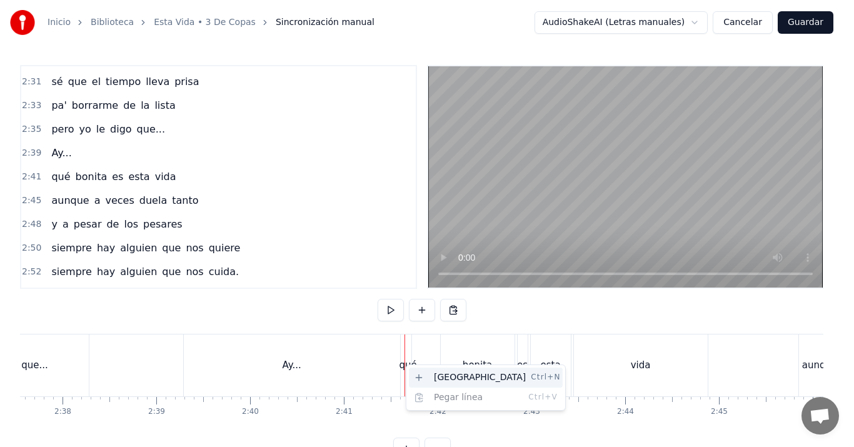
click at [439, 372] on div "Nueva línea Ctrl+N" at bounding box center [486, 378] width 154 height 20
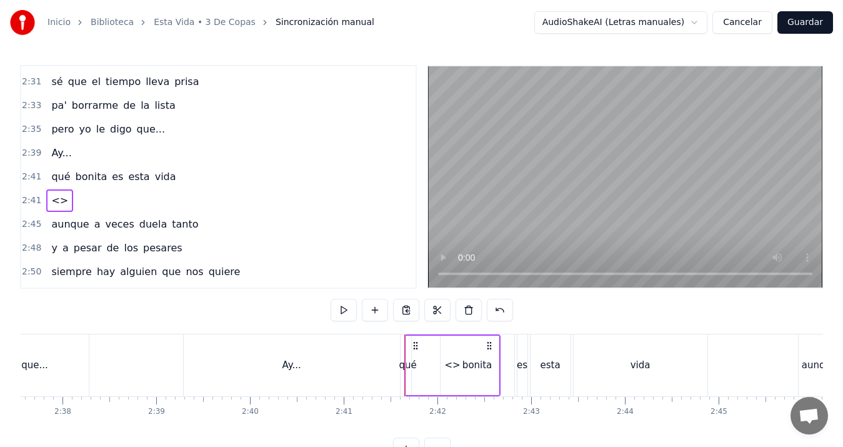
click at [63, 196] on div "<>" at bounding box center [59, 200] width 27 height 23
click at [456, 362] on div "<>" at bounding box center [452, 365] width 16 height 14
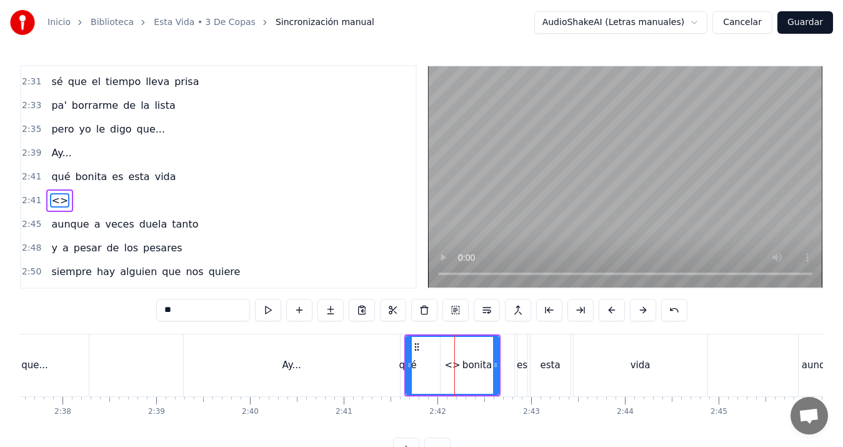
scroll to position [865, 0]
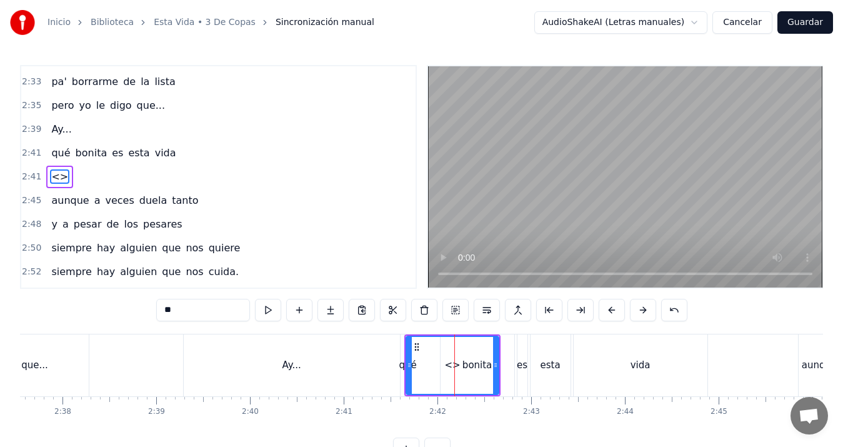
click at [211, 312] on input "**" at bounding box center [203, 310] width 94 height 23
type input "*"
click at [48, 369] on div "que..." at bounding box center [35, 365] width 108 height 62
type input "******"
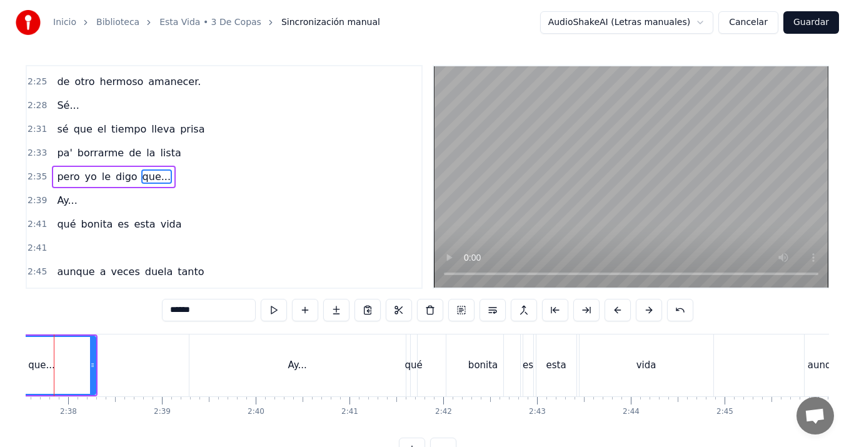
scroll to position [0, 14736]
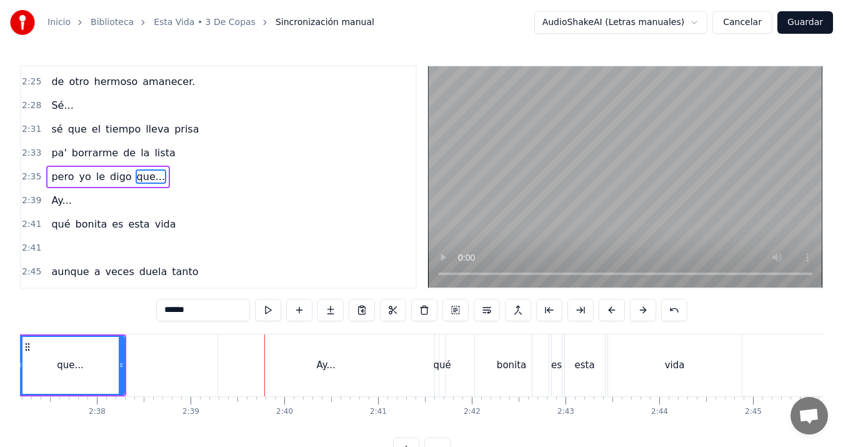
click at [68, 256] on div "2:41" at bounding box center [218, 248] width 394 height 24
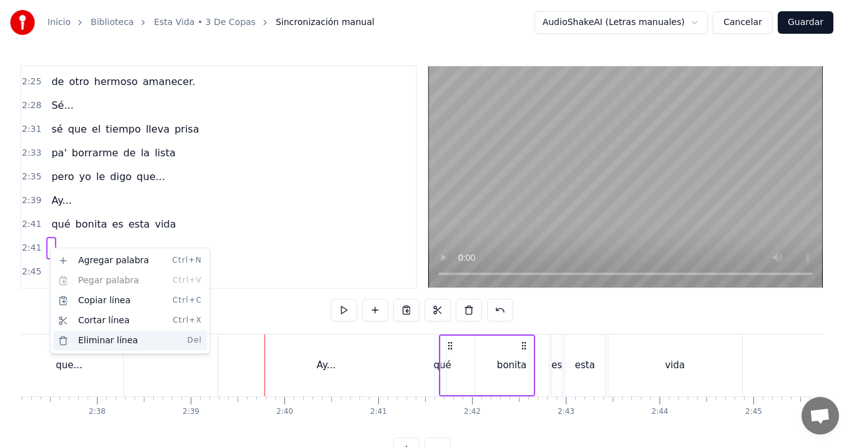
click at [104, 337] on div "Eliminar línea Del" at bounding box center [130, 341] width 154 height 20
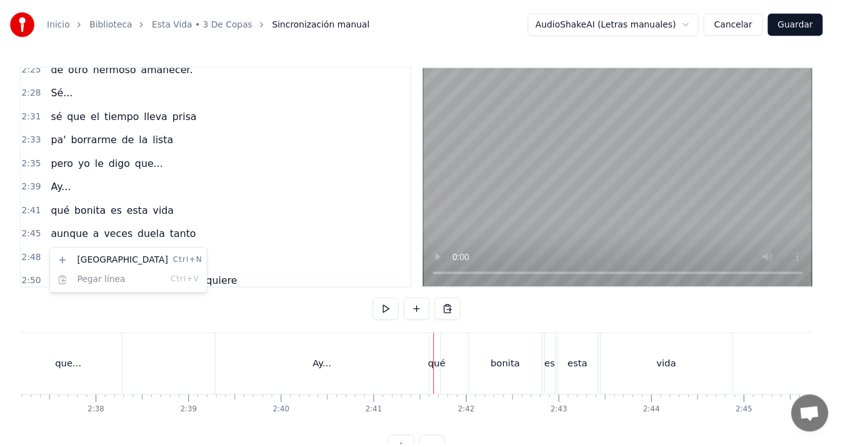
scroll to position [780, 0]
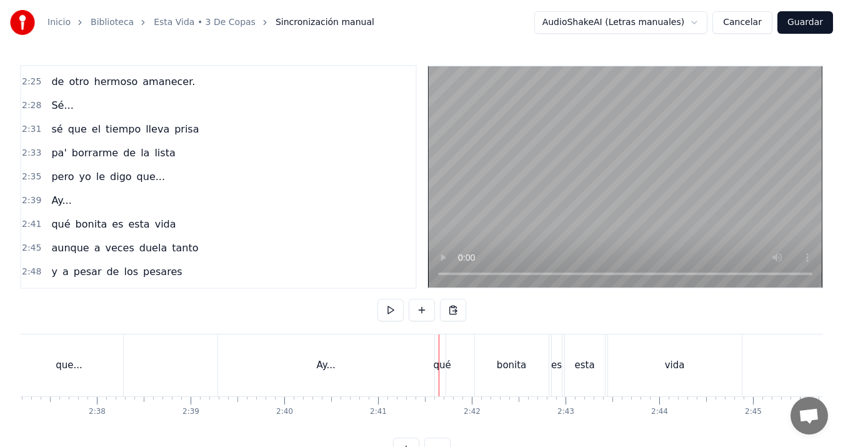
click at [87, 199] on div "2:39 Ay..." at bounding box center [218, 201] width 394 height 24
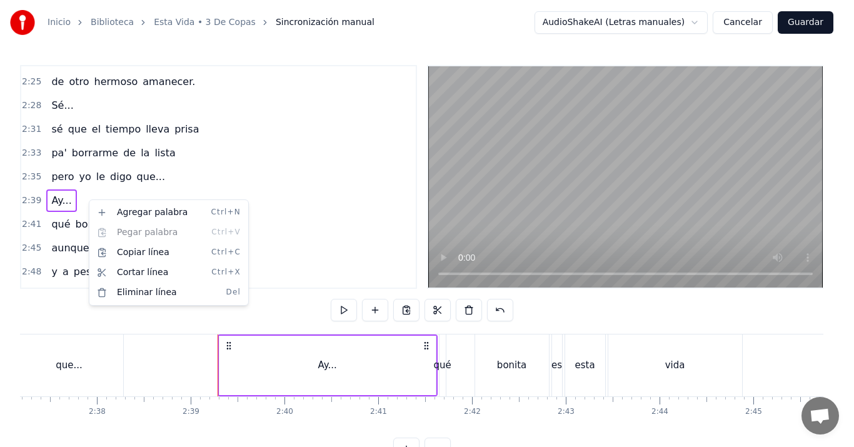
click at [73, 216] on html "Inicio Biblioteca Esta Vida • 3 De Copas Sincronización manual AudioShakeAI (Le…" at bounding box center [427, 240] width 854 height 480
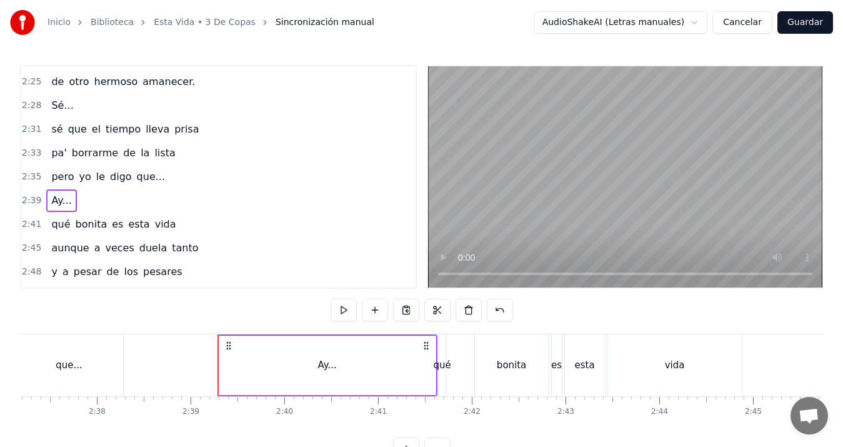
click at [80, 206] on div "2:39 Ay..." at bounding box center [218, 201] width 394 height 24
click at [356, 364] on div "Ay..." at bounding box center [327, 365] width 216 height 59
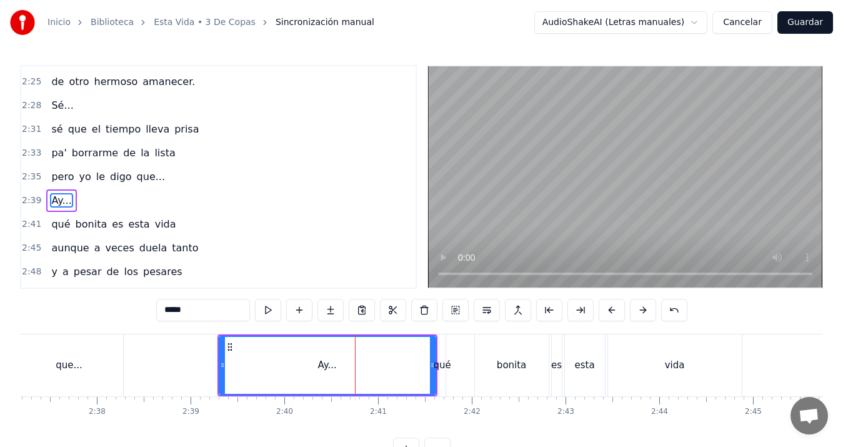
scroll to position [804, 0]
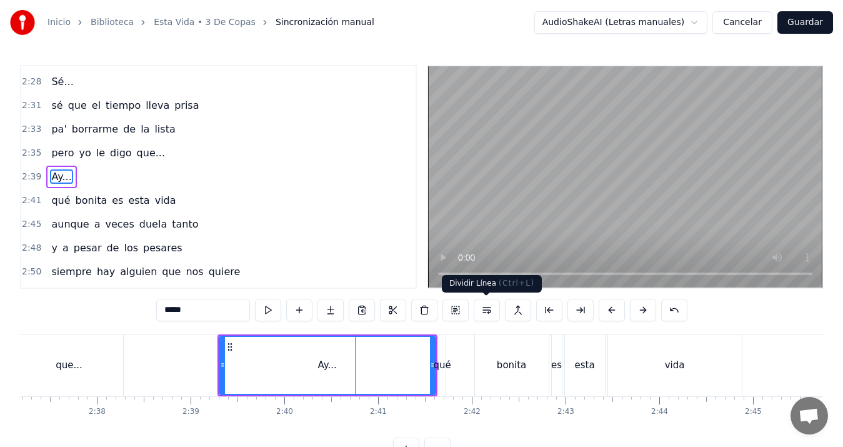
click at [489, 306] on button at bounding box center [487, 310] width 26 height 23
click at [110, 178] on div "2:39 Ay..." at bounding box center [218, 177] width 394 height 24
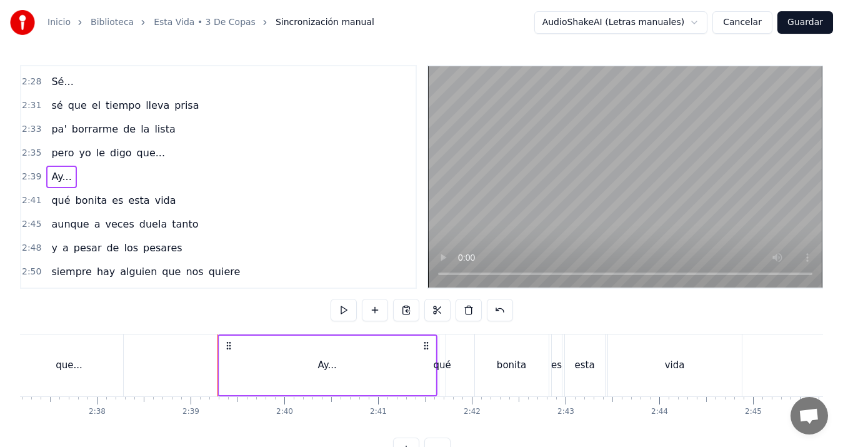
click at [109, 177] on div "2:39 Ay..." at bounding box center [218, 177] width 394 height 24
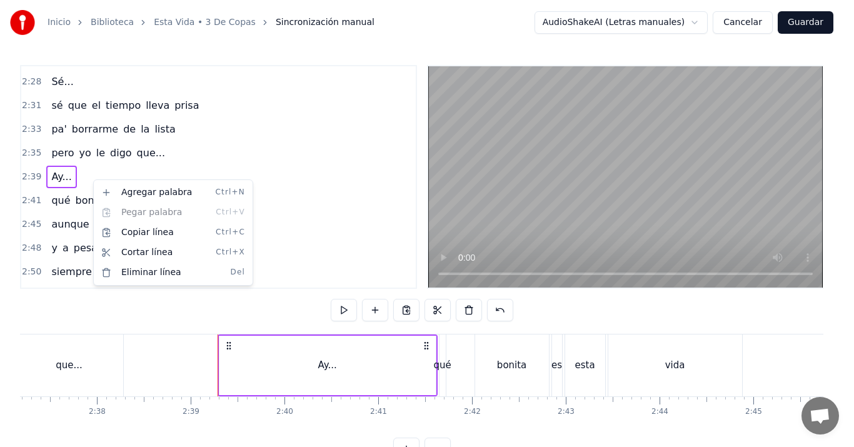
click at [379, 308] on html "Inicio Biblioteca Esta Vida • 3 De Copas Sincronización manual AudioShakeAI (Le…" at bounding box center [427, 240] width 854 height 480
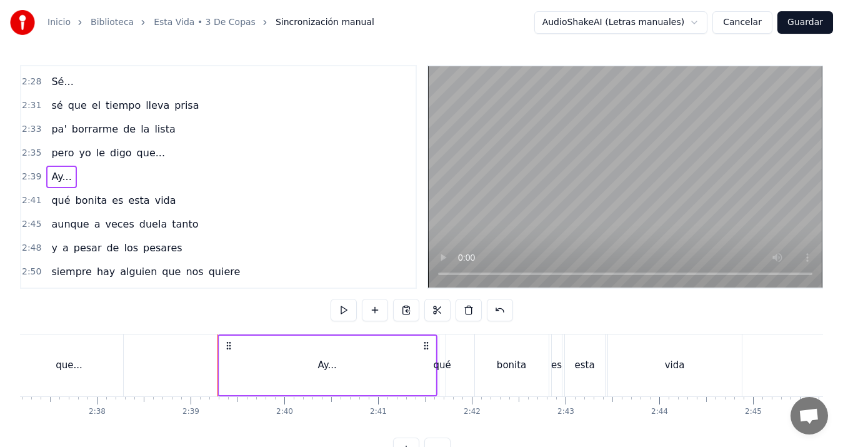
click at [379, 308] on button at bounding box center [375, 310] width 26 height 23
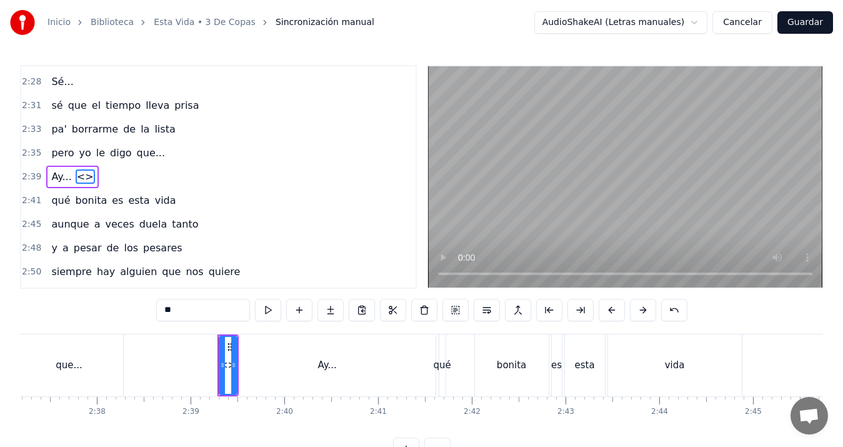
click at [79, 176] on span "<>" at bounding box center [85, 176] width 19 height 14
click at [491, 313] on button at bounding box center [487, 310] width 26 height 23
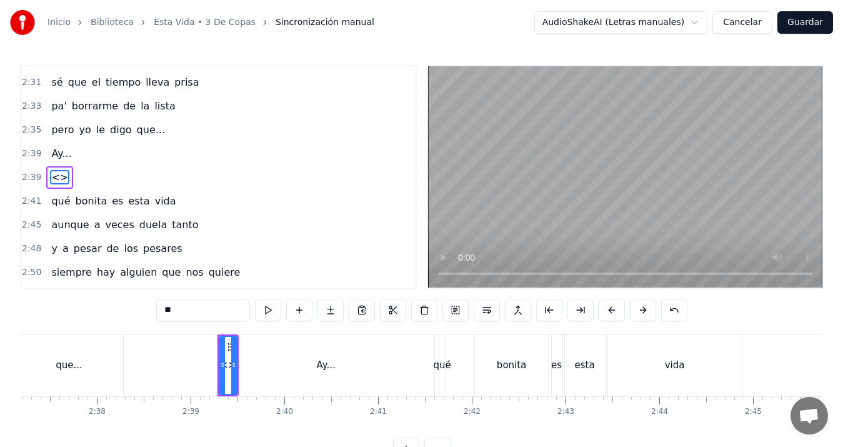
scroll to position [828, 0]
click at [211, 306] on input "**" at bounding box center [203, 310] width 94 height 23
type input "*"
click at [54, 136] on span "pero" at bounding box center [62, 129] width 25 height 14
type input "****"
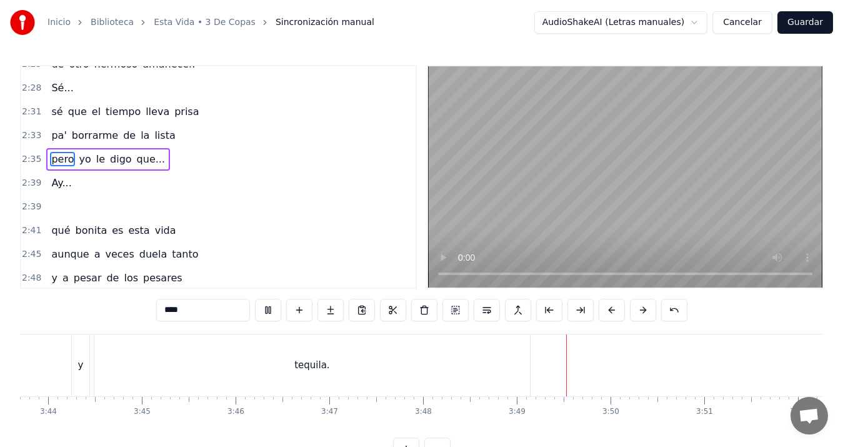
scroll to position [0, 21032]
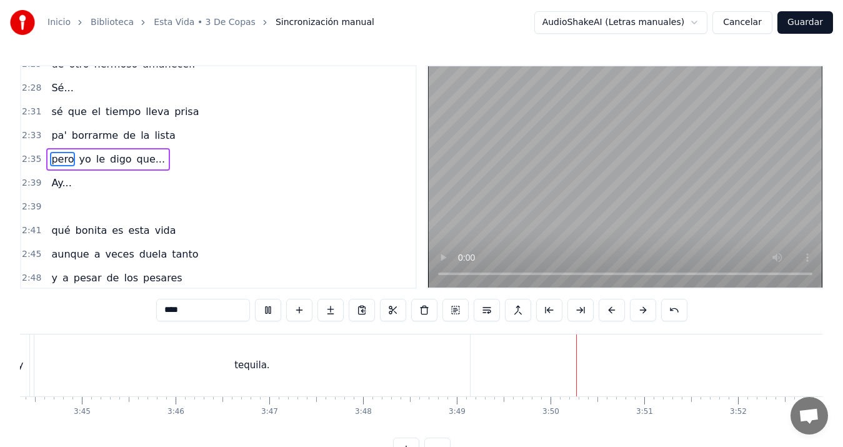
click at [813, 24] on button "Guardar" at bounding box center [806, 22] width 56 height 23
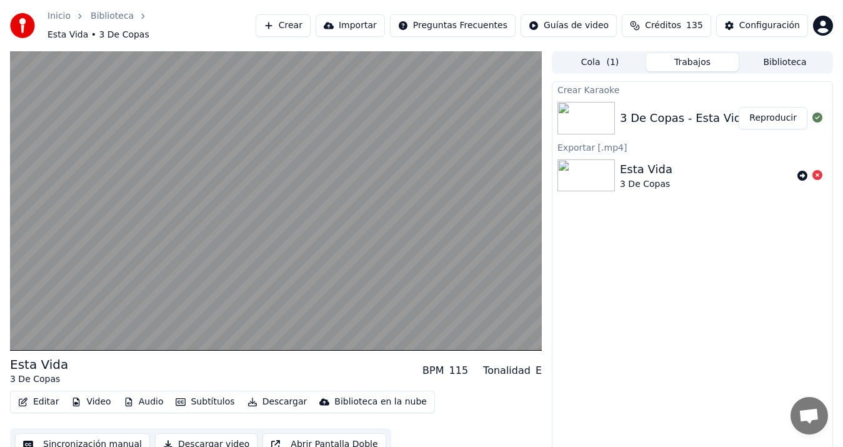
click at [174, 435] on button "Descargar video" at bounding box center [206, 444] width 103 height 23
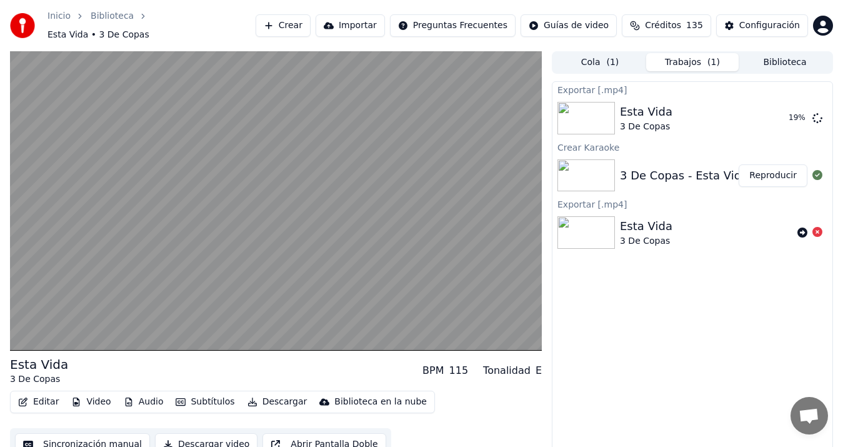
click at [155, 433] on button "Descargar video" at bounding box center [206, 444] width 103 height 23
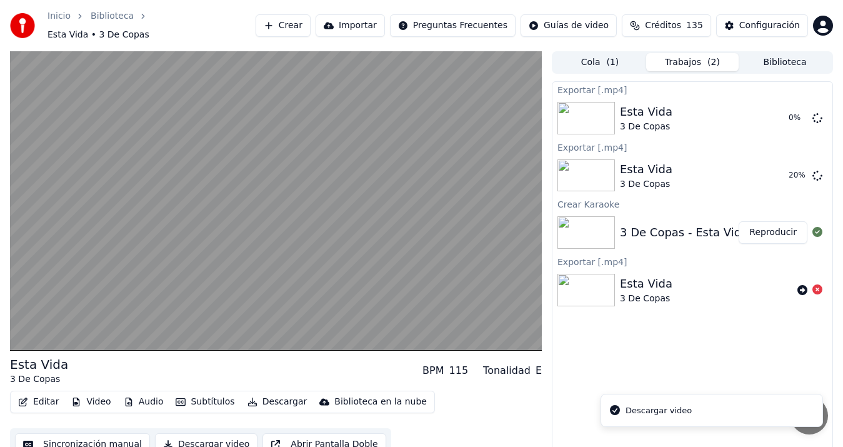
click at [813, 113] on icon at bounding box center [818, 118] width 10 height 10
click at [815, 113] on icon at bounding box center [818, 118] width 10 height 10
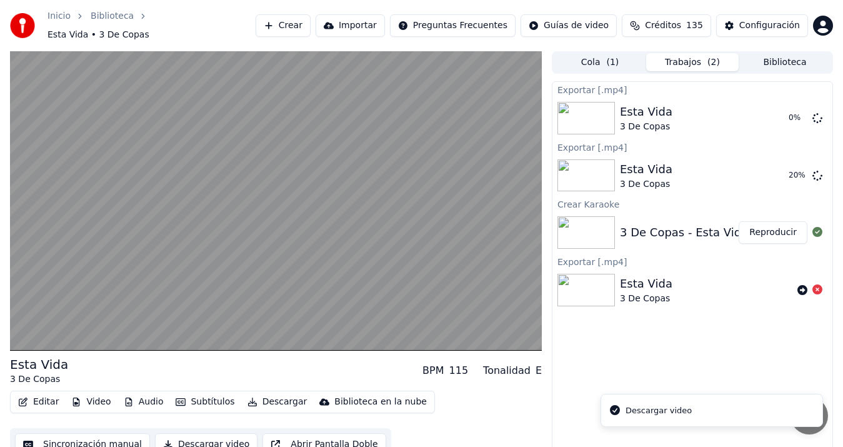
click at [815, 113] on icon at bounding box center [818, 118] width 10 height 10
click at [815, 113] on icon at bounding box center [818, 118] width 11 height 11
click at [815, 113] on icon at bounding box center [818, 118] width 10 height 10
click at [802, 102] on div "Esta Vida 3 De Copas 0 %" at bounding box center [693, 118] width 280 height 43
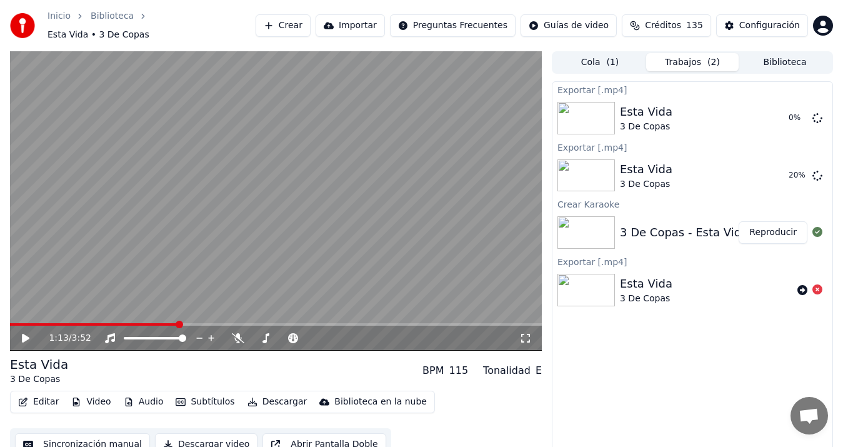
click at [833, 101] on div "1:13 / 3:52 Esta Vida 3 De Copas BPM 115 Tonalidad E Editar Video Audio Subtítu…" at bounding box center [421, 256] width 843 height 410
click at [806, 113] on icon at bounding box center [803, 118] width 10 height 10
click at [819, 113] on icon at bounding box center [818, 118] width 10 height 10
click at [113, 434] on button "Sincronización manual" at bounding box center [82, 444] width 135 height 23
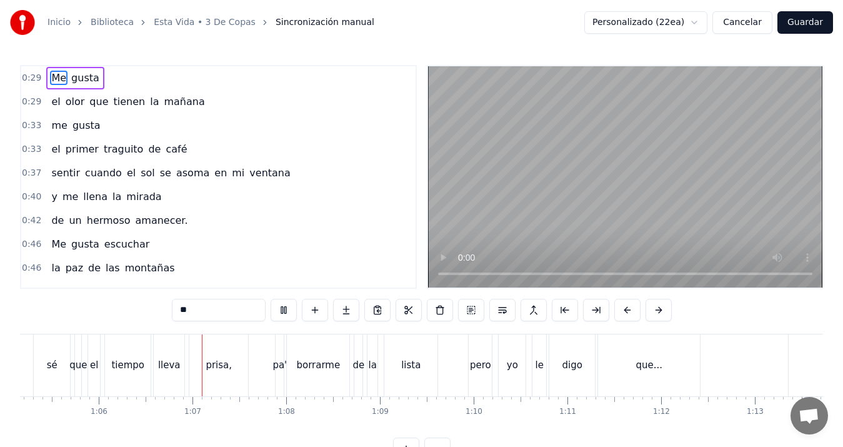
scroll to position [0, 6158]
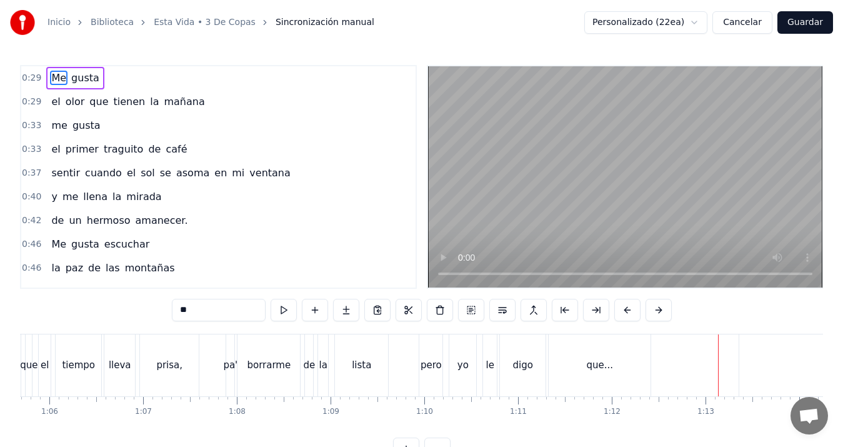
click at [771, 349] on div "Ay..." at bounding box center [849, 365] width 221 height 62
type input "*****"
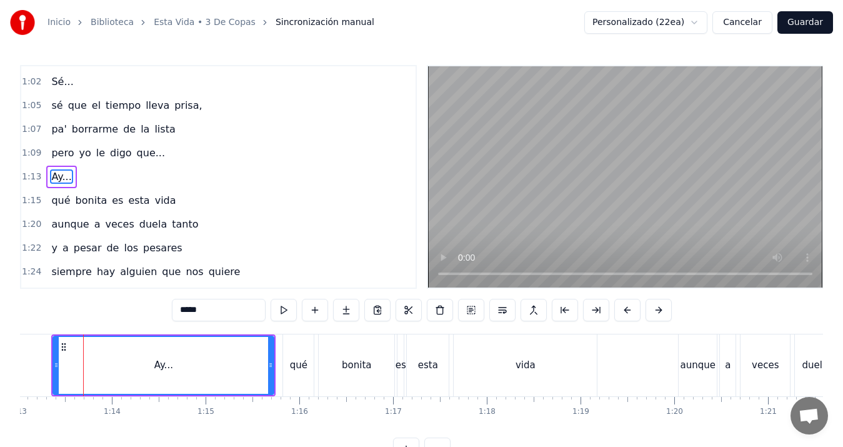
scroll to position [0, 6846]
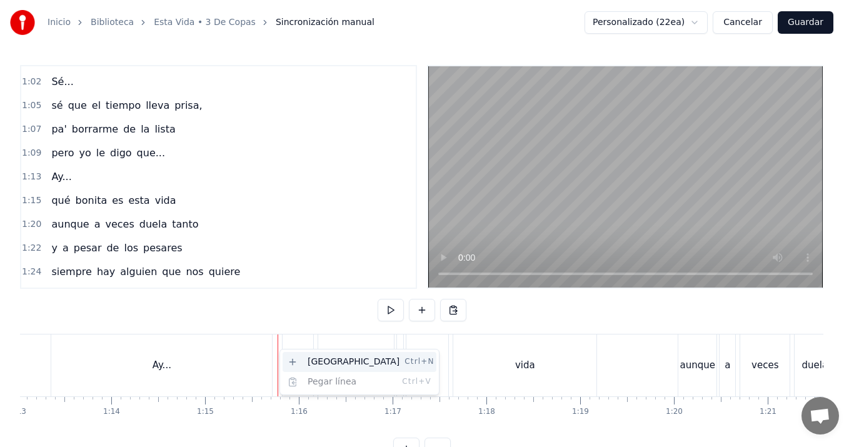
click at [319, 362] on div "Nueva línea Ctrl+N" at bounding box center [360, 362] width 154 height 20
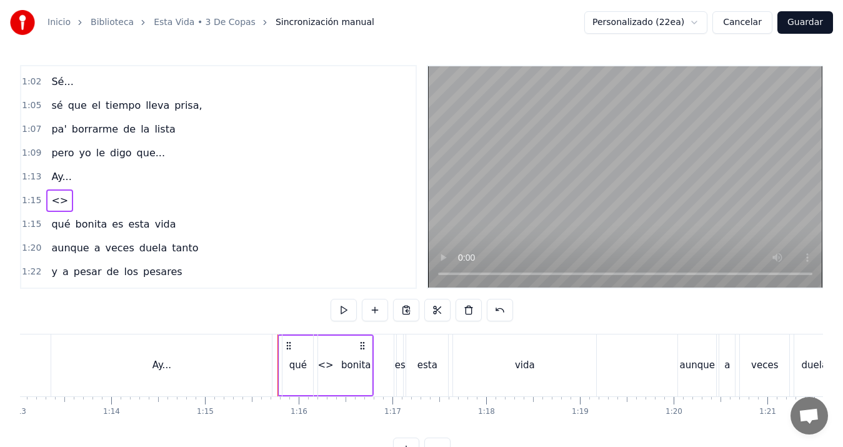
click at [55, 204] on span "<>" at bounding box center [59, 200] width 19 height 14
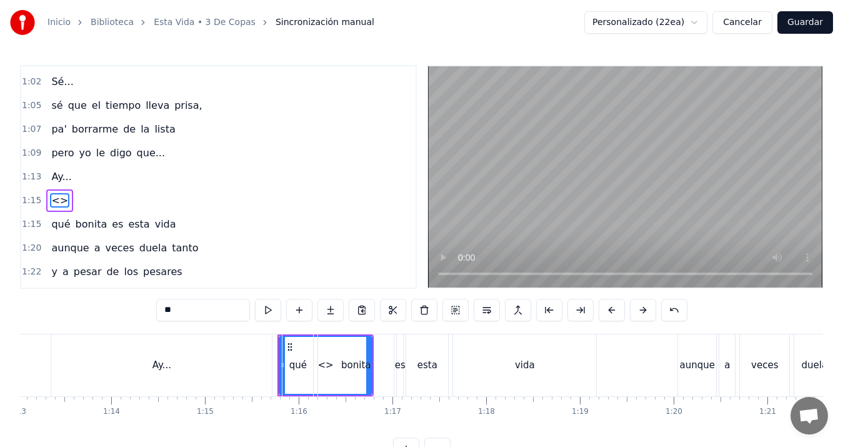
scroll to position [305, 0]
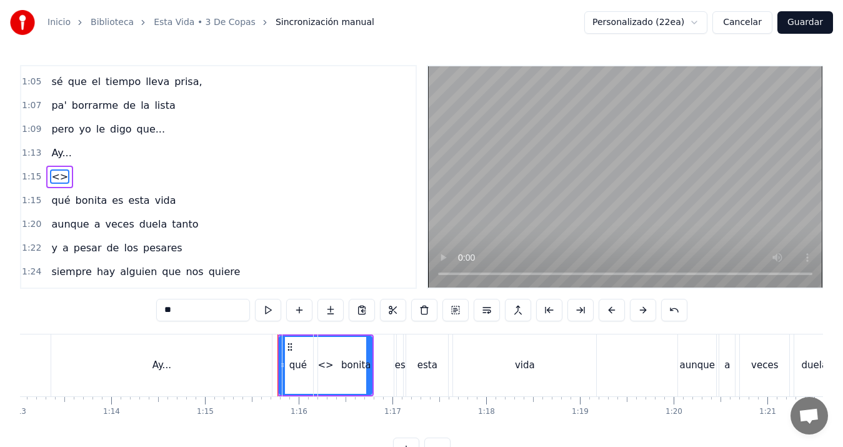
click at [196, 308] on input "**" at bounding box center [203, 310] width 94 height 23
type input "*"
click at [168, 355] on div "Ay..." at bounding box center [161, 365] width 221 height 62
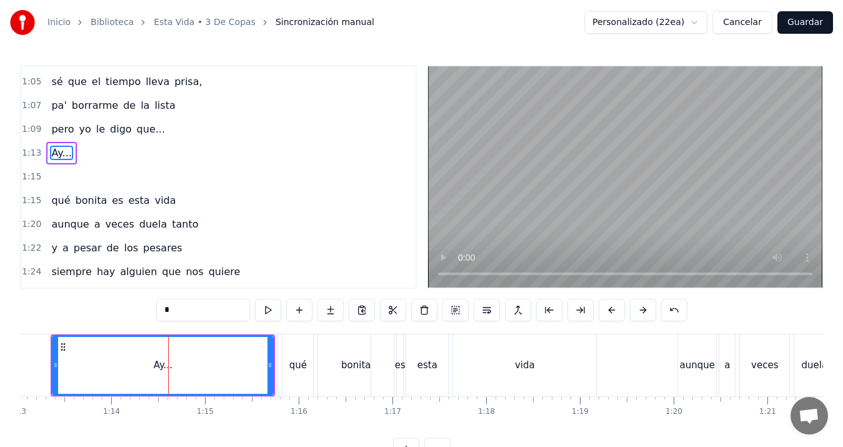
type input "*****"
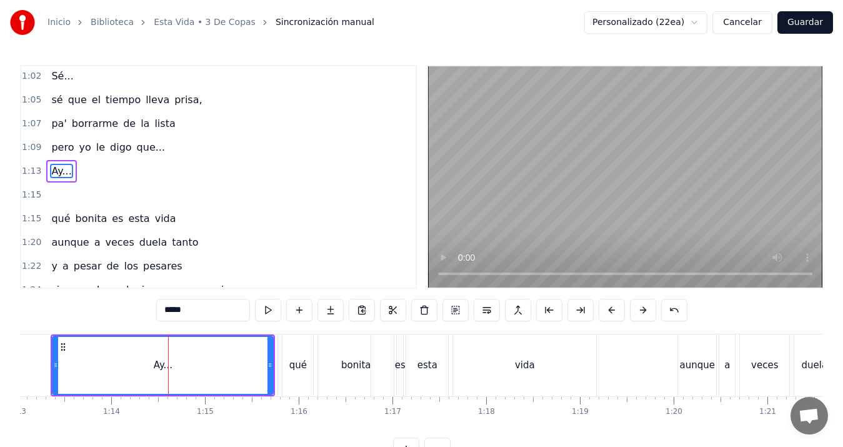
scroll to position [281, 0]
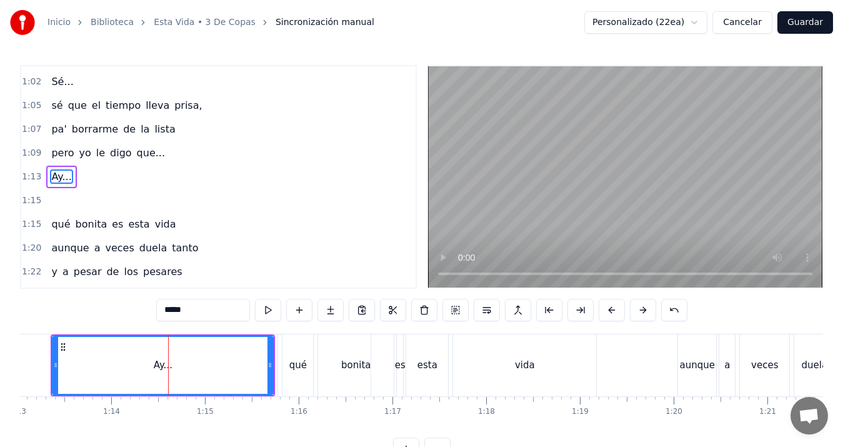
click at [789, 21] on button "Guardar" at bounding box center [806, 22] width 56 height 23
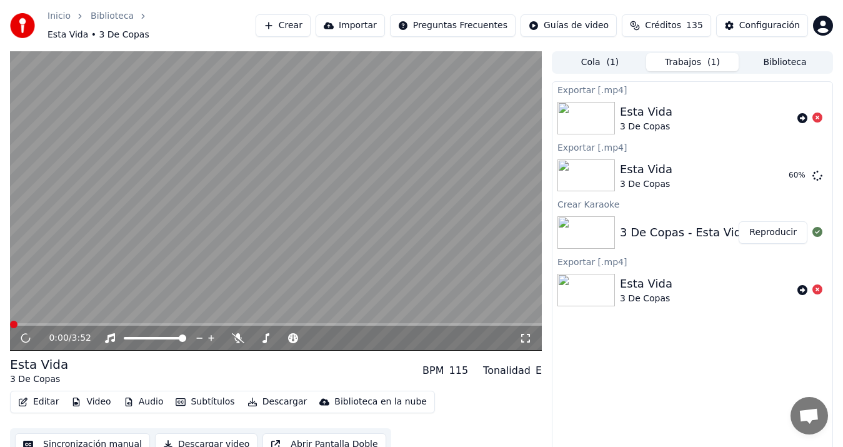
click at [673, 111] on div "Esta Vida 3 De Copas" at bounding box center [706, 118] width 173 height 30
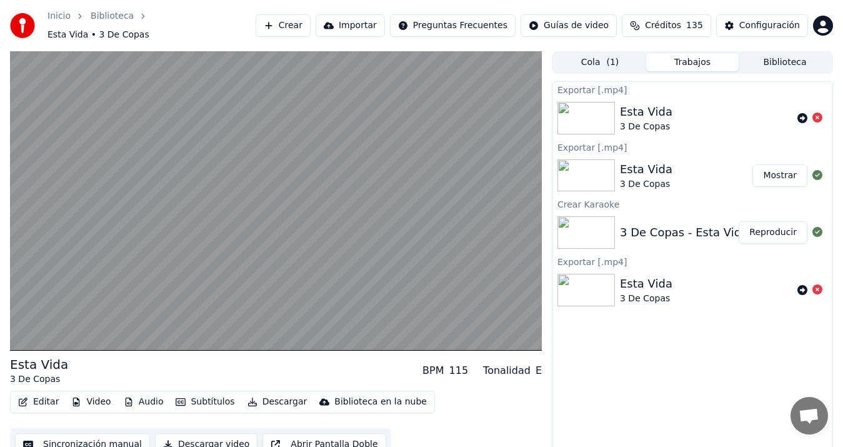
click at [187, 438] on button "Descargar video" at bounding box center [206, 444] width 103 height 23
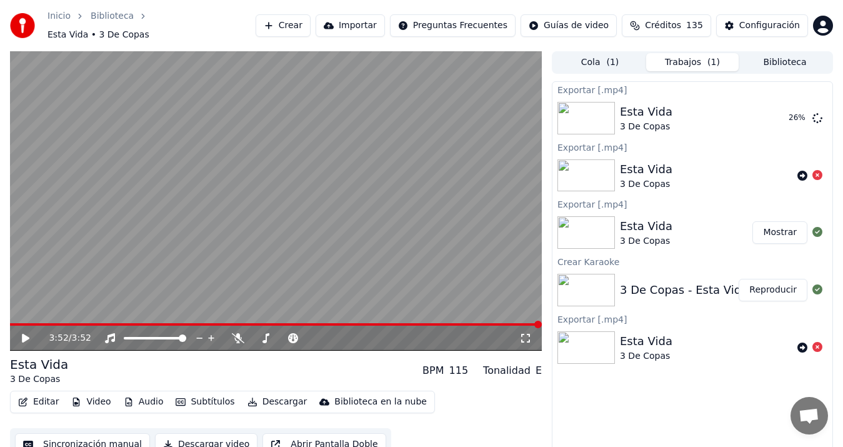
click at [0, 72] on div "3:52 / 3:52 Esta Vida 3 De Copas BPM 115 Tonalidad E Editar Video Audio Subtítu…" at bounding box center [421, 256] width 843 height 410
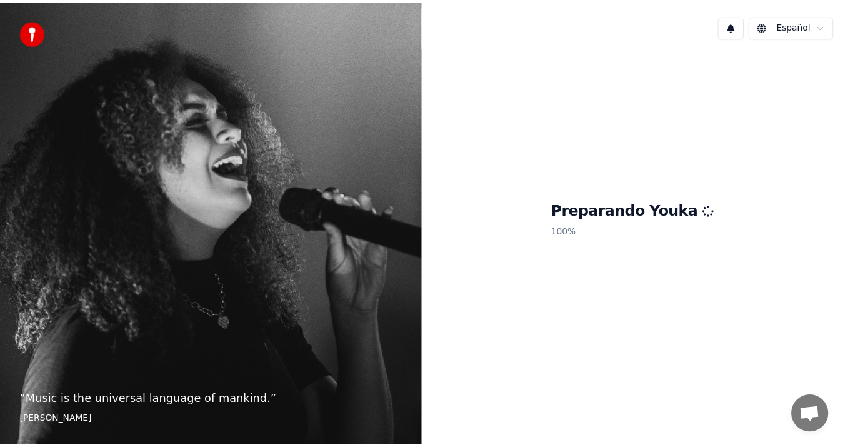
scroll to position [547, 0]
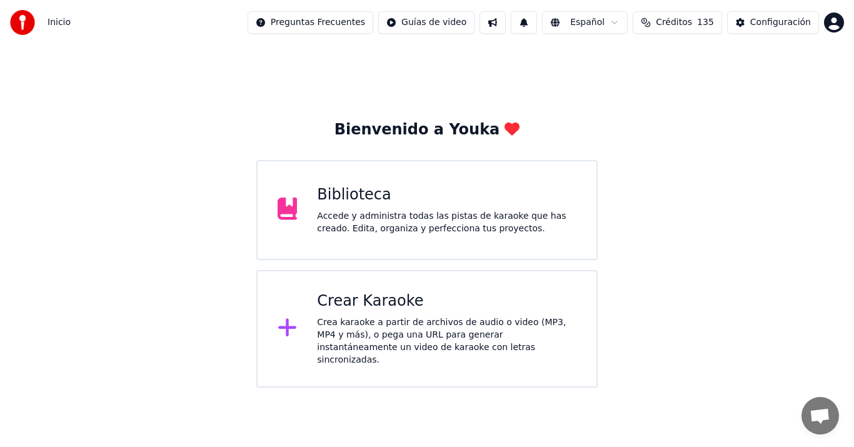
click at [424, 207] on div "Biblioteca Accede y administra todas las pistas de karaoke que has creado. Edit…" at bounding box center [446, 210] width 259 height 50
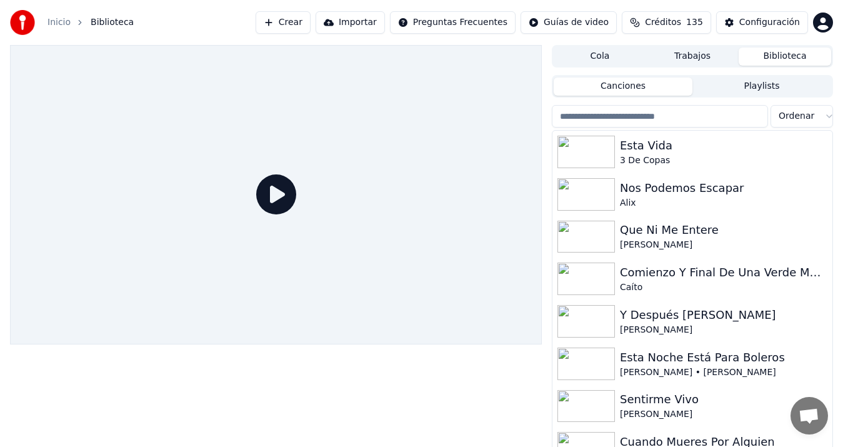
click at [739, 374] on div "[PERSON_NAME] • [PERSON_NAME]" at bounding box center [724, 372] width 208 height 13
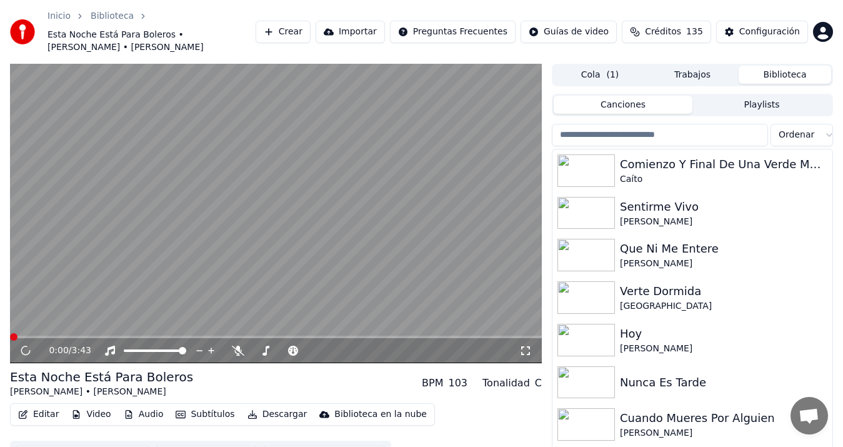
click at [108, 418] on button "Video" at bounding box center [90, 415] width 49 height 18
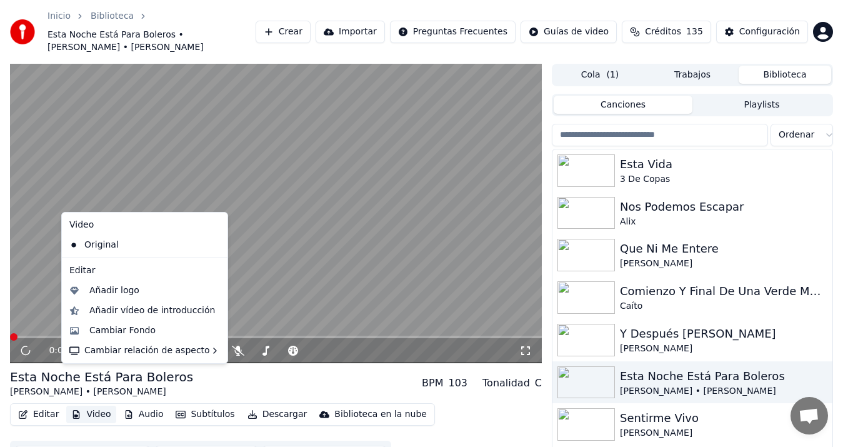
scroll to position [37, 0]
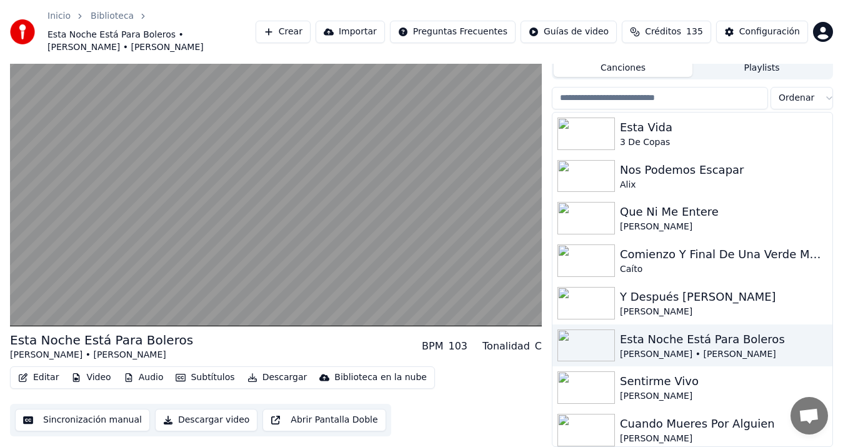
click at [81, 418] on button "Sincronización manual" at bounding box center [82, 420] width 135 height 23
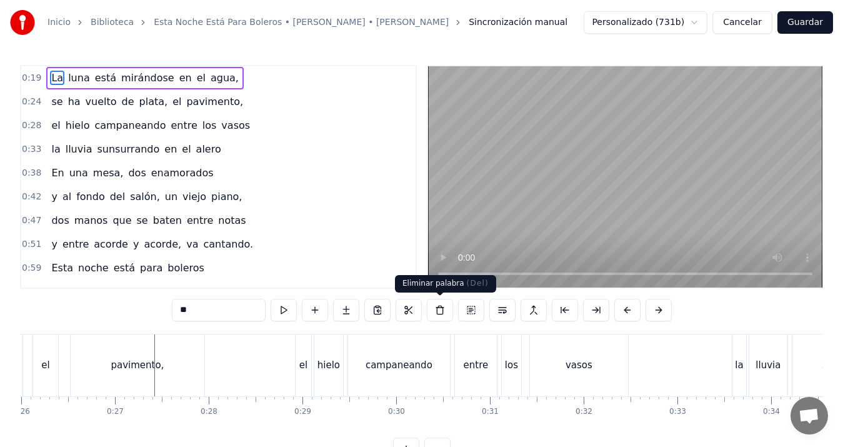
scroll to position [0, 2472]
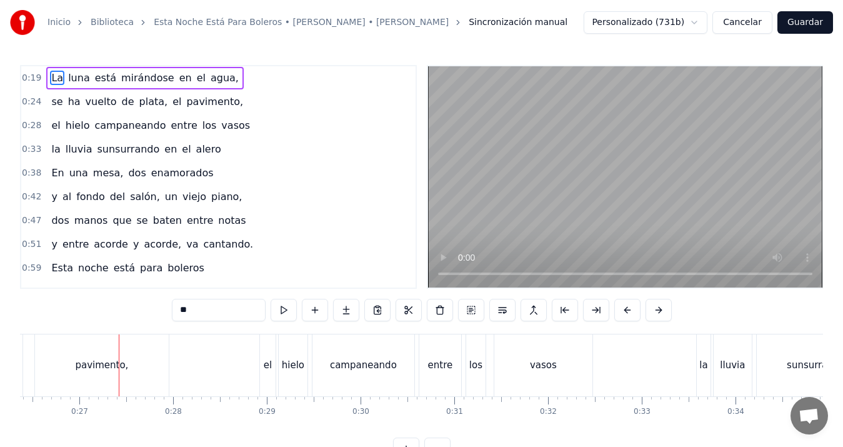
click at [149, 101] on span "plata," at bounding box center [153, 101] width 31 height 14
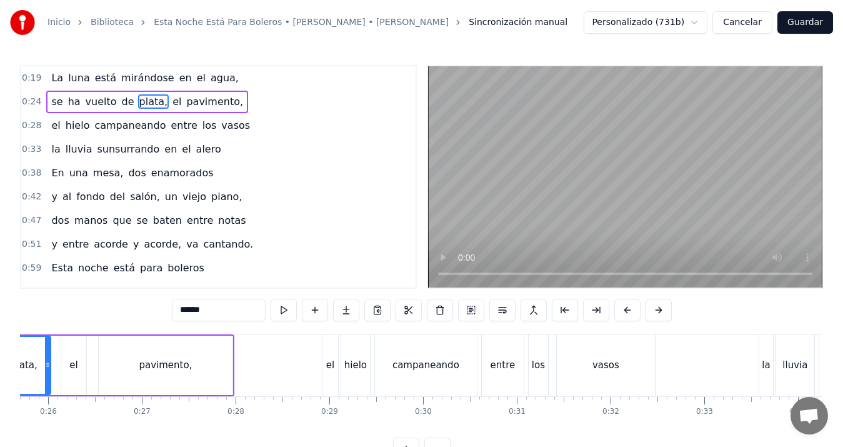
scroll to position [0, 2322]
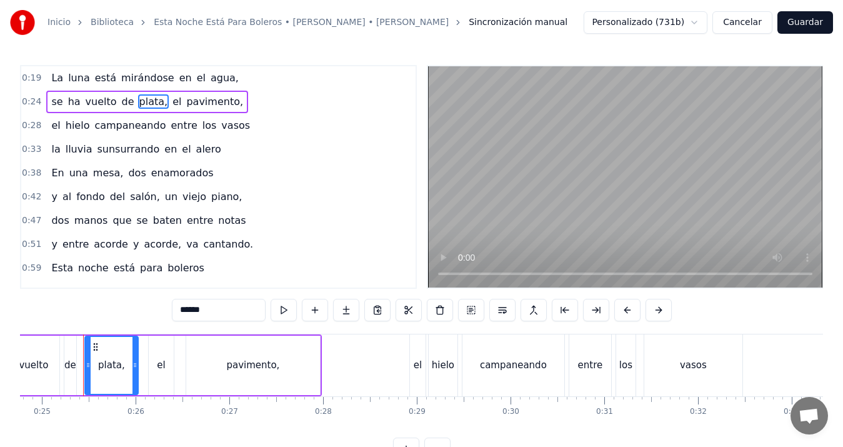
click at [228, 304] on input "******" at bounding box center [219, 310] width 94 height 23
type input "*****"
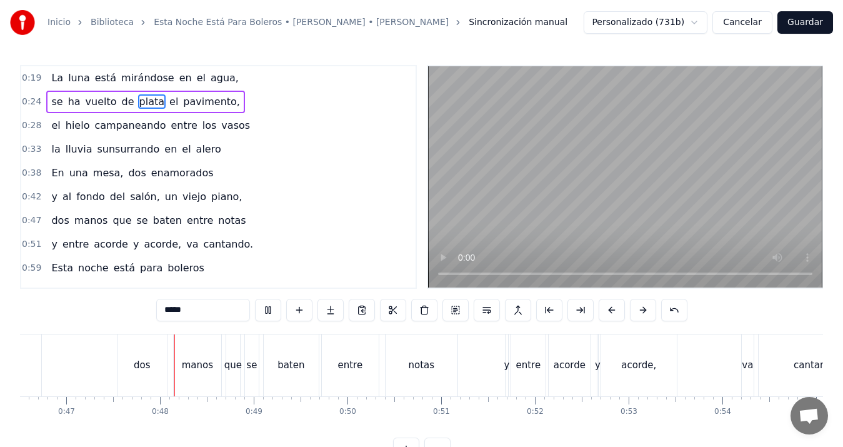
scroll to position [0, 4397]
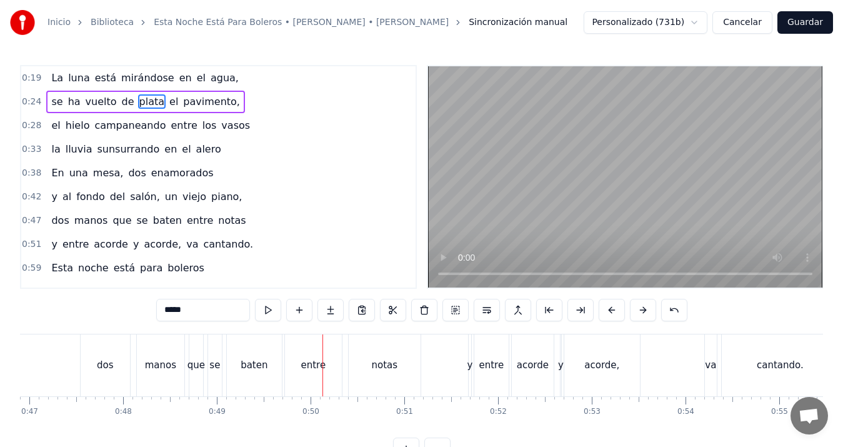
click at [117, 365] on div "dos" at bounding box center [105, 365] width 49 height 62
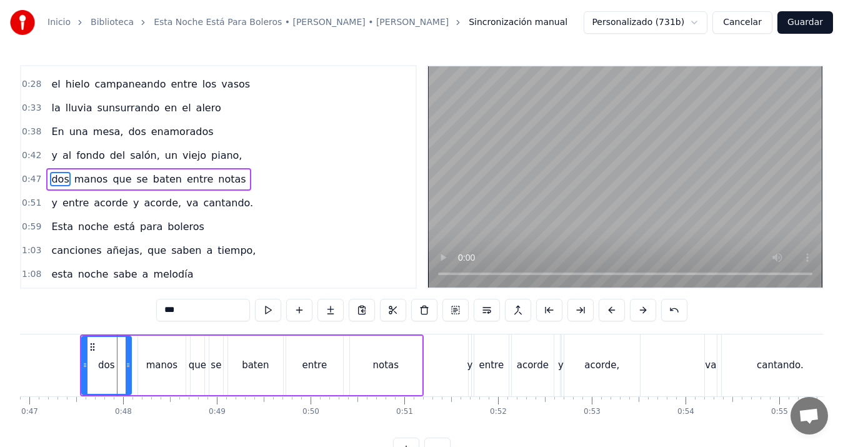
scroll to position [44, 0]
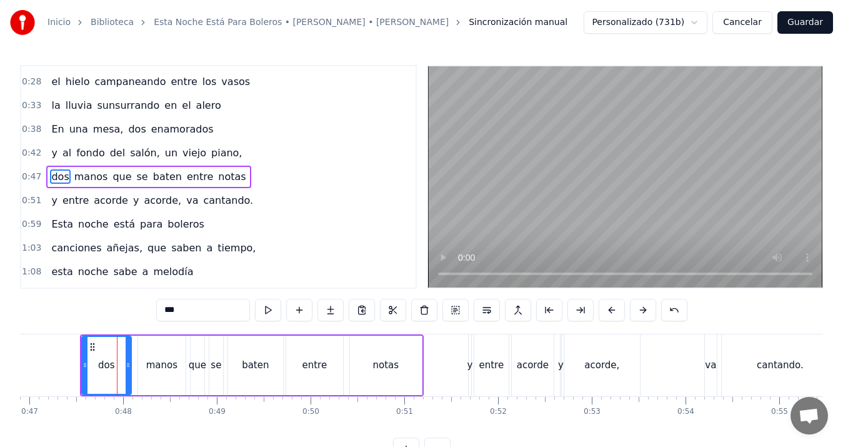
click at [111, 175] on span "que" at bounding box center [121, 176] width 21 height 14
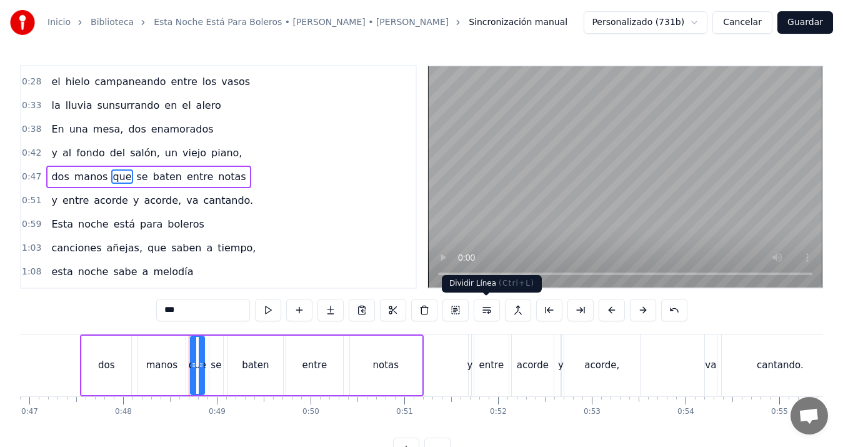
click at [490, 308] on button at bounding box center [487, 310] width 26 height 23
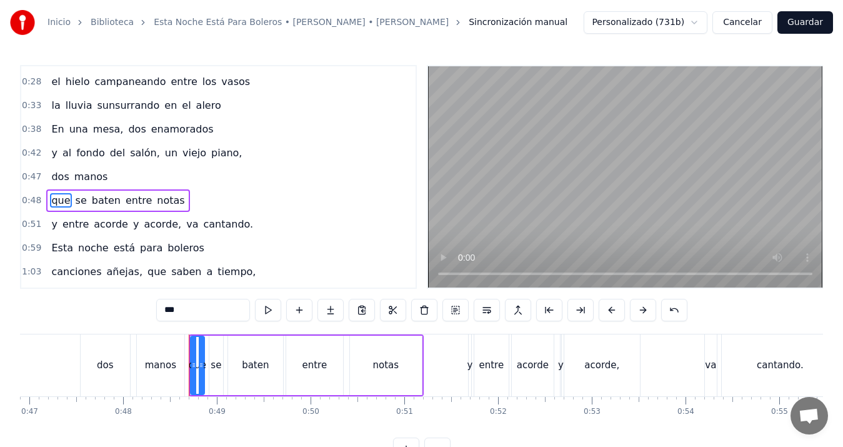
scroll to position [68, 0]
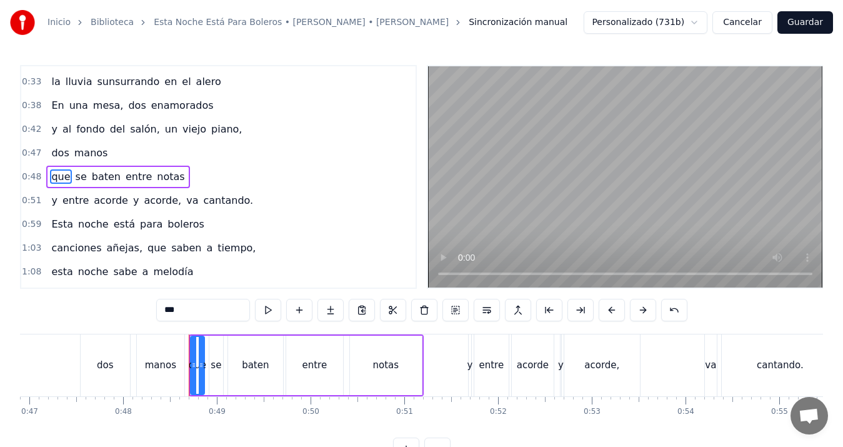
click at [104, 368] on div "dos" at bounding box center [105, 365] width 17 height 14
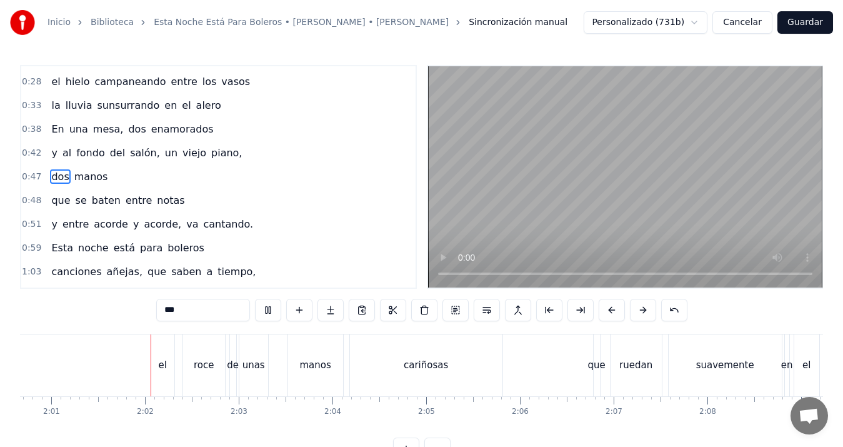
scroll to position [0, 11338]
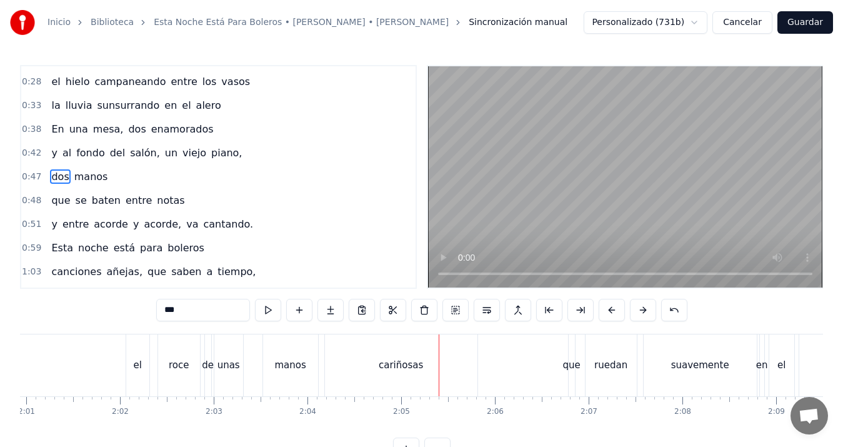
click at [207, 365] on div "de" at bounding box center [208, 365] width 12 height 14
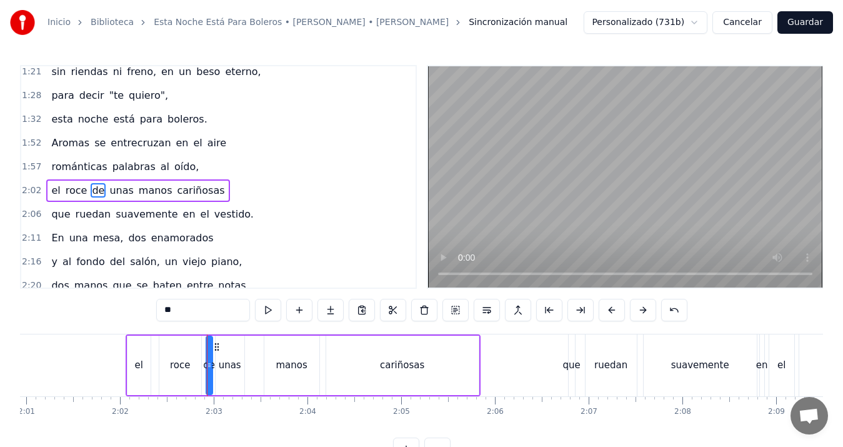
scroll to position [353, 0]
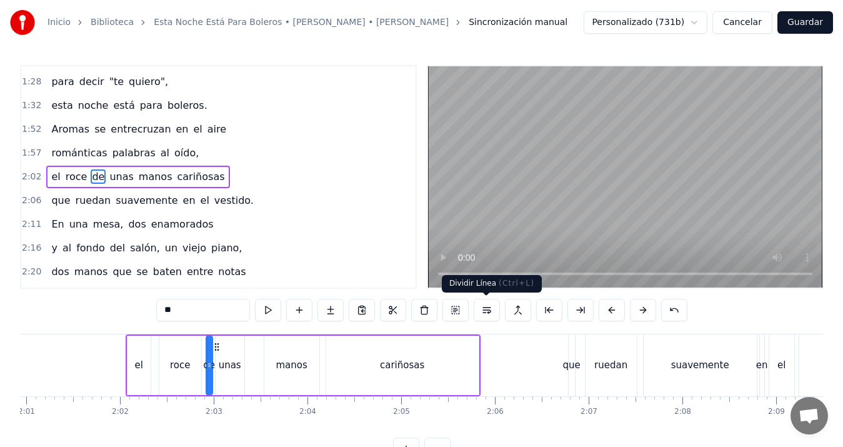
click at [493, 309] on button at bounding box center [487, 310] width 26 height 23
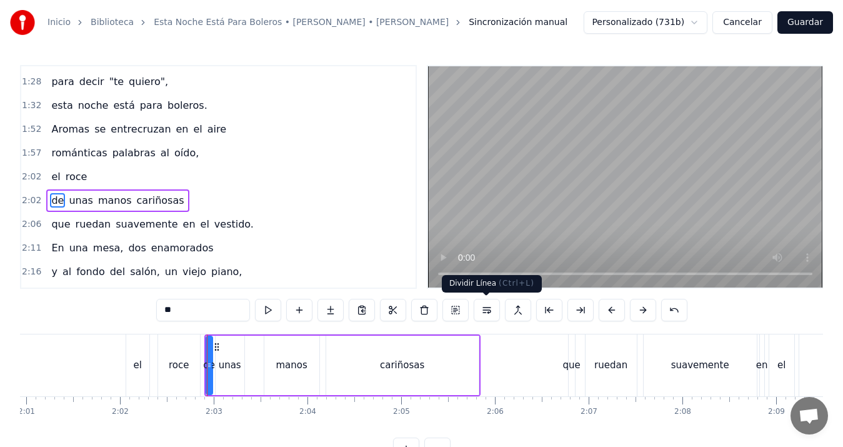
scroll to position [376, 0]
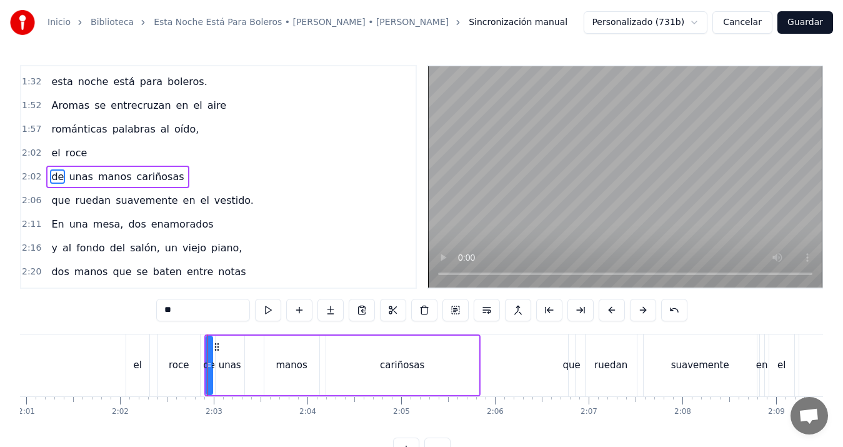
click at [140, 368] on div "el" at bounding box center [137, 365] width 8 height 14
type input "**"
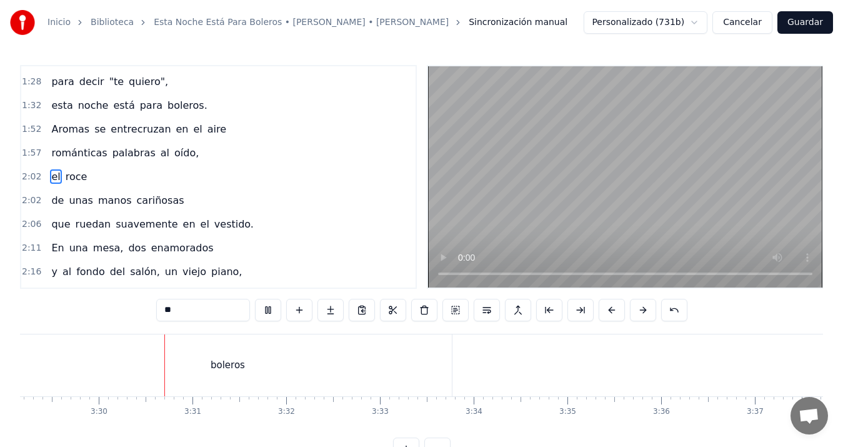
scroll to position [0, 19648]
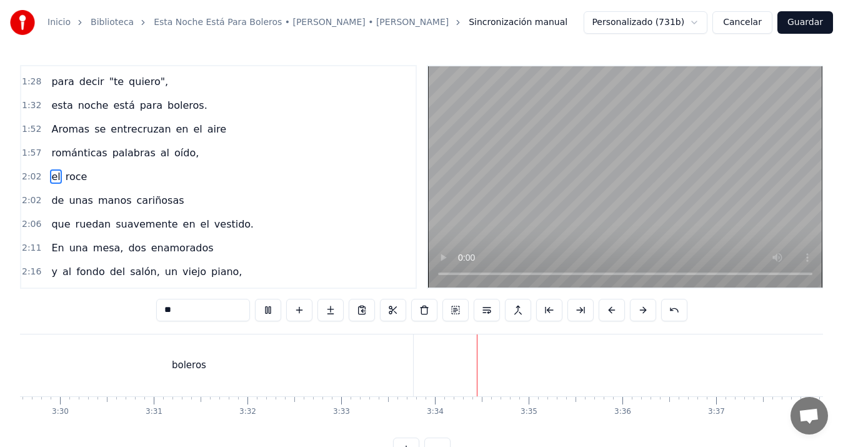
click at [813, 18] on button "Guardar" at bounding box center [806, 22] width 56 height 23
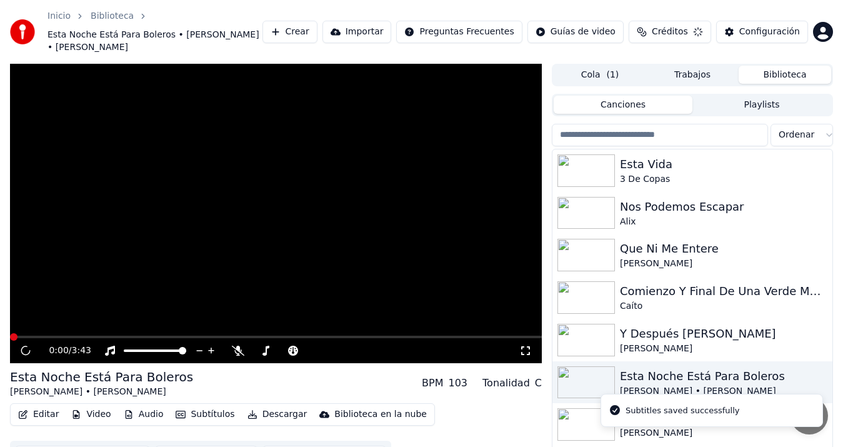
click at [176, 413] on icon "button" at bounding box center [181, 414] width 10 height 9
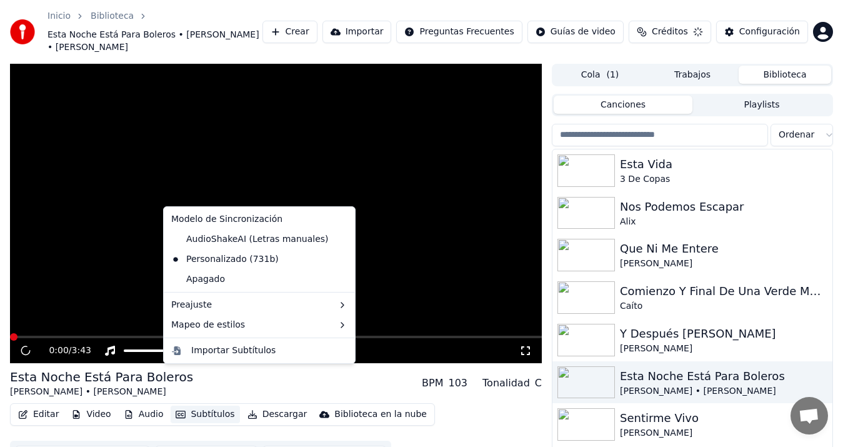
scroll to position [37, 0]
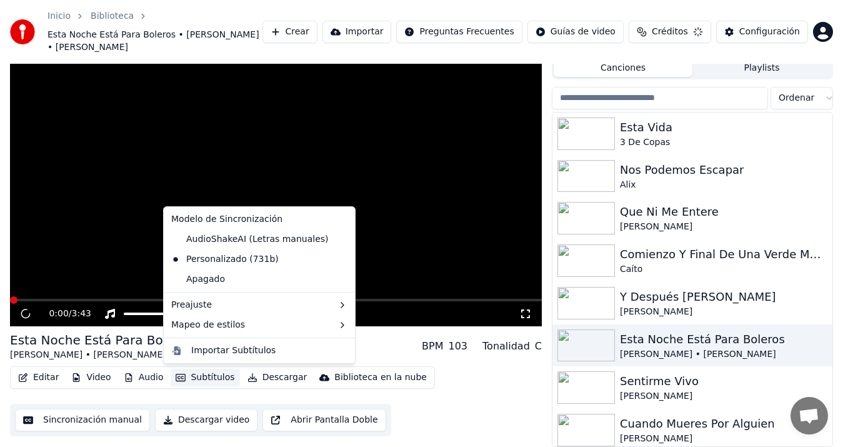
click at [189, 417] on button "Descargar video" at bounding box center [206, 420] width 103 height 23
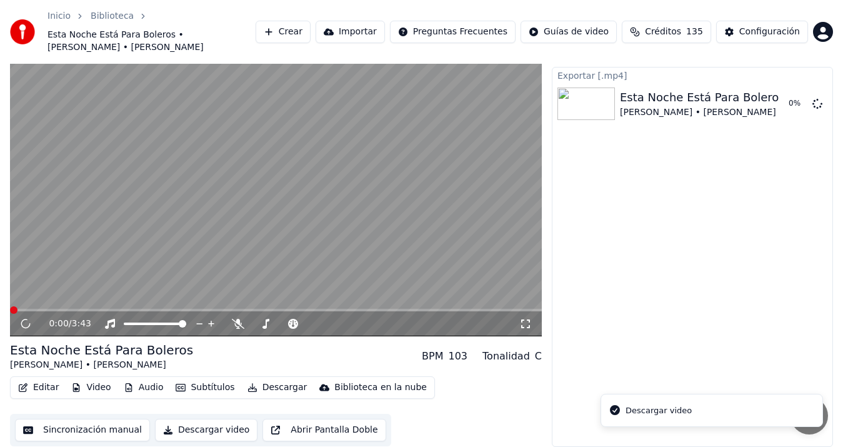
scroll to position [27, 0]
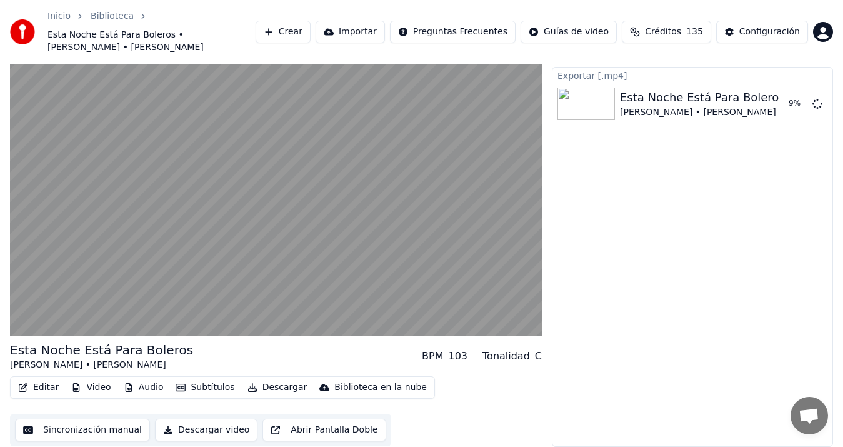
click at [155, 419] on button "Descargar video" at bounding box center [206, 430] width 103 height 23
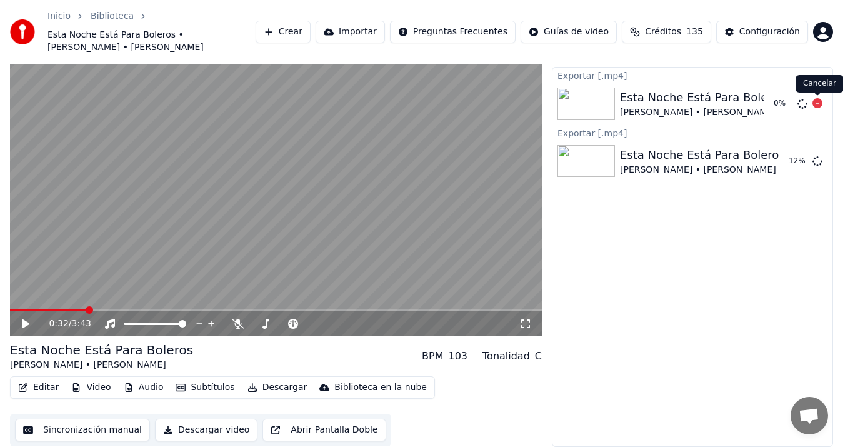
click at [813, 104] on icon at bounding box center [818, 103] width 10 height 10
